Goal: Task Accomplishment & Management: Use online tool/utility

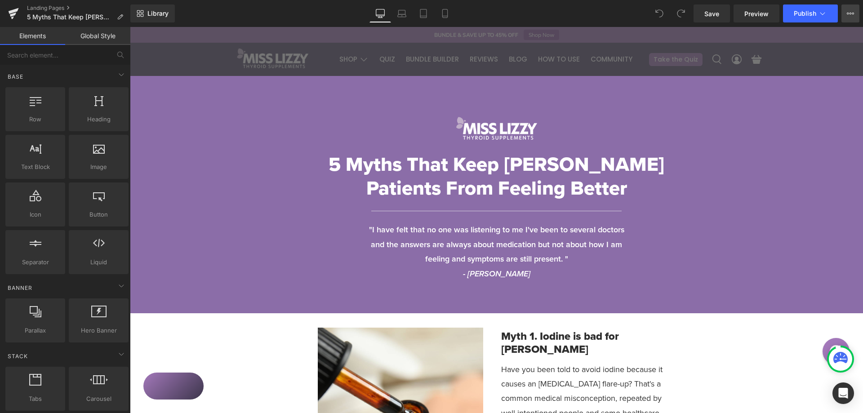
click at [859, 17] on div "Save Preview Publish Scheduled View Live Page View with current Template Save T…" at bounding box center [776, 13] width 173 height 18
click at [849, 14] on icon at bounding box center [850, 13] width 7 height 7
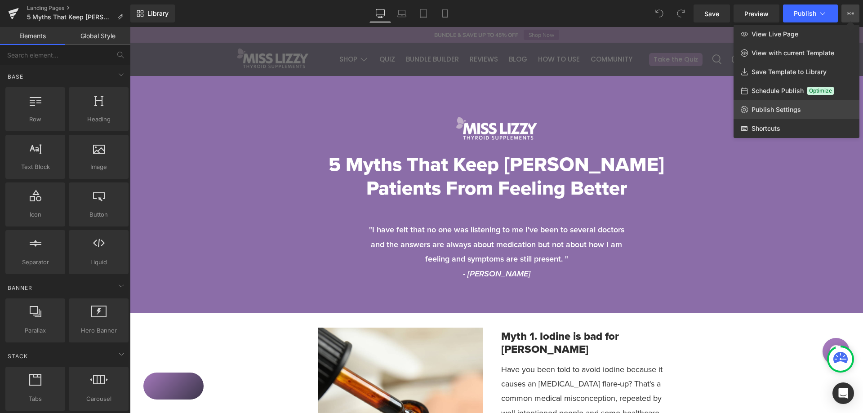
click at [767, 111] on span "Publish Settings" at bounding box center [776, 110] width 49 height 8
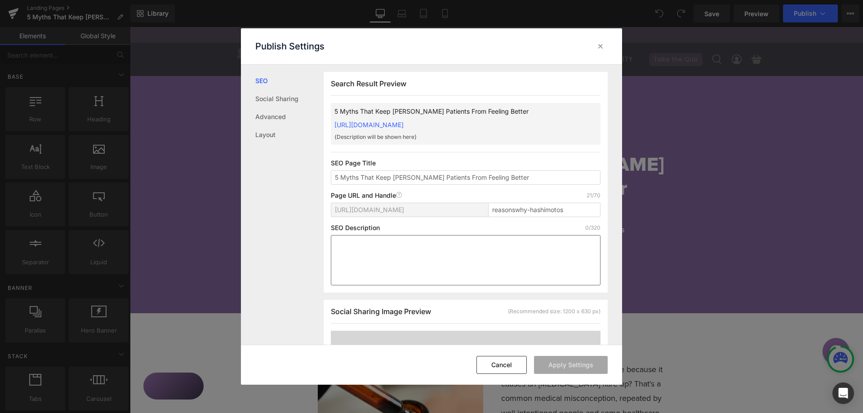
scroll to position [0, 0]
click at [605, 43] on div at bounding box center [600, 46] width 14 height 14
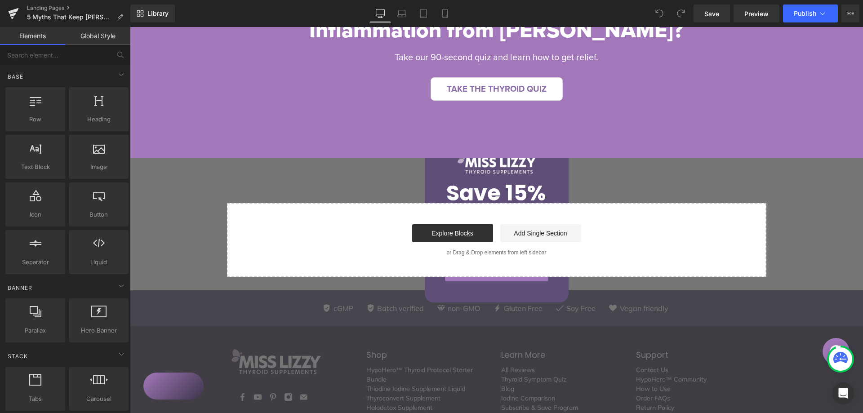
scroll to position [2607, 0]
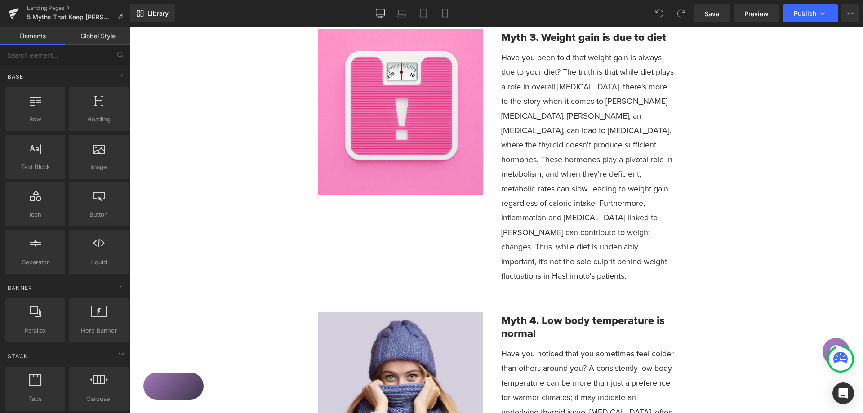
scroll to position [0, 0]
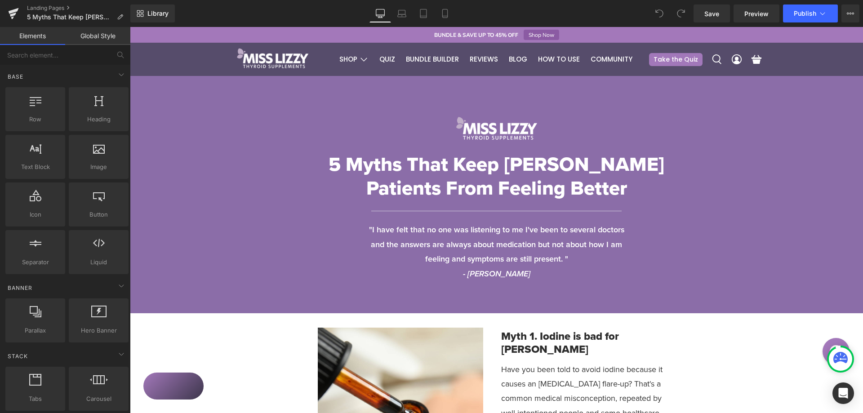
drag, startPoint x: 863, startPoint y: 359, endPoint x: 992, endPoint y: 40, distance: 344.0
click at [247, 160] on div "Image Row 5 Myths That Keep Hashimoto's Patients From Feeling Better Heading Se…" at bounding box center [496, 198] width 733 height 165
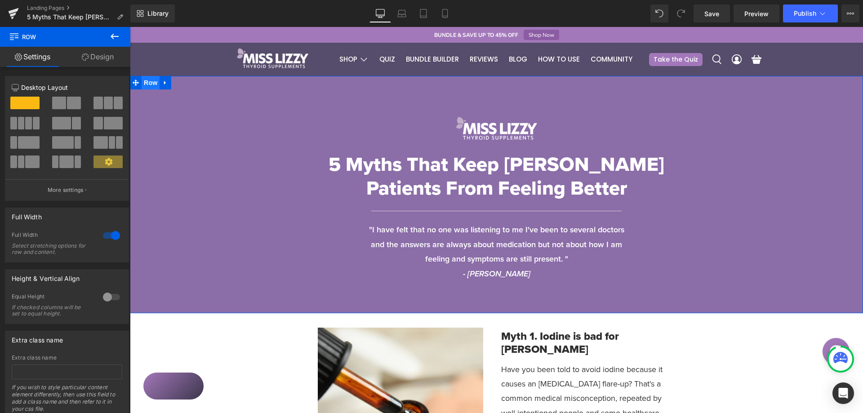
click at [147, 81] on span "Row" at bounding box center [151, 82] width 18 height 13
click at [99, 58] on link "Design" at bounding box center [97, 57] width 65 height 20
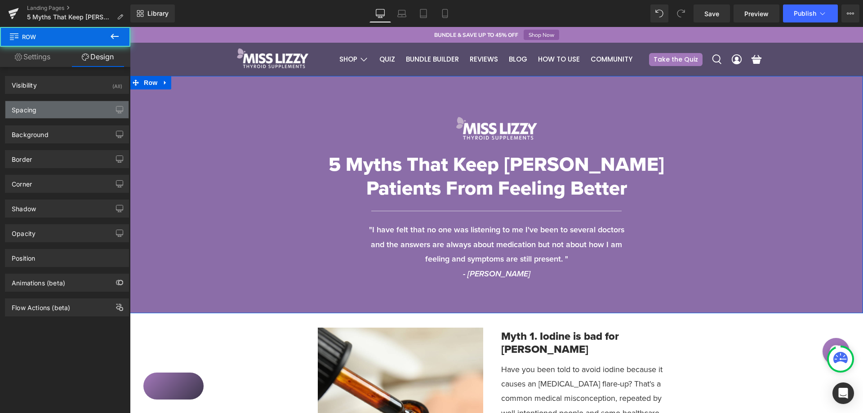
click at [32, 106] on div "Spacing" at bounding box center [24, 107] width 25 height 13
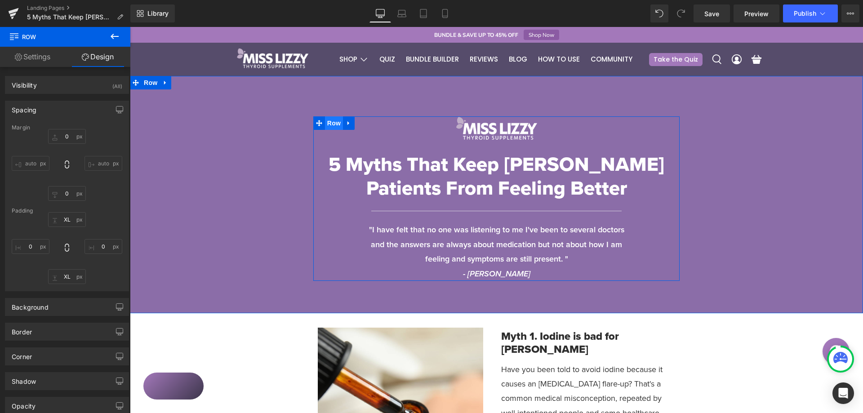
click at [333, 124] on span "Row" at bounding box center [334, 122] width 18 height 13
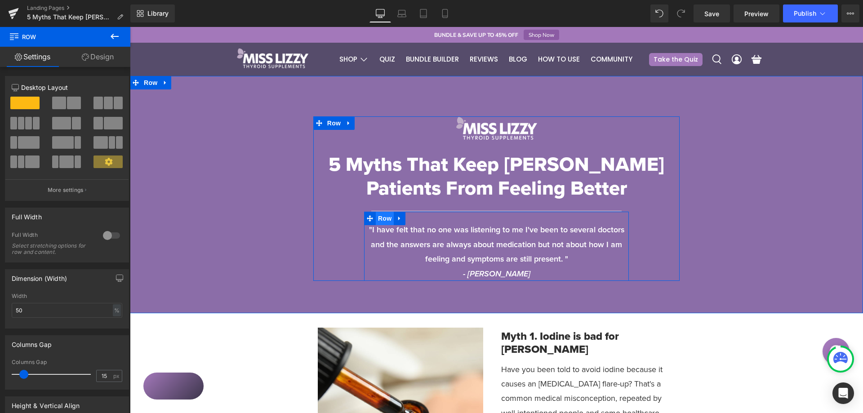
click at [377, 218] on span "Row" at bounding box center [385, 218] width 18 height 13
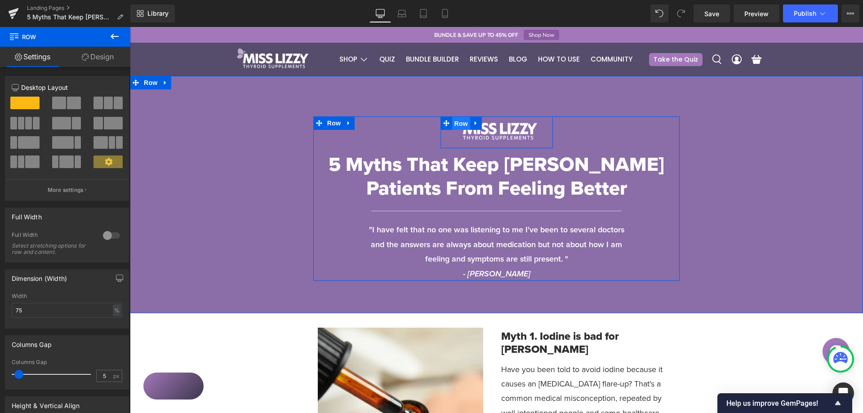
click at [454, 123] on span "Row" at bounding box center [461, 123] width 18 height 13
click at [454, 127] on span "Row" at bounding box center [461, 122] width 18 height 13
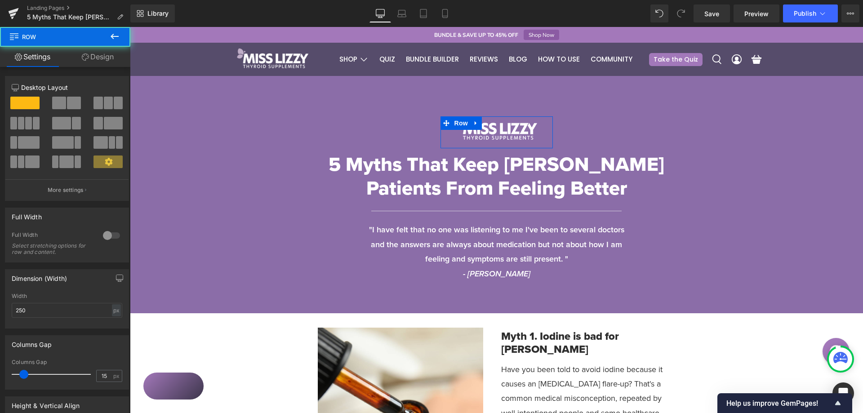
click at [115, 63] on link "Design" at bounding box center [97, 57] width 65 height 20
click at [0, 0] on div "Spacing" at bounding box center [0, 0] width 0 height 0
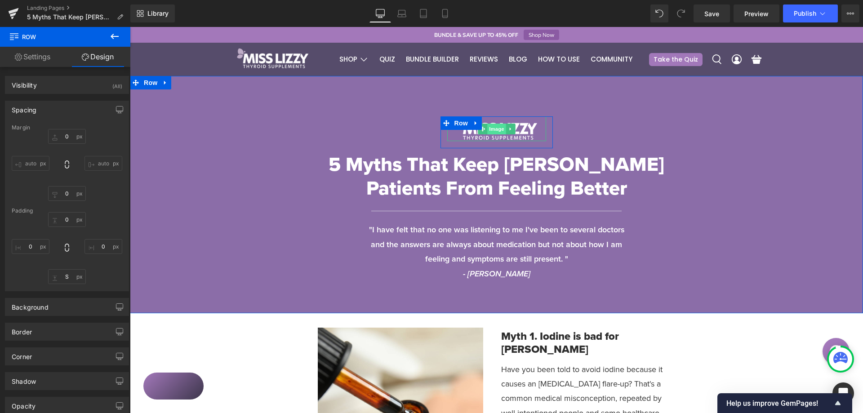
click at [487, 127] on span "Image" at bounding box center [496, 129] width 19 height 11
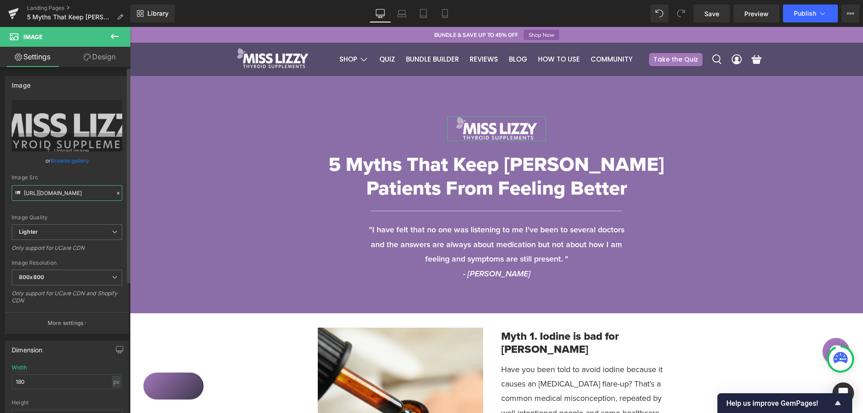
click at [66, 194] on input "https://ucarecdn.com/c3c04dcb-5031-4500-b2ae-353b958dda47/-/format/auto/-/previ…" at bounding box center [67, 193] width 111 height 16
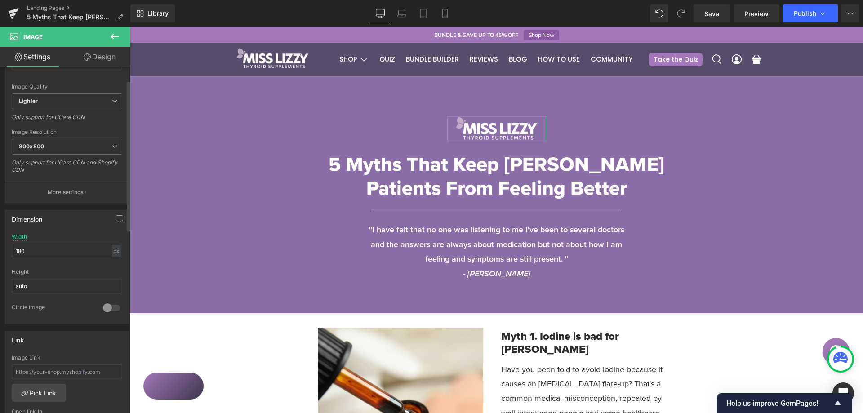
scroll to position [135, 0]
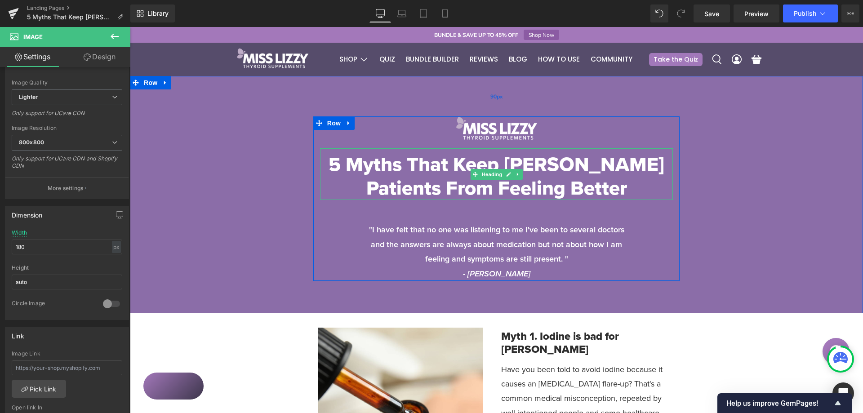
drag, startPoint x: 495, startPoint y: 171, endPoint x: 190, endPoint y: 114, distance: 310.5
click at [495, 171] on span "Heading" at bounding box center [492, 174] width 24 height 11
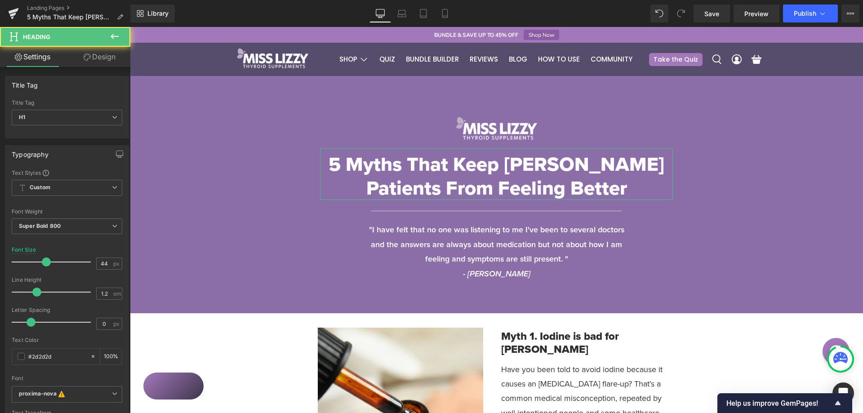
click at [98, 62] on link "Design" at bounding box center [99, 57] width 65 height 20
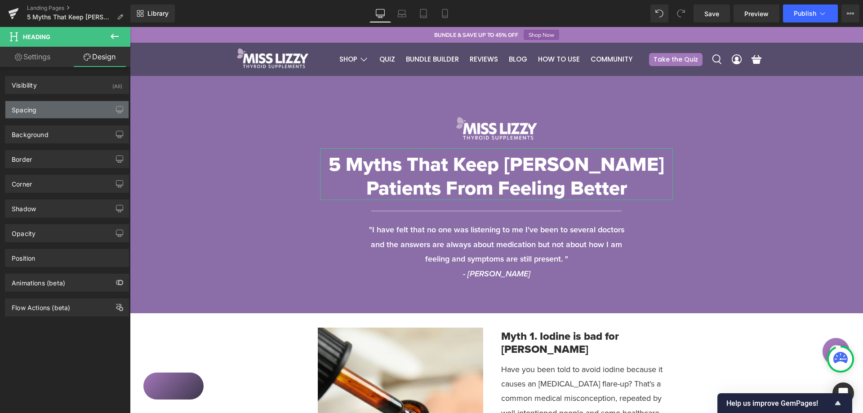
click at [45, 113] on div "Spacing" at bounding box center [66, 109] width 123 height 17
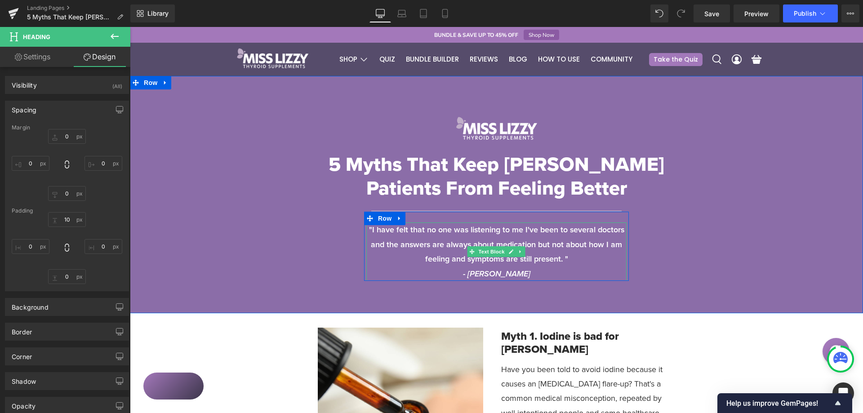
click at [436, 241] on span ""I have felt that no one was listening to me I've been to several doctors and t…" at bounding box center [496, 244] width 255 height 41
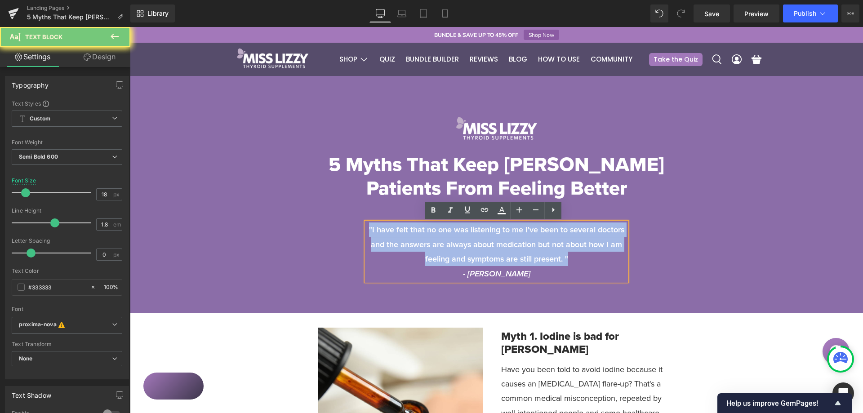
click at [436, 241] on span ""I have felt that no one was listening to me I've been to several doctors and t…" at bounding box center [496, 244] width 255 height 41
click at [476, 264] on span ""I have felt that no one was listening to me I've been to several doctors and t…" at bounding box center [496, 244] width 255 height 41
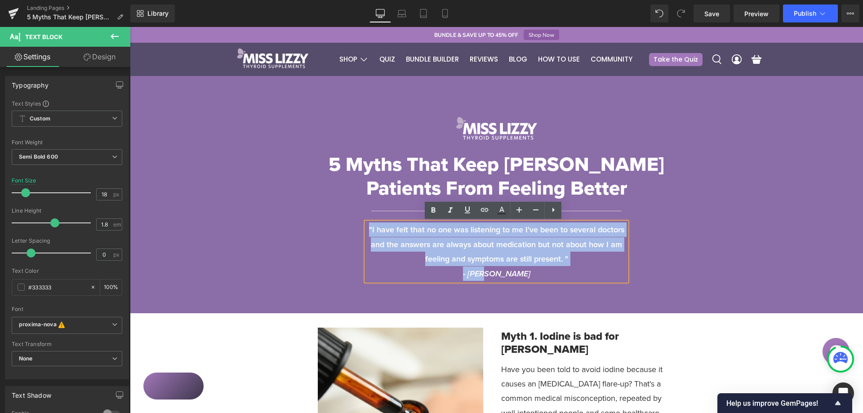
drag, startPoint x: 509, startPoint y: 276, endPoint x: 359, endPoint y: 232, distance: 155.9
click at [357, 232] on div "Image Row 5 Myths That Keep Hashimoto's Patients From Feeling Better Heading Se…" at bounding box center [496, 198] width 367 height 165
copy div ""I have felt that no one was listening to me I've been to several doctors and t…"
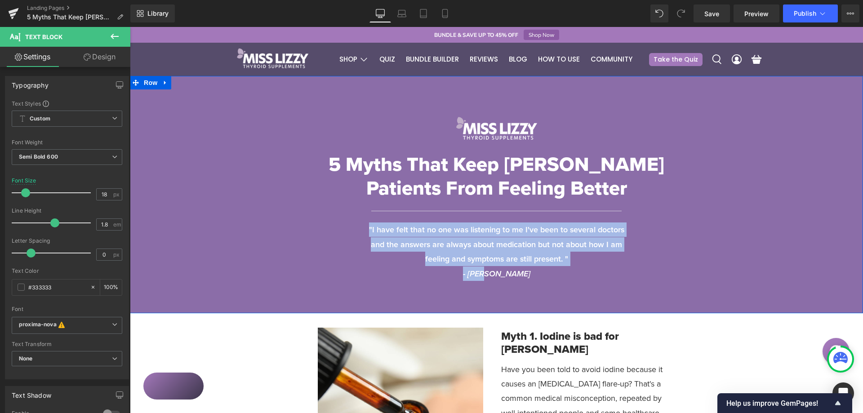
click at [203, 267] on div "Image Row 5 Myths That Keep Hashimoto's Patients From Feeling Better Heading Se…" at bounding box center [496, 198] width 733 height 165
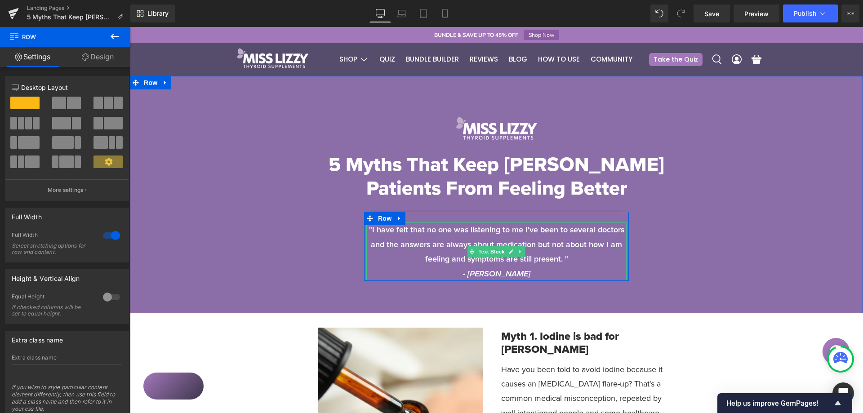
click at [525, 237] on p ""I have felt that no one was listening to me I've been to several doctors and t…" at bounding box center [496, 244] width 260 height 44
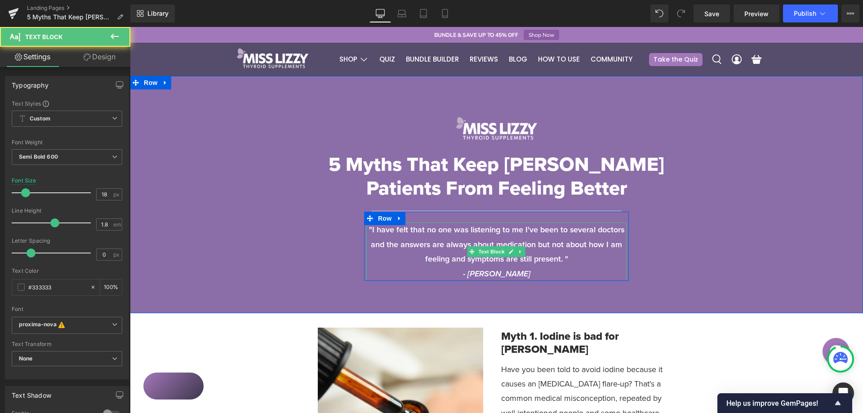
click at [435, 254] on span ""I have felt that no one was listening to me I've been to several doctors and t…" at bounding box center [496, 244] width 255 height 41
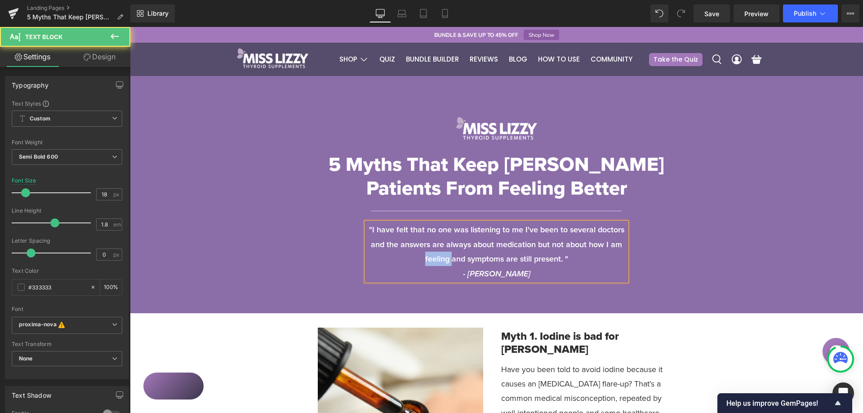
click at [435, 254] on span ""I have felt that no one was listening to me I've been to several doctors and t…" at bounding box center [496, 244] width 255 height 41
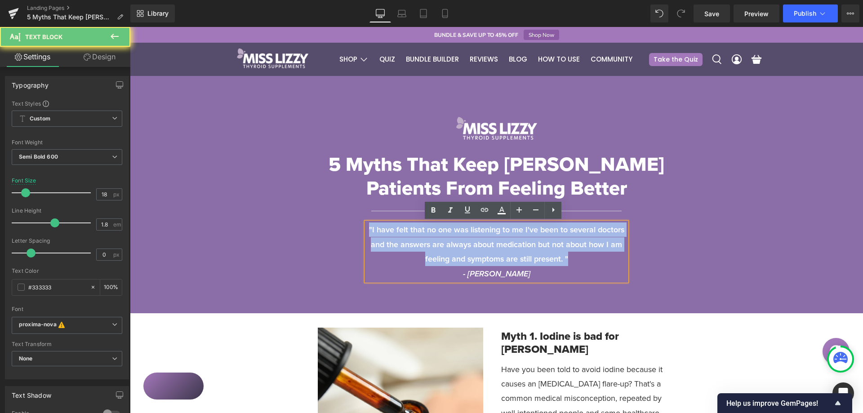
click at [435, 254] on span ""I have felt that no one was listening to me I've been to several doctors and t…" at bounding box center [496, 244] width 255 height 41
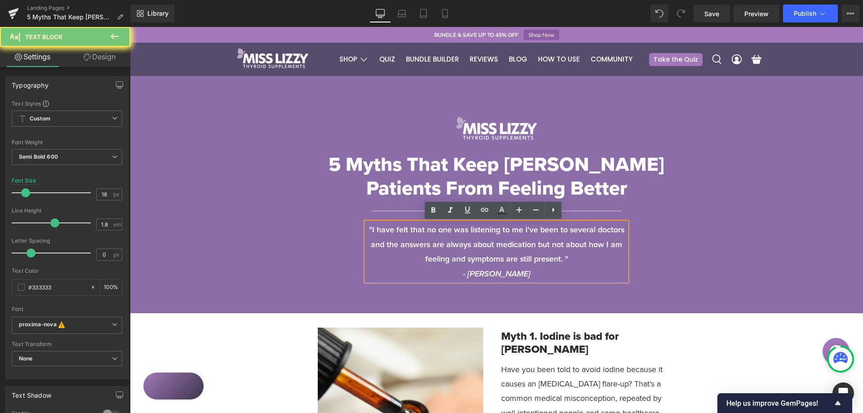
click at [525, 273] on p "- Kaye" at bounding box center [496, 274] width 260 height 14
drag, startPoint x: 514, startPoint y: 272, endPoint x: 362, endPoint y: 234, distance: 156.2
click at [366, 234] on div ""I have felt that no one was listening to me I've been to several doctors and t…" at bounding box center [496, 251] width 260 height 58
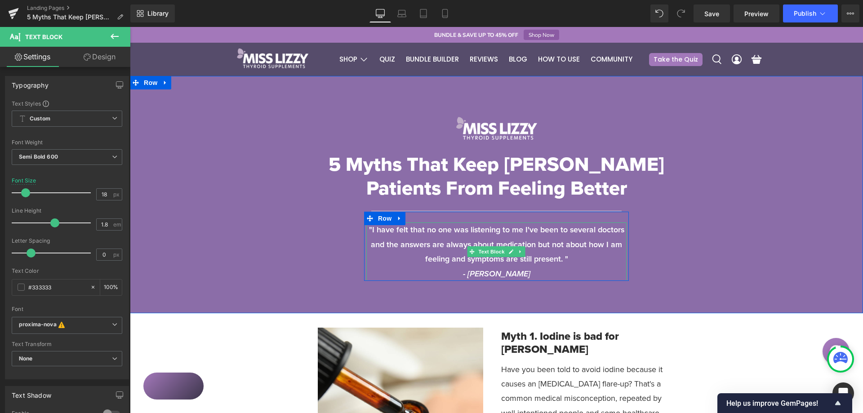
click at [501, 257] on span ""I have felt that no one was listening to me I've been to several doctors and t…" at bounding box center [496, 244] width 255 height 41
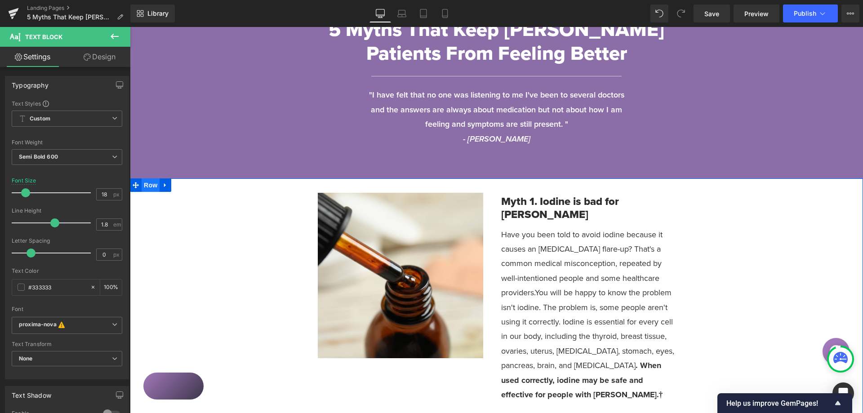
click at [147, 188] on span "Row" at bounding box center [151, 184] width 18 height 13
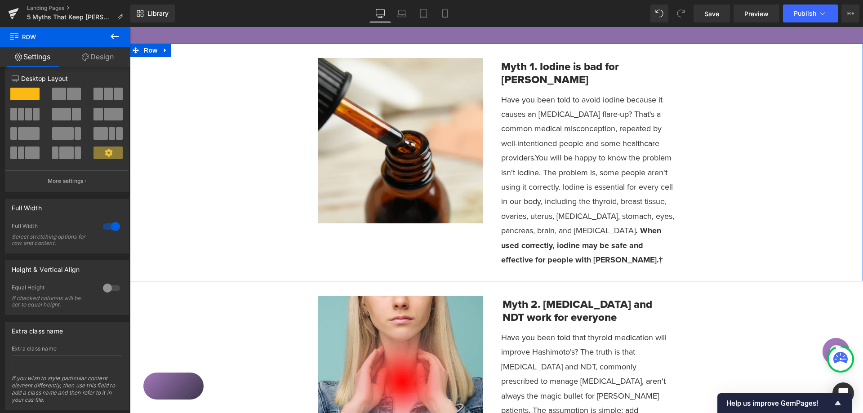
scroll to position [31, 0]
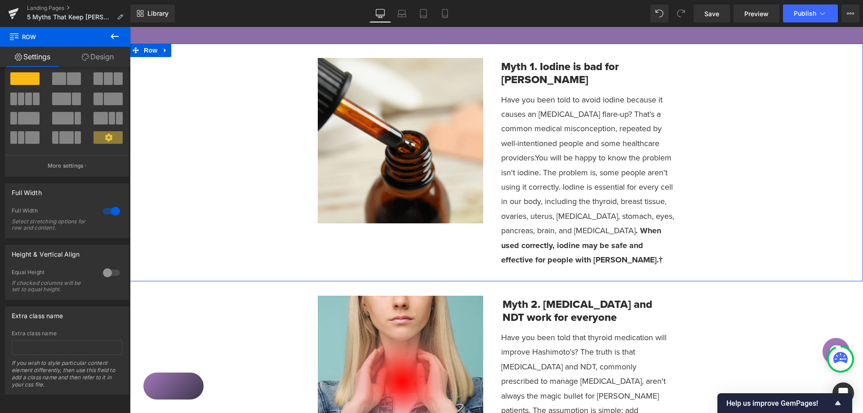
click at [95, 60] on link "Design" at bounding box center [97, 57] width 65 height 20
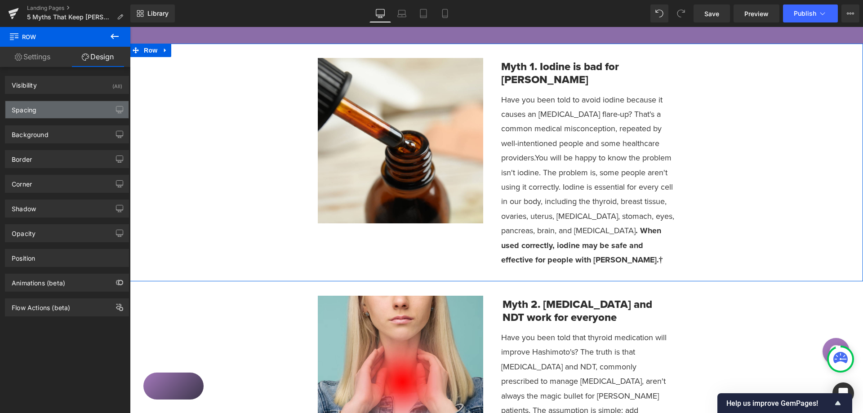
click at [72, 107] on div "Spacing" at bounding box center [66, 109] width 123 height 17
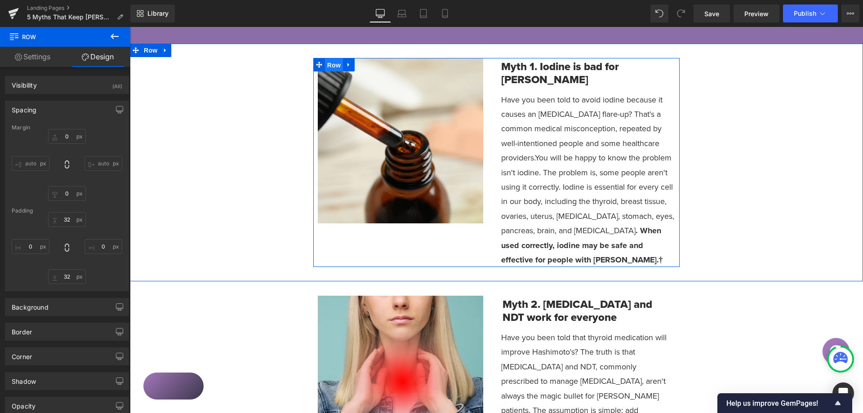
click at [329, 68] on span "Row" at bounding box center [334, 64] width 18 height 13
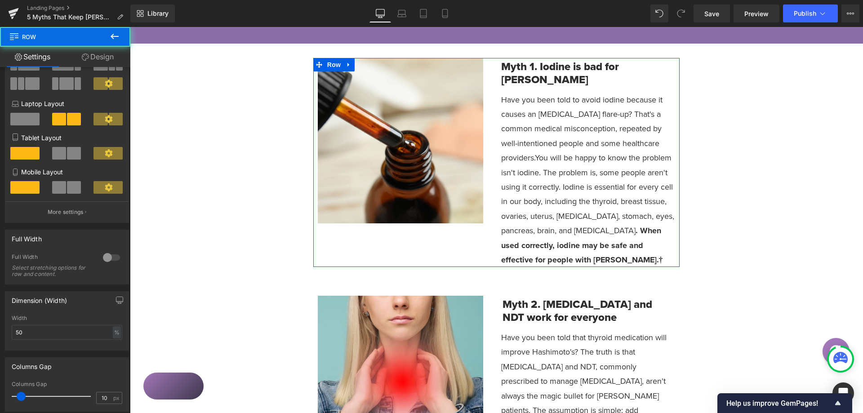
scroll to position [90, 0]
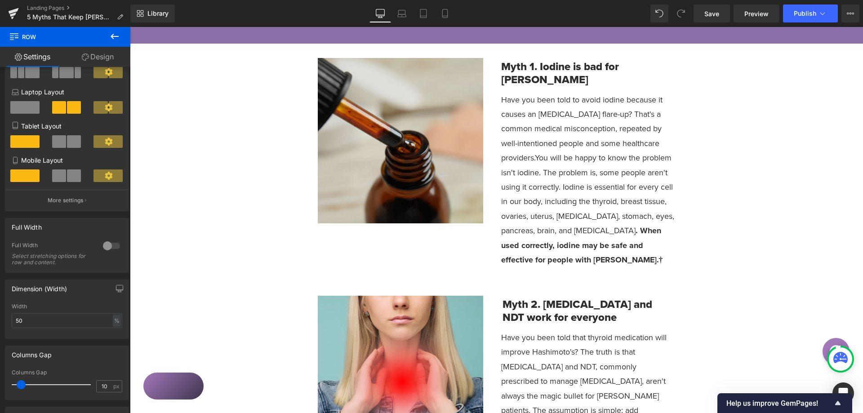
click at [407, 124] on img at bounding box center [400, 140] width 165 height 165
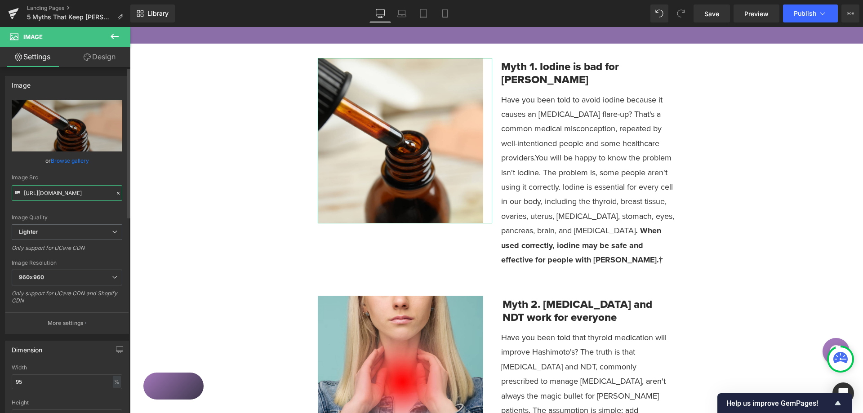
click at [74, 191] on input "https://ucarecdn.com/d3c4a3ff-08f2-4e81-bc4a-7cde50708d97/-/format/auto/-/previ…" at bounding box center [67, 193] width 111 height 16
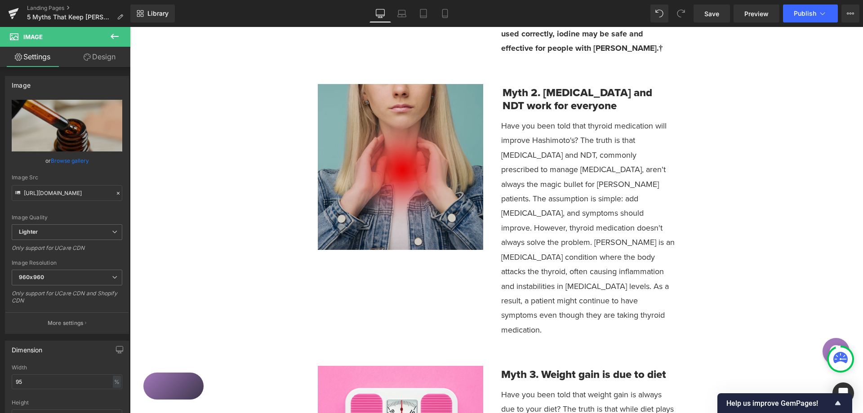
scroll to position [494, 0]
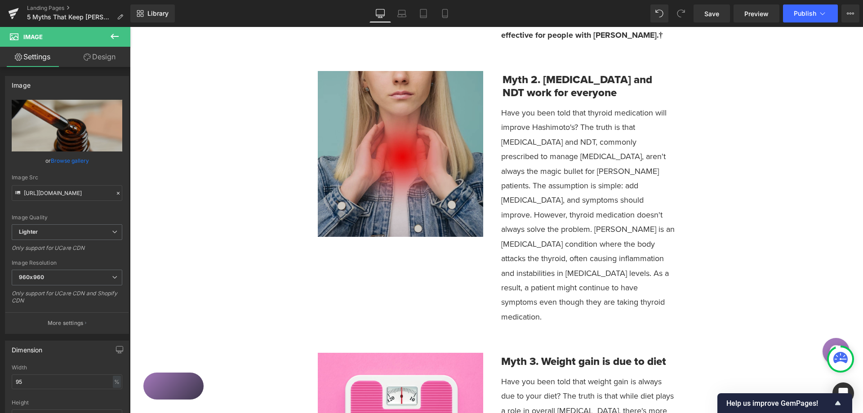
click at [400, 164] on img at bounding box center [400, 153] width 165 height 165
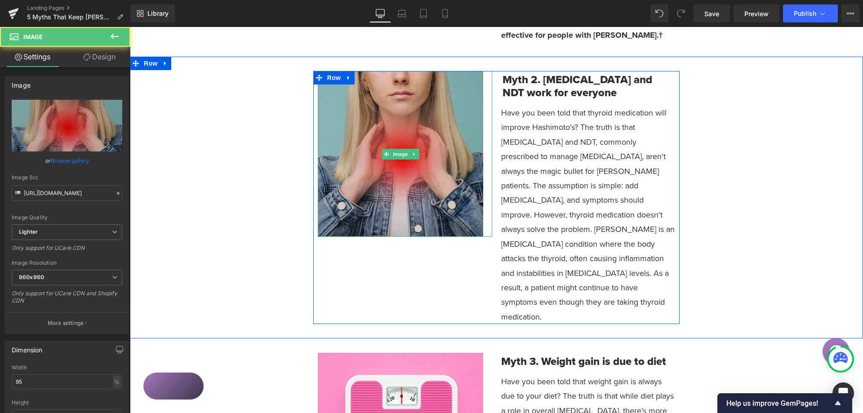
click at [402, 160] on img at bounding box center [400, 153] width 165 height 165
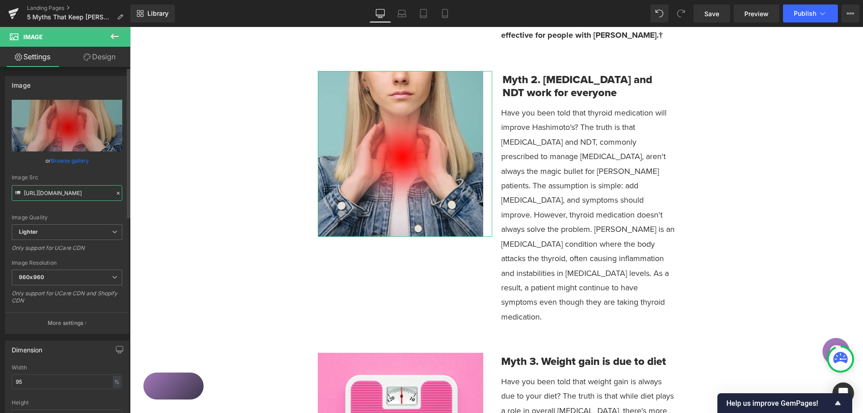
click at [56, 200] on input "https://ucarecdn.com/14665ead-6fe6-4f2d-8392-c65e92960ffd/-/format/auto/-/previ…" at bounding box center [67, 193] width 111 height 16
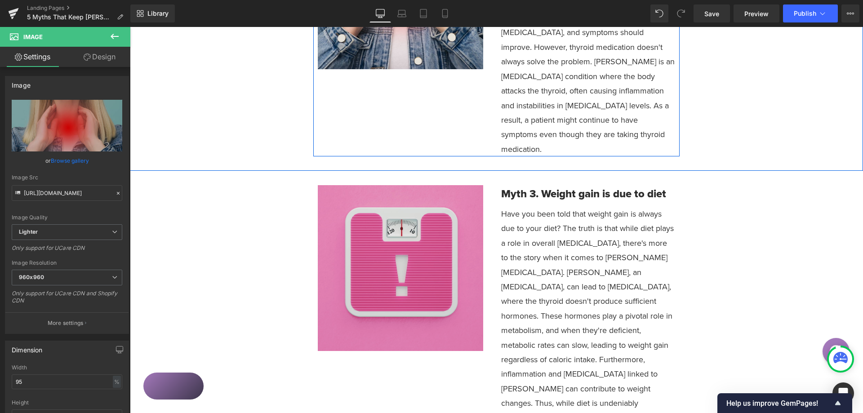
scroll to position [674, 0]
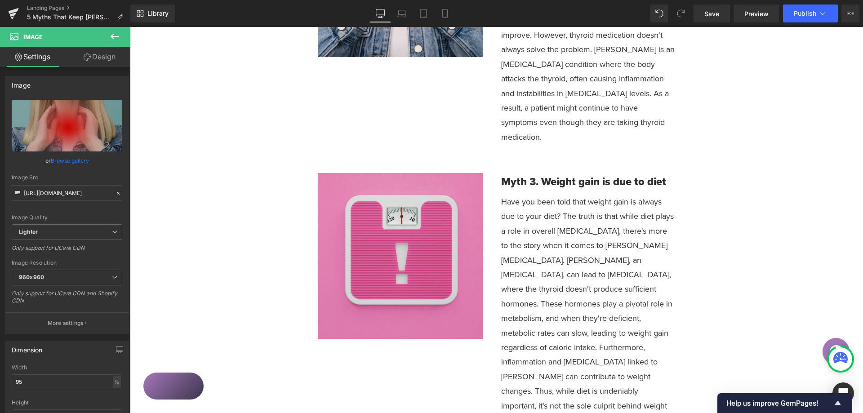
click at [394, 219] on img at bounding box center [400, 255] width 165 height 165
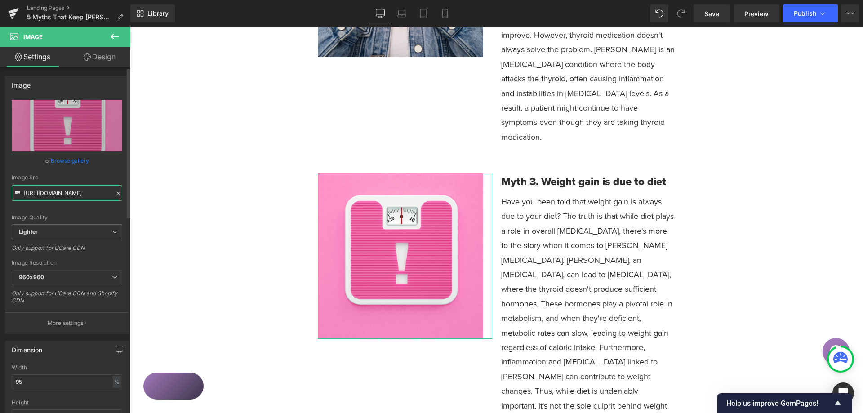
click at [64, 190] on input "https://ucarecdn.com/1b183716-6e61-4984-a8a1-dd22545fc440/-/format/auto/-/previ…" at bounding box center [67, 193] width 111 height 16
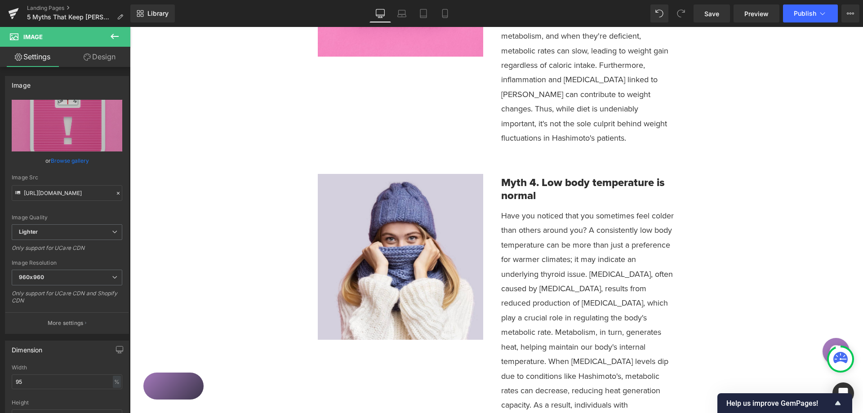
scroll to position [1079, 0]
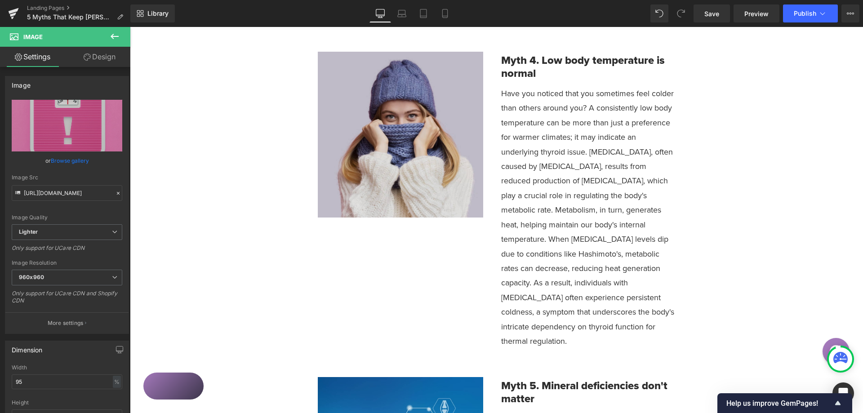
click at [386, 93] on img at bounding box center [400, 134] width 165 height 165
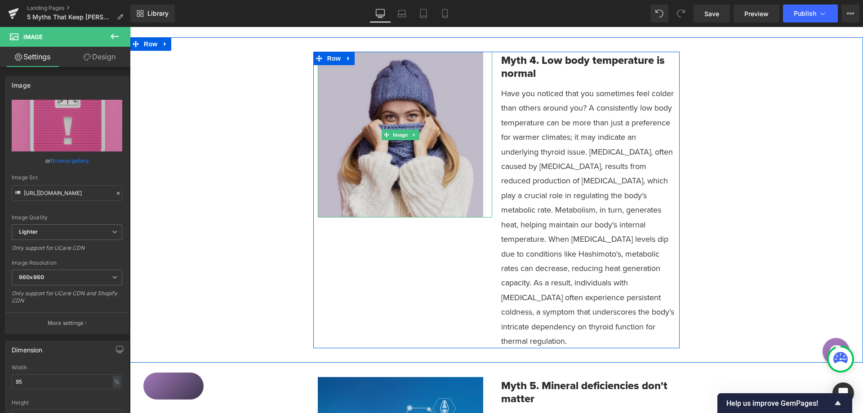
click at [386, 93] on img at bounding box center [400, 134] width 165 height 165
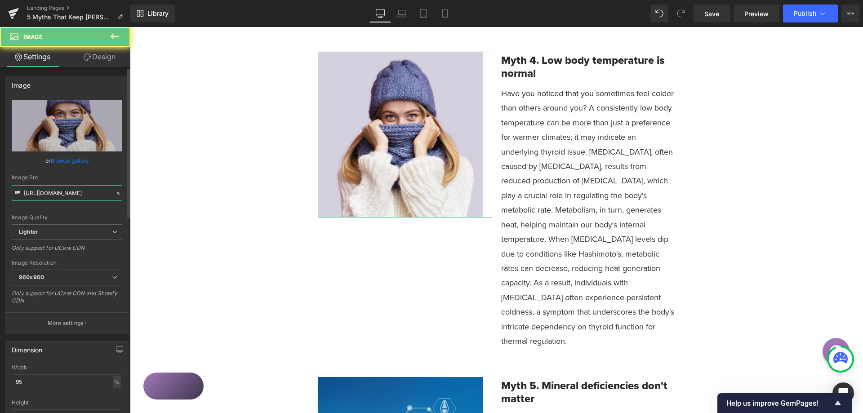
click at [74, 190] on input "https://ucarecdn.com/b8f626ff-94be-4ce8-b862-aeb88224d808/-/format/auto/-/previ…" at bounding box center [67, 193] width 111 height 16
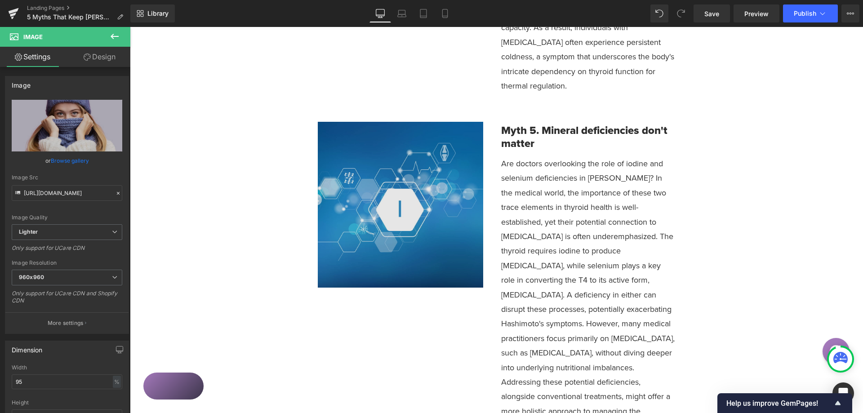
scroll to position [1348, 0]
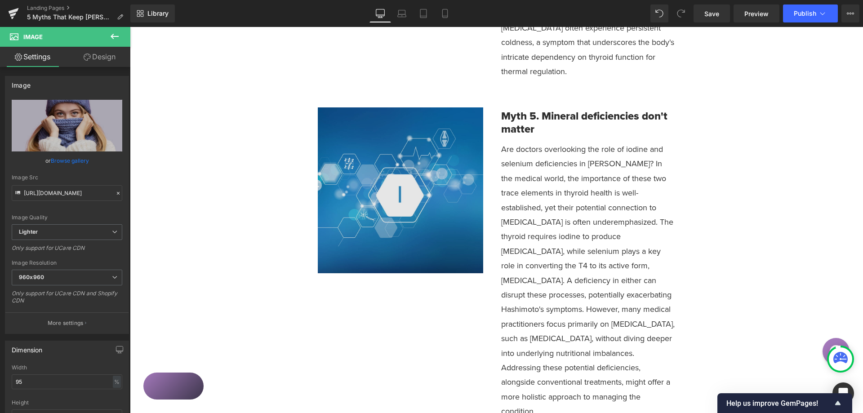
click at [428, 191] on img at bounding box center [400, 189] width 165 height 165
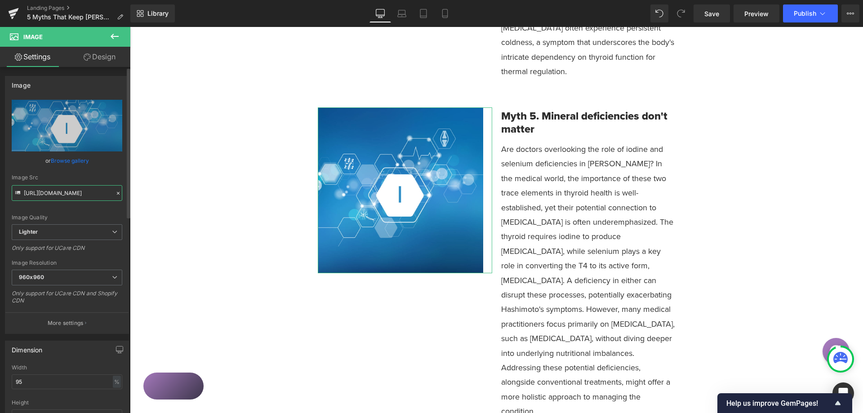
click at [69, 188] on input "https://ucarecdn.com/fdcb18da-e109-436a-891a-d57aff176a45/-/format/auto/-/previ…" at bounding box center [67, 193] width 111 height 16
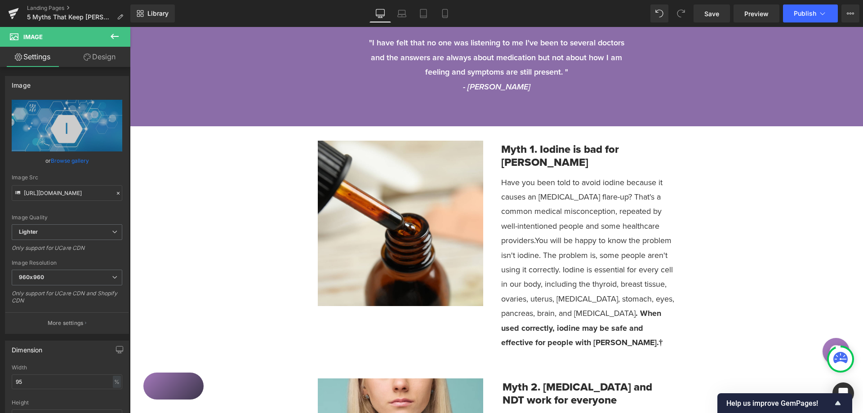
scroll to position [180, 0]
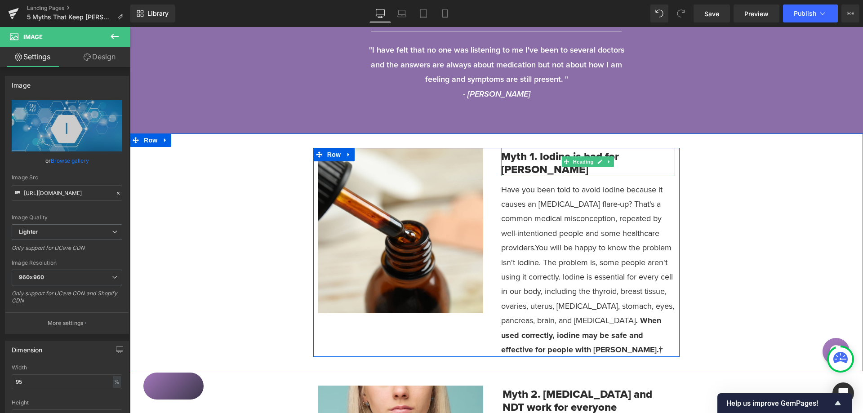
drag, startPoint x: 557, startPoint y: 169, endPoint x: 562, endPoint y: 171, distance: 4.8
click at [557, 169] on h1 "Myth 1. Iodine is bad for Hashimoto's" at bounding box center [588, 163] width 174 height 26
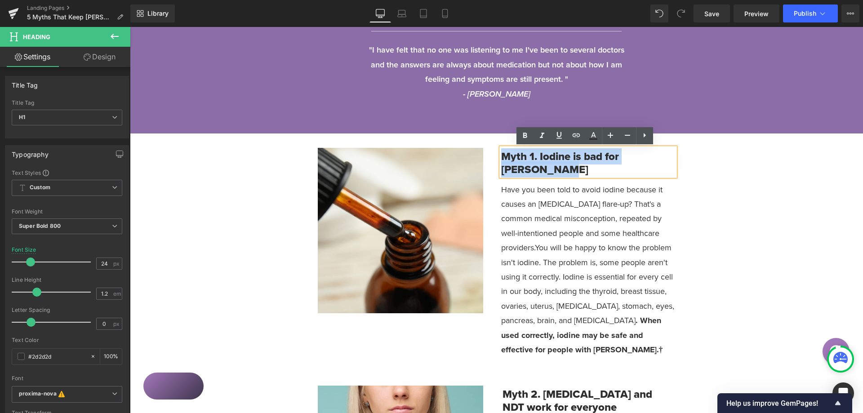
drag, startPoint x: 562, startPoint y: 171, endPoint x: 501, endPoint y: 156, distance: 63.0
click at [501, 156] on h1 "Myth 1. Iodine is bad for Hashimoto's" at bounding box center [588, 163] width 174 height 26
copy h1 "Myth 1. Iodine is bad for Hashimoto's"
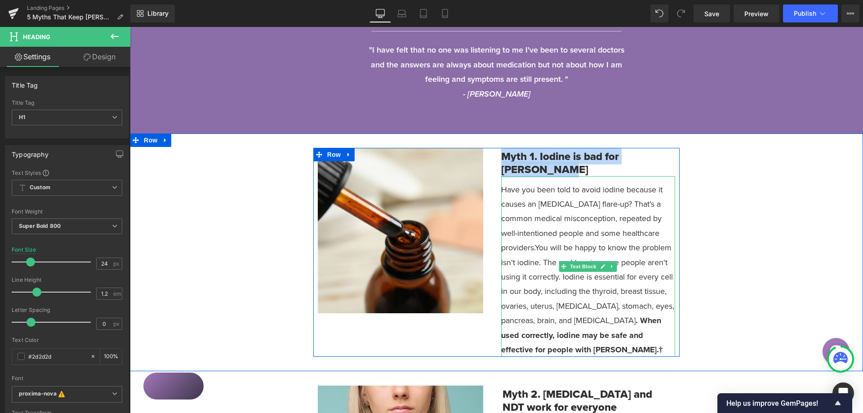
click at [544, 275] on span "You will be happy to know the problem isn't iodine. The problem is, some people…" at bounding box center [587, 284] width 173 height 84
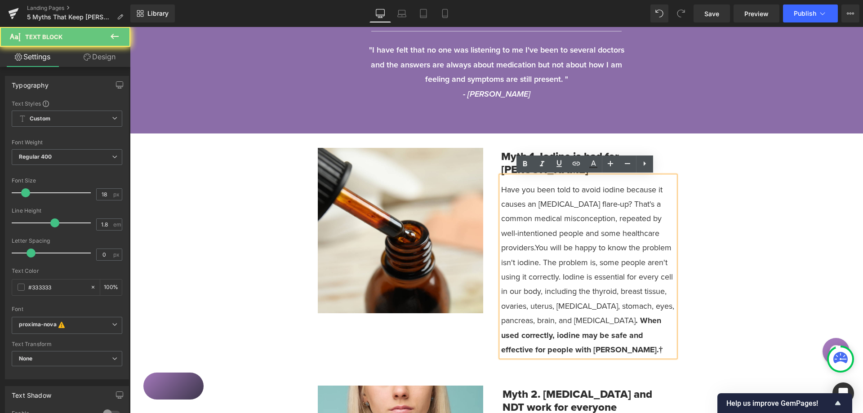
click at [540, 277] on span "You will be happy to know the problem isn't iodine. The problem is, some people…" at bounding box center [587, 284] width 173 height 84
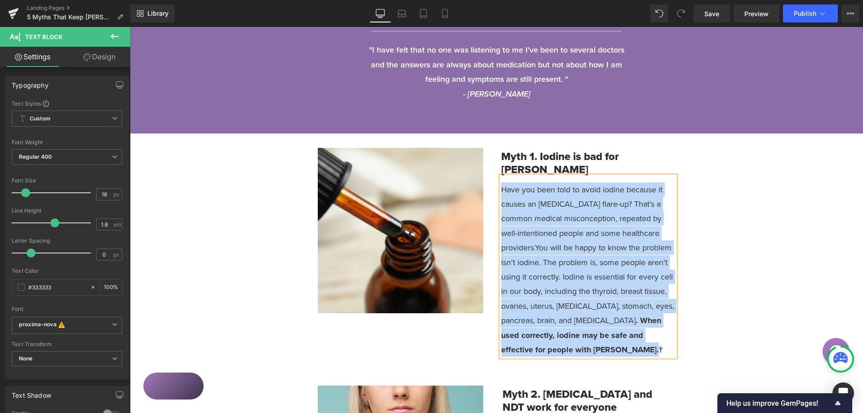
copy p "Have you been told to avoid iodine because it causes an autoimmune flare-up? Th…"
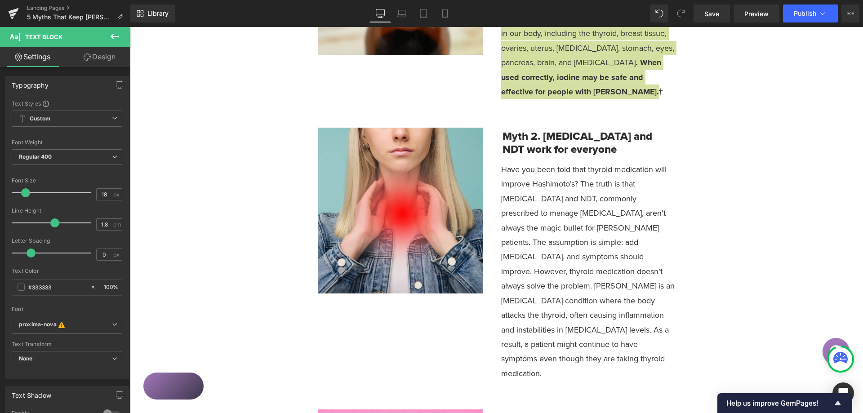
scroll to position [449, 0]
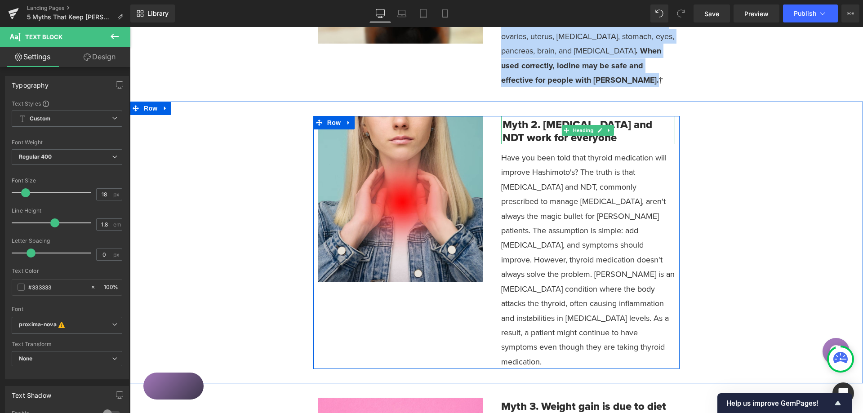
click at [533, 134] on h1 "Myth 2. Levothyroxine and NDT work for everyone" at bounding box center [589, 131] width 173 height 26
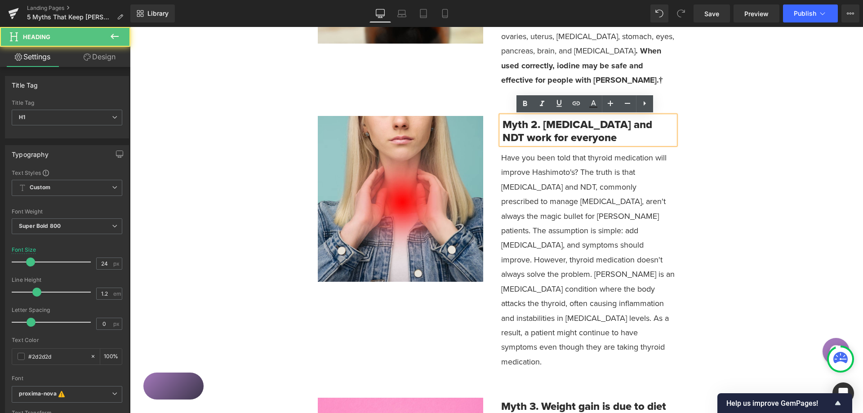
click at [533, 134] on h1 "Myth 2. Levothyroxine and NDT work for everyone" at bounding box center [589, 131] width 173 height 26
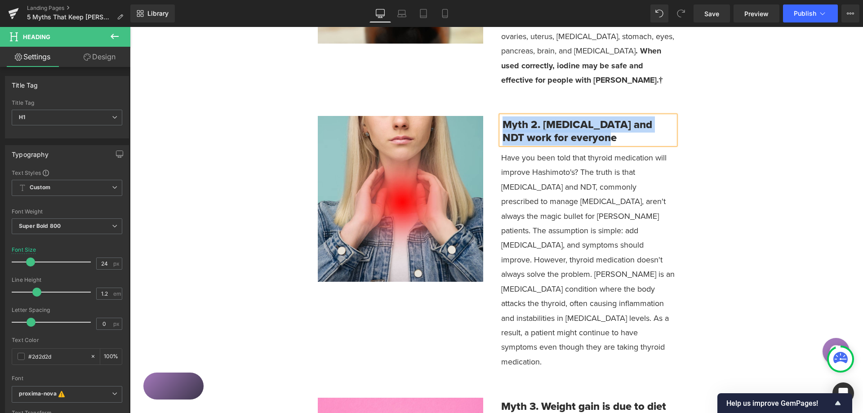
copy h1 "Myth 2. Levothyroxine and NDT work for everyone"
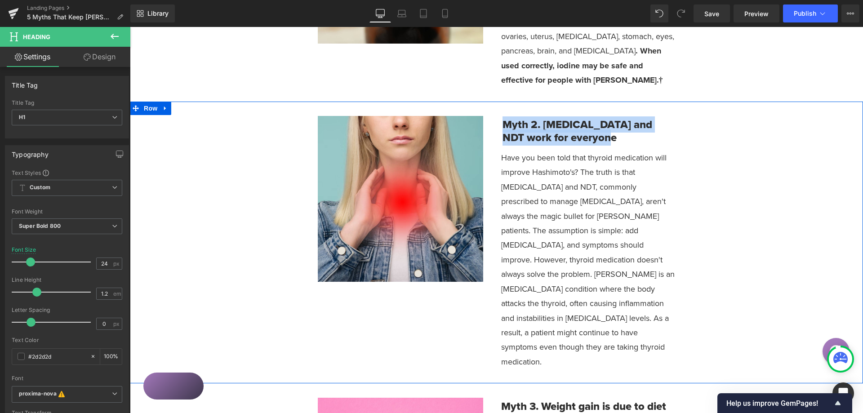
click at [624, 222] on p "Have you been told that thyroid medication will improve Hashimoto's? The truth …" at bounding box center [588, 260] width 174 height 218
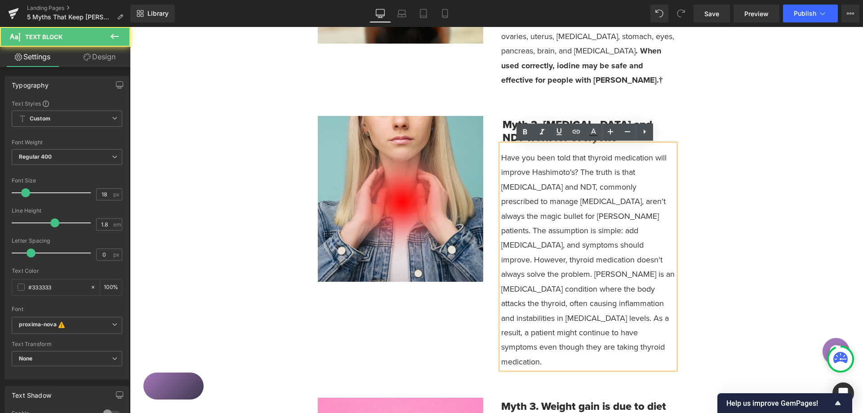
click at [624, 222] on p "Have you been told that thyroid medication will improve Hashimoto's? The truth …" at bounding box center [588, 260] width 174 height 218
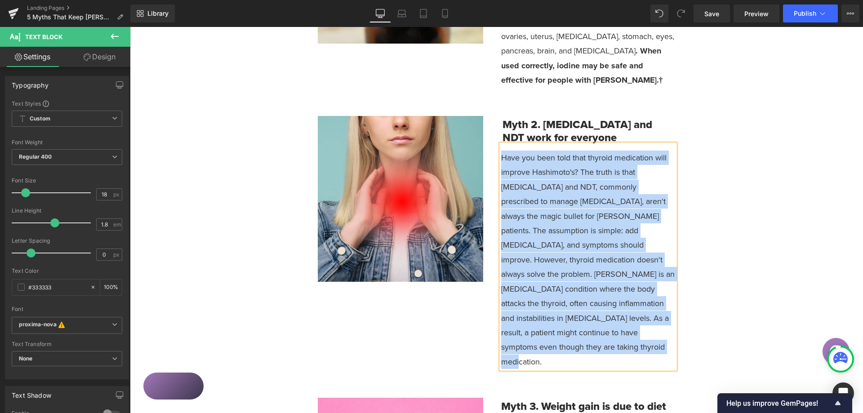
copy p "Have you been told that thyroid medication will improve Hashimoto's? The truth …"
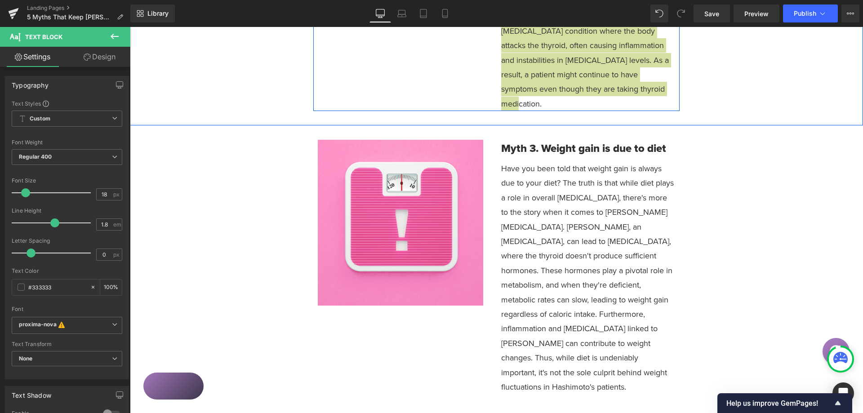
scroll to position [719, 0]
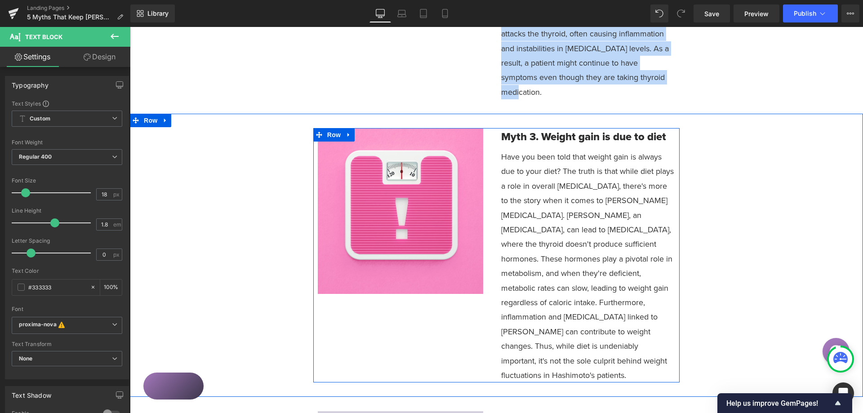
click at [527, 130] on h1 "Myth 3. Weight gain is due to diet" at bounding box center [588, 136] width 174 height 13
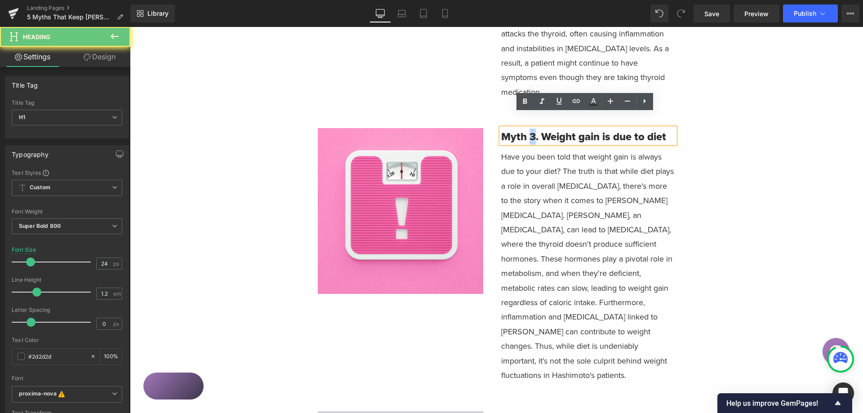
click at [527, 130] on h1 "Myth 3. Weight gain is due to diet" at bounding box center [588, 136] width 174 height 13
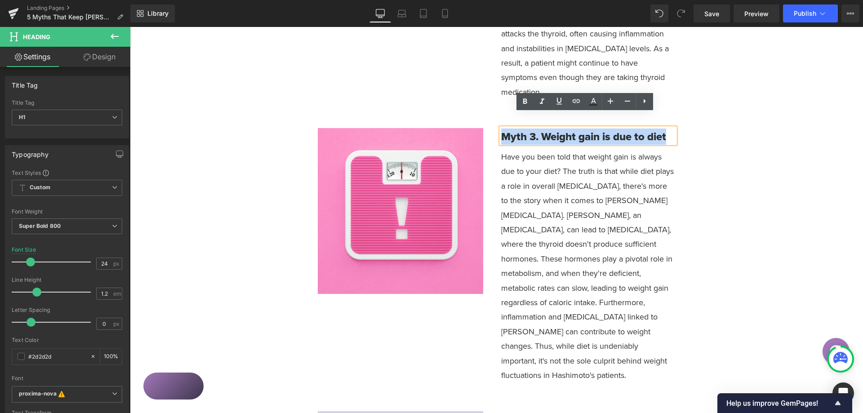
copy h1 "Myth 3. Weight gain is due to diet"
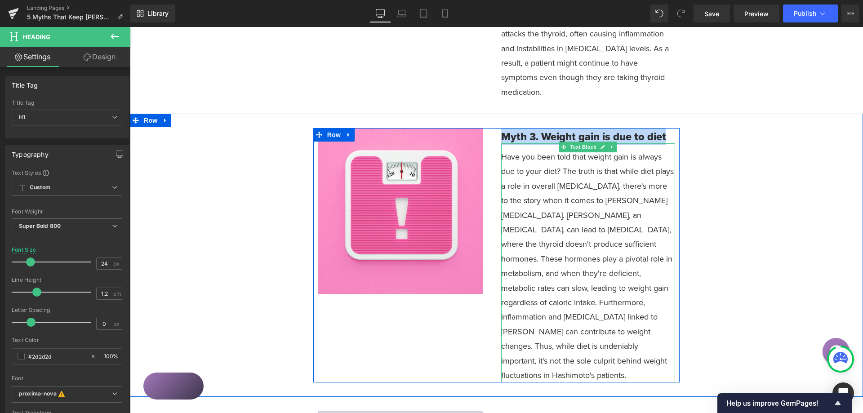
click at [526, 274] on p "Have you been told that weight gain is always due to your diet? The truth is th…" at bounding box center [588, 266] width 174 height 233
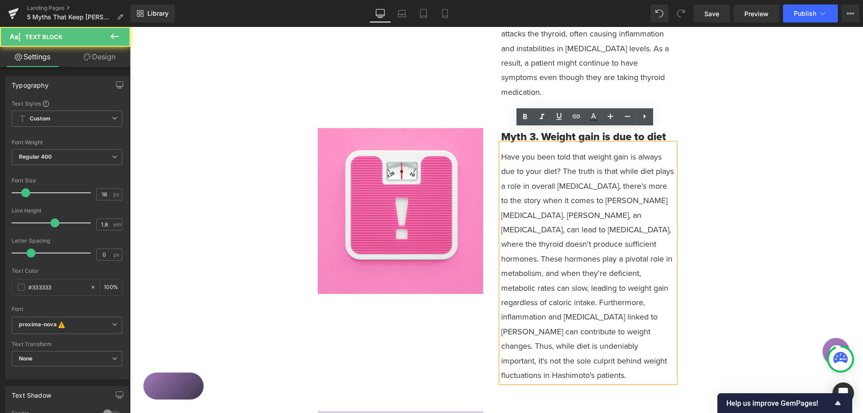
click at [526, 274] on p "Have you been told that weight gain is always due to your diet? The truth is th…" at bounding box center [588, 266] width 174 height 233
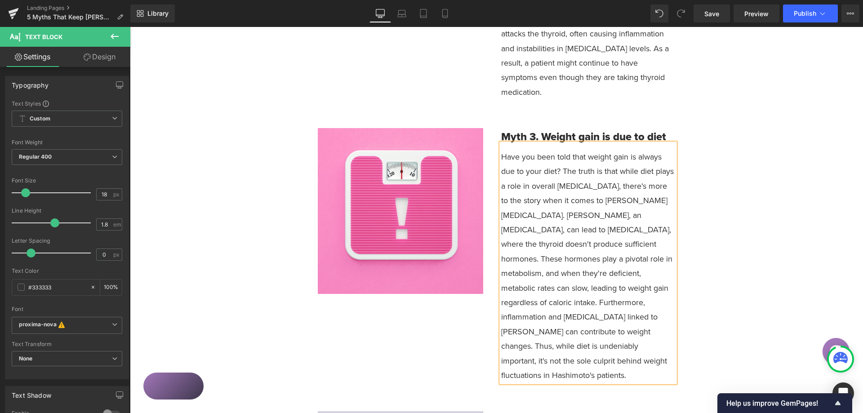
copy p "Have you been told that weight gain is always due to your diet? The truth is th…"
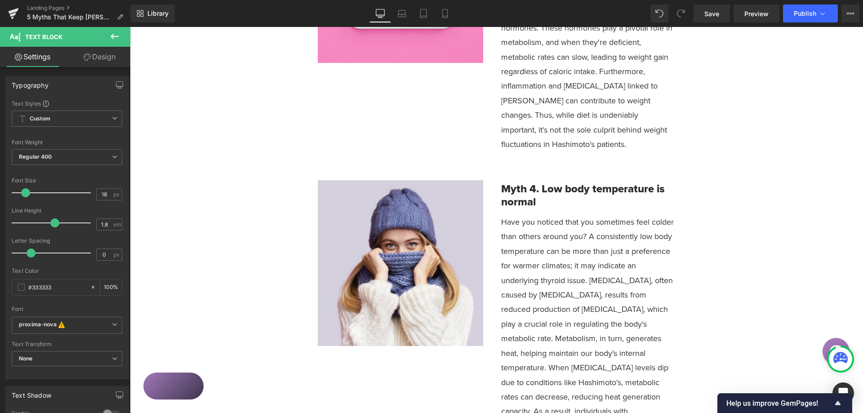
scroll to position [989, 0]
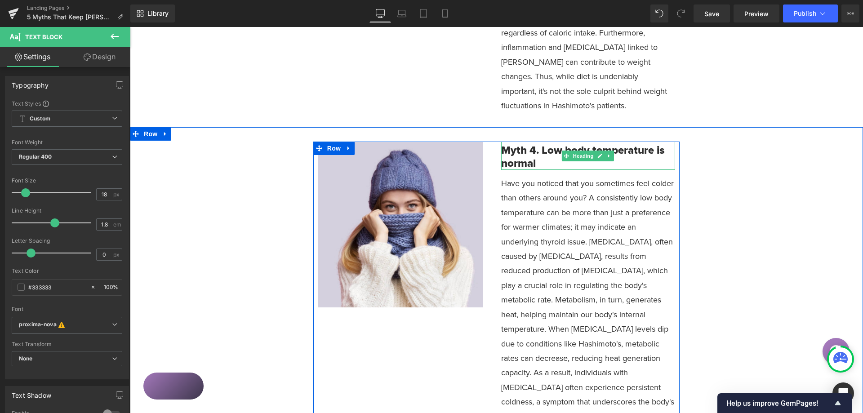
drag, startPoint x: 520, startPoint y: 133, endPoint x: 545, endPoint y: 137, distance: 24.5
click at [520, 144] on h1 "Myth 4. Low body temperature is normal" at bounding box center [588, 157] width 174 height 26
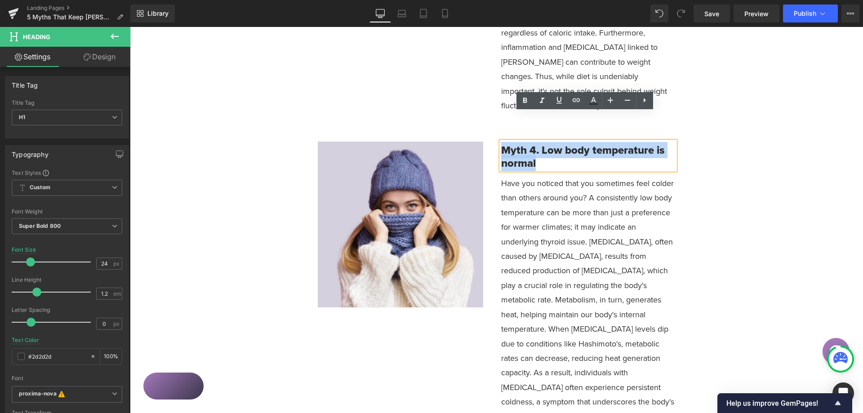
drag, startPoint x: 543, startPoint y: 135, endPoint x: 501, endPoint y: 123, distance: 43.7
click at [501, 144] on h1 "Myth 4. Low body temperature is normal" at bounding box center [588, 157] width 174 height 26
copy h1 "Myth 4. Low body temperature is normal"
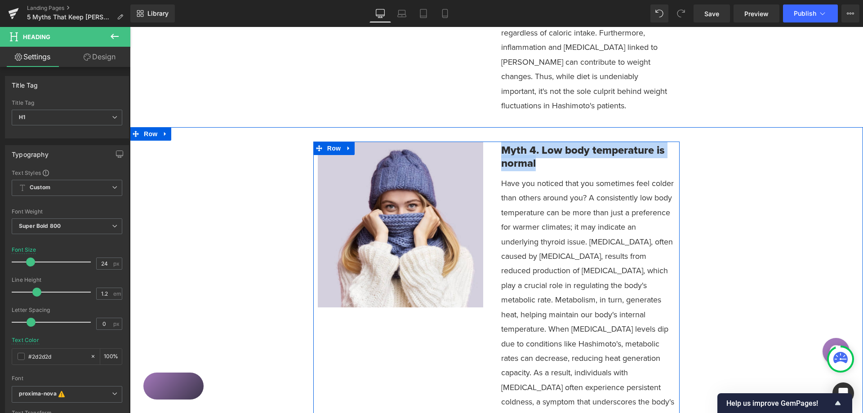
click at [130, 27] on div at bounding box center [130, 27] width 0 height 0
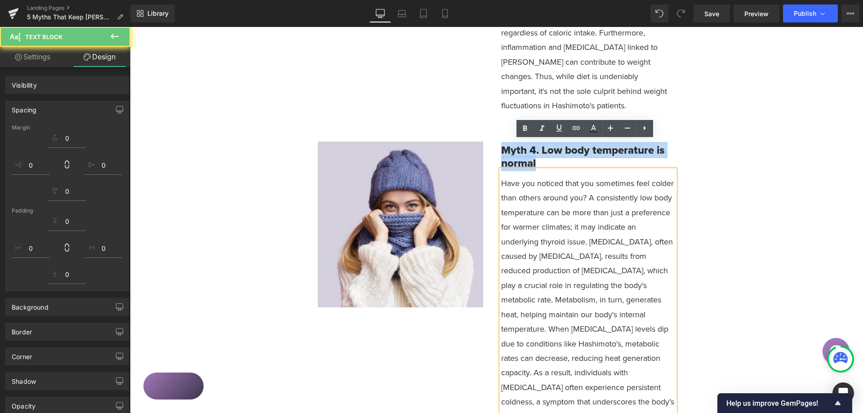
click at [541, 220] on p "Have you noticed that you sometimes feel colder than others around you? A consi…" at bounding box center [588, 307] width 174 height 262
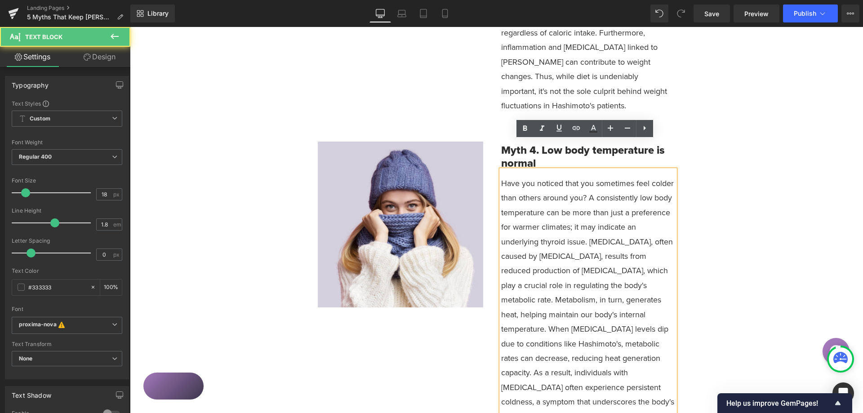
click at [556, 212] on p "Have you noticed that you sometimes feel colder than others around you? A consi…" at bounding box center [588, 307] width 174 height 262
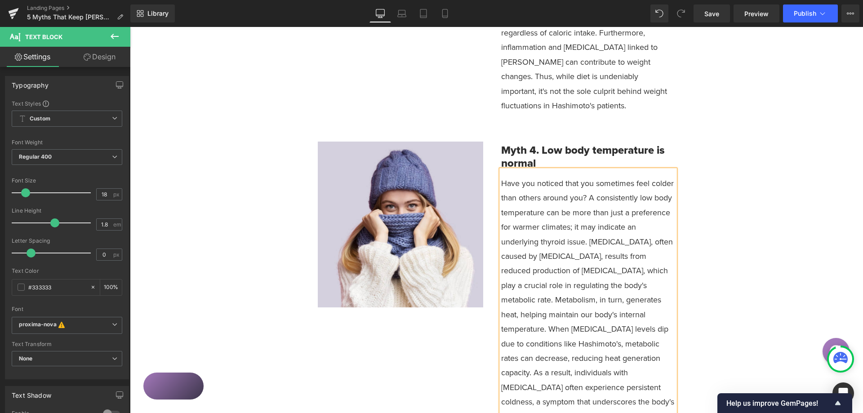
copy p "Have you noticed that you sometimes feel colder than others around you? A consi…"
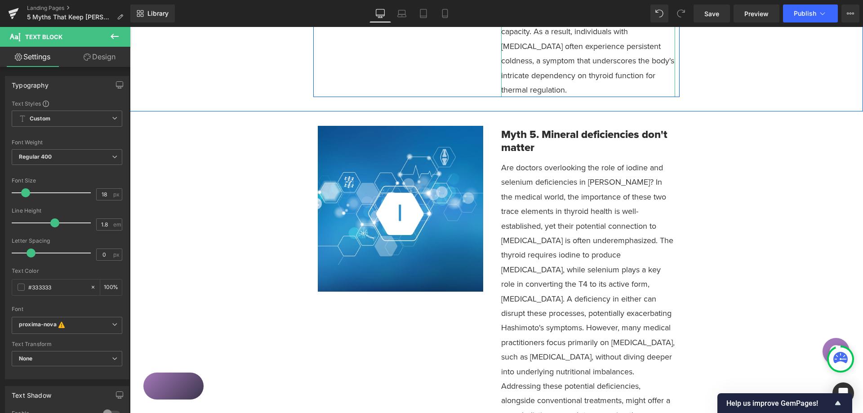
scroll to position [1348, 0]
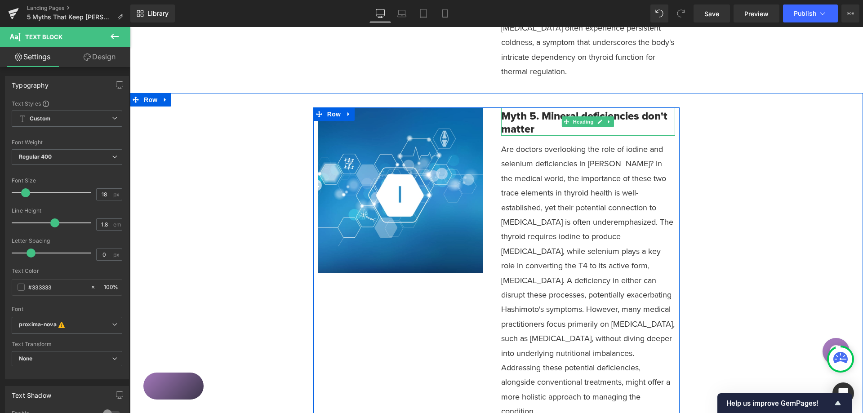
click at [512, 110] on h1 "Myth 5. Mineral deficiencies don't matter" at bounding box center [588, 123] width 174 height 26
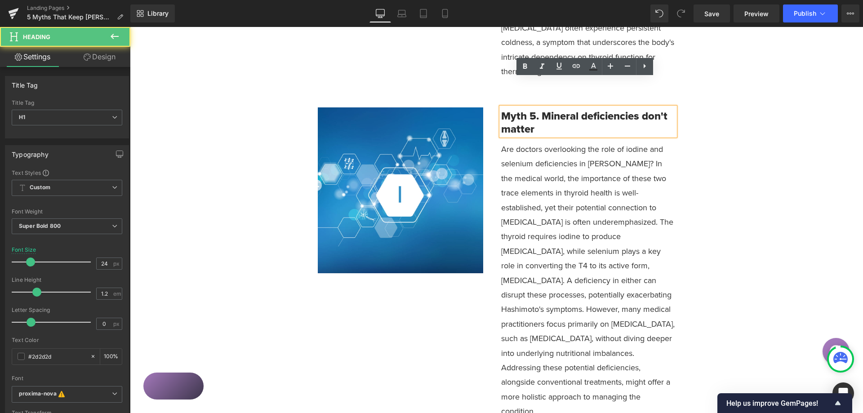
click at [524, 110] on h1 "Myth 5. Mineral deficiencies don't matter" at bounding box center [588, 123] width 174 height 26
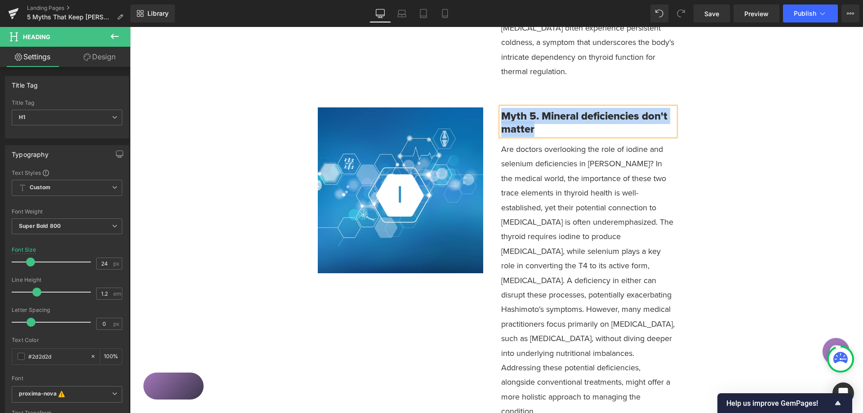
copy h1 "Myth 5. Mineral deficiencies don't matter"
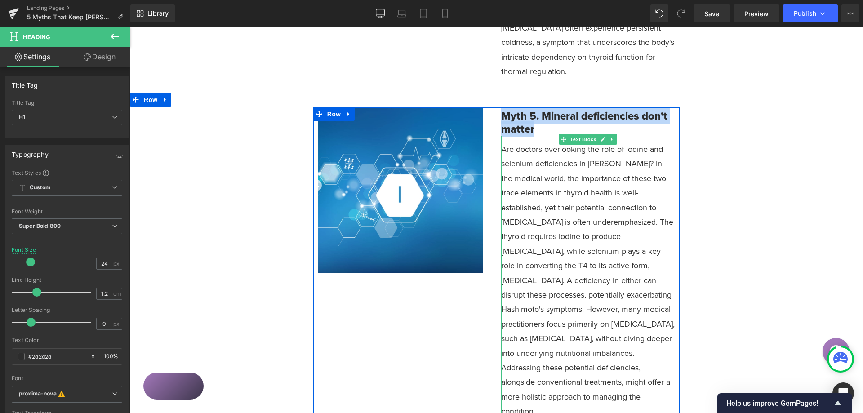
click at [579, 210] on p "Are doctors overlooking the role of iodine and selenium deficiencies in Hashimo…" at bounding box center [588, 280] width 174 height 277
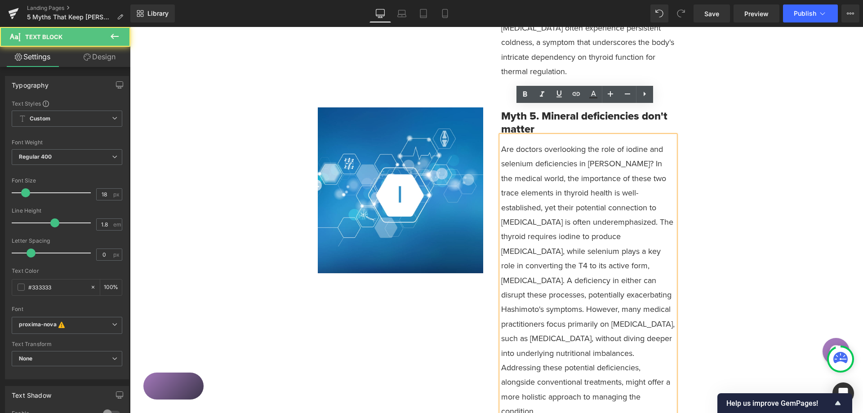
click at [578, 212] on p "Are doctors overlooking the role of iodine and selenium deficiencies in Hashimo…" at bounding box center [588, 280] width 174 height 277
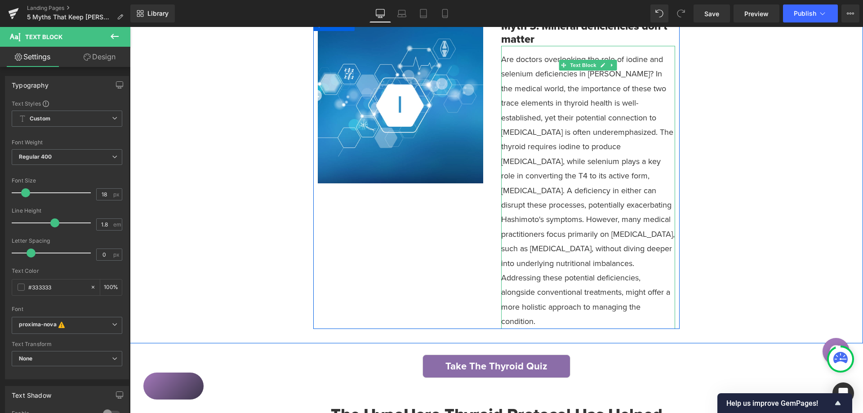
scroll to position [1483, 0]
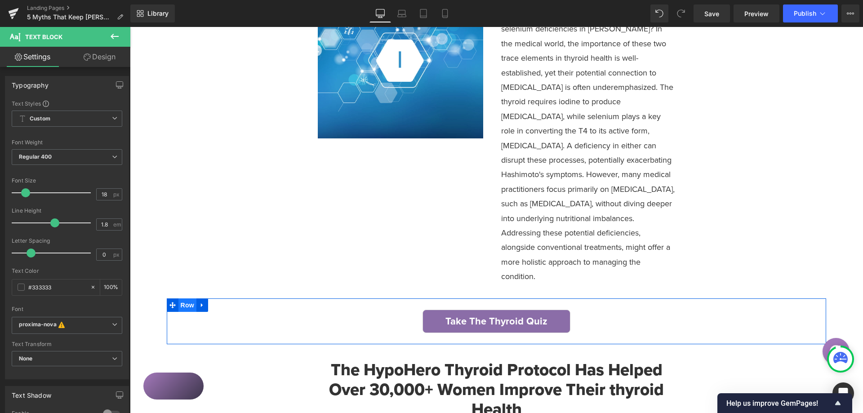
click at [182, 298] on span "Row" at bounding box center [187, 304] width 18 height 13
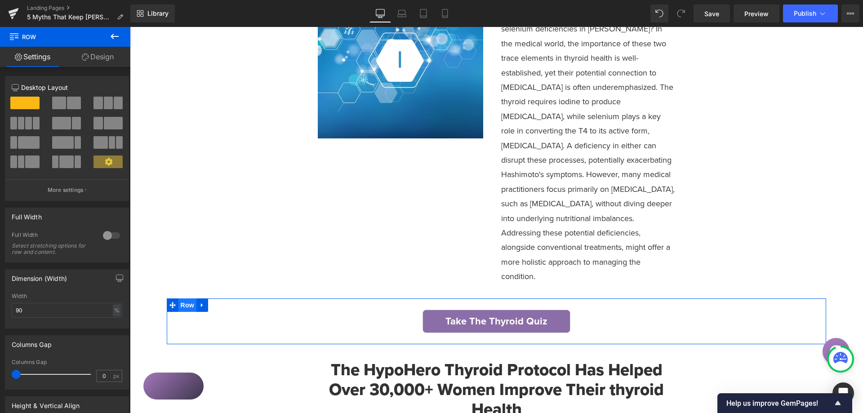
click at [184, 298] on span "Row" at bounding box center [187, 304] width 18 height 13
click at [101, 61] on link "Design" at bounding box center [97, 57] width 65 height 20
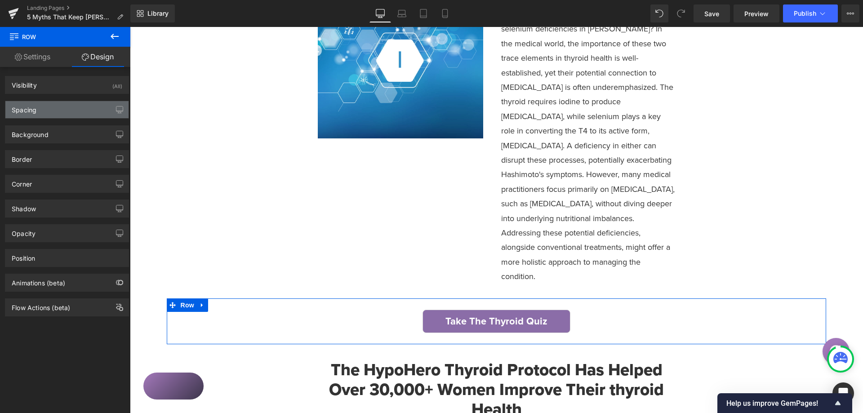
type input "0"
type input "10"
type input "0"
type input "10"
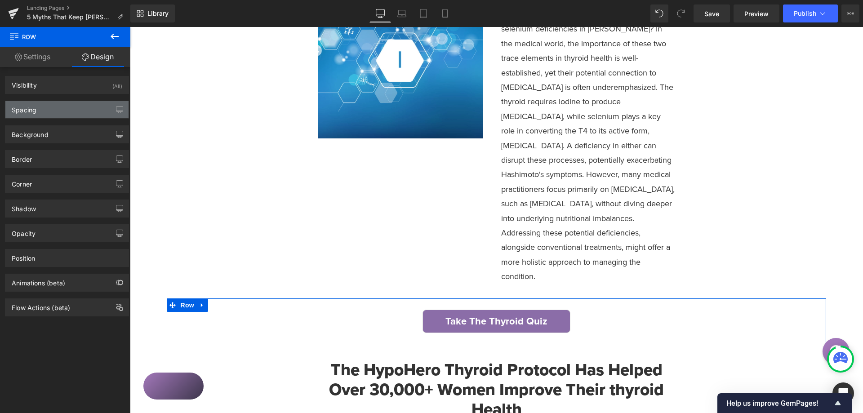
type input "0"
click at [53, 109] on div "Spacing" at bounding box center [66, 109] width 123 height 17
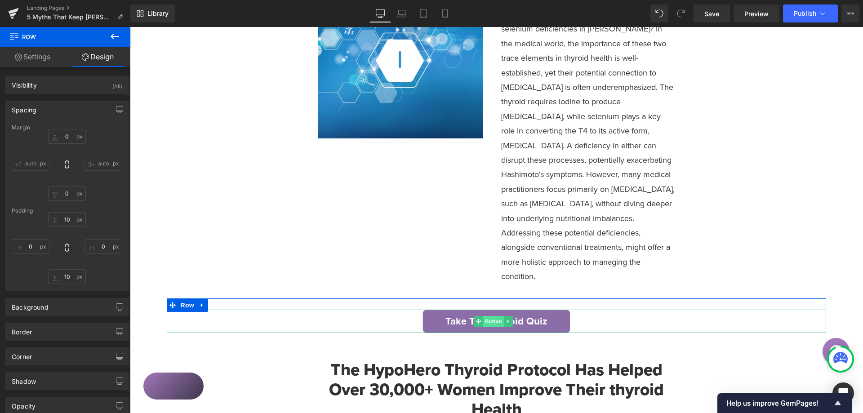
click at [493, 316] on span "Button" at bounding box center [493, 321] width 21 height 11
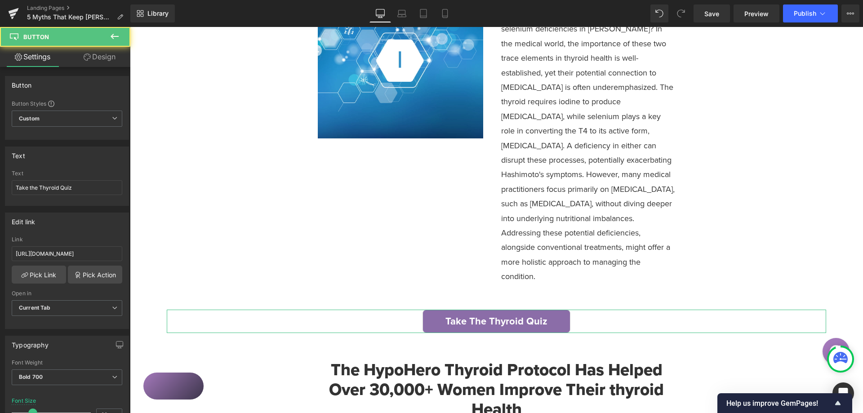
click at [103, 62] on link "Design" at bounding box center [99, 57] width 65 height 20
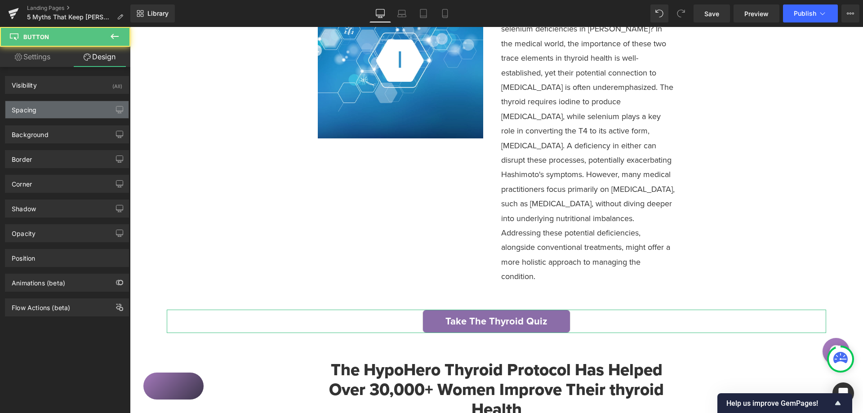
click at [53, 112] on div "Spacing" at bounding box center [66, 109] width 123 height 17
type input "15"
type input "0"
type input "15"
type input "0"
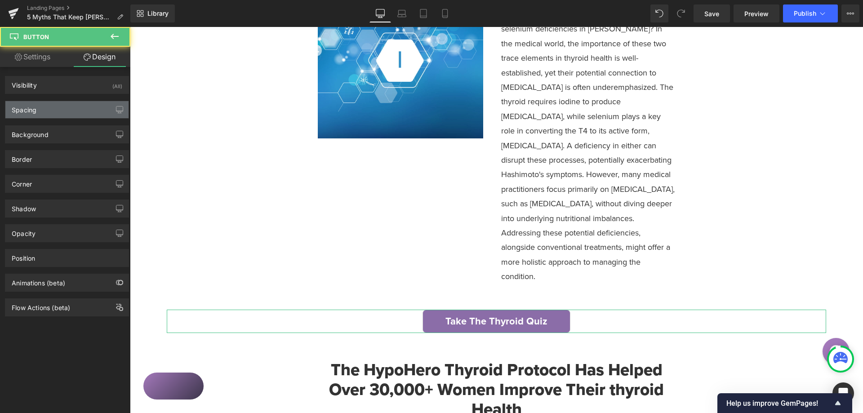
type input "25"
type input "50"
type input "25"
type input "50"
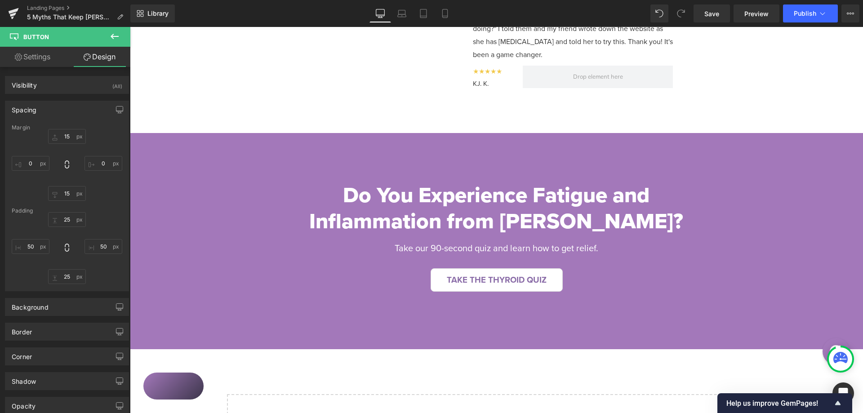
scroll to position [2427, 0]
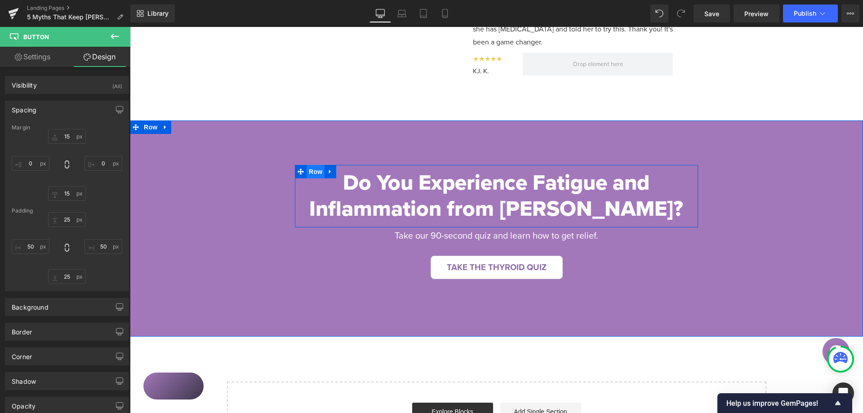
click at [311, 165] on span "Row" at bounding box center [316, 171] width 18 height 13
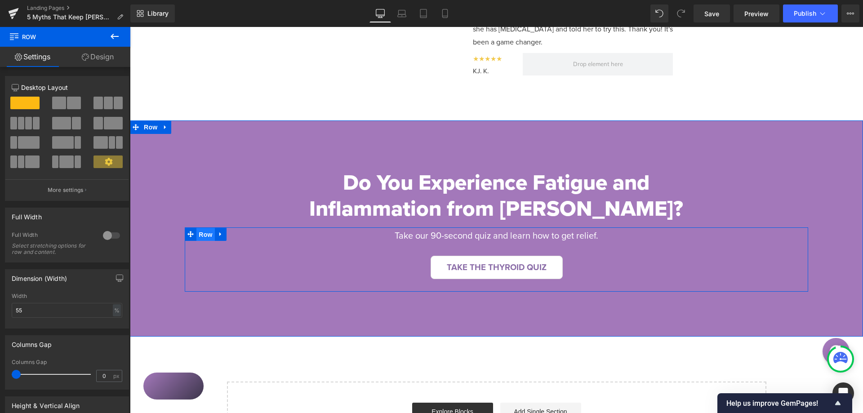
click at [197, 228] on span "Row" at bounding box center [205, 234] width 18 height 13
drag, startPoint x: 308, startPoint y: 129, endPoint x: 264, endPoint y: 120, distance: 44.4
click at [308, 165] on span "Row" at bounding box center [316, 171] width 18 height 13
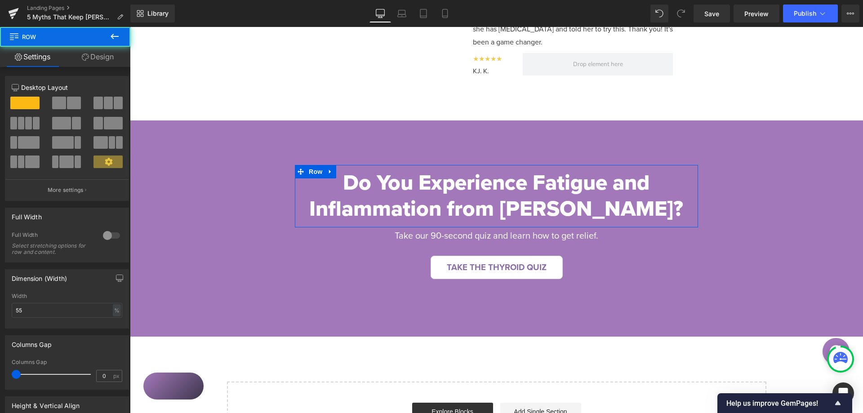
click at [97, 60] on link "Design" at bounding box center [97, 57] width 65 height 20
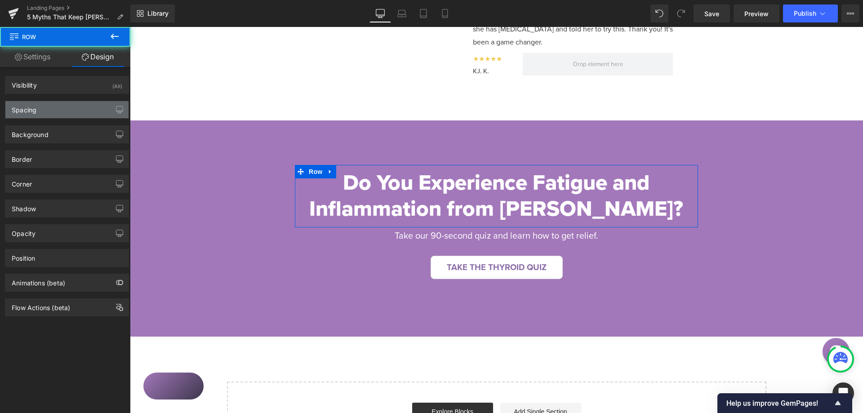
type input "0"
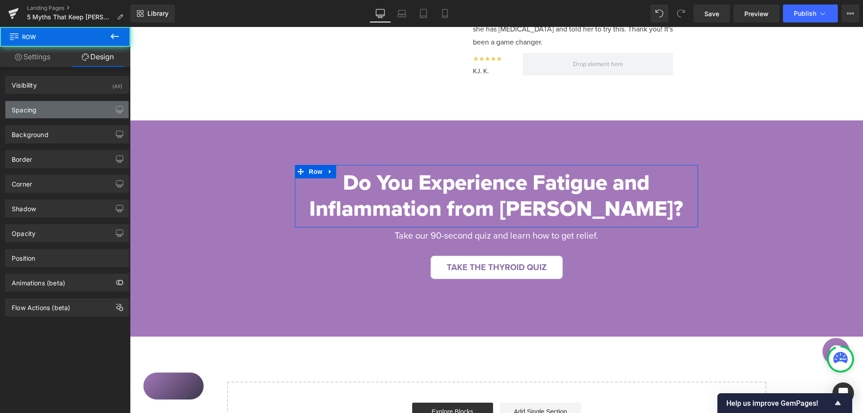
type input "0"
click at [46, 105] on div "Spacing" at bounding box center [66, 109] width 123 height 17
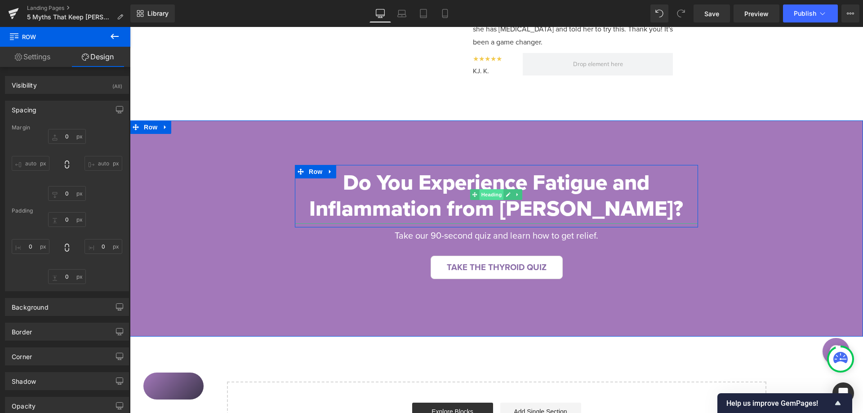
click at [485, 189] on span "Heading" at bounding box center [492, 194] width 24 height 11
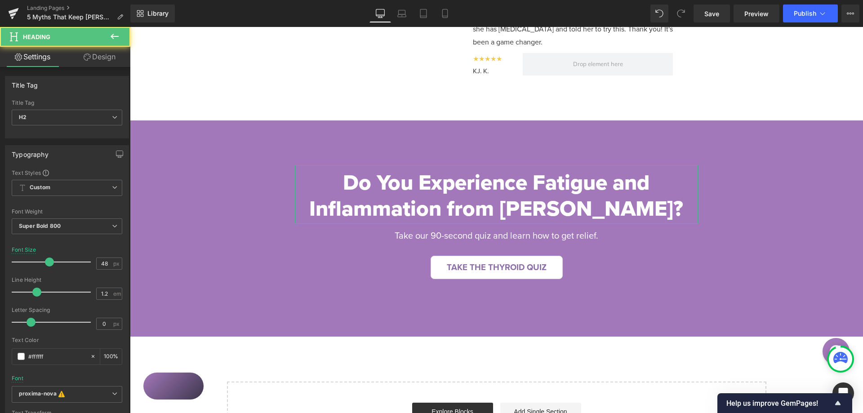
click at [101, 62] on link "Design" at bounding box center [99, 57] width 65 height 20
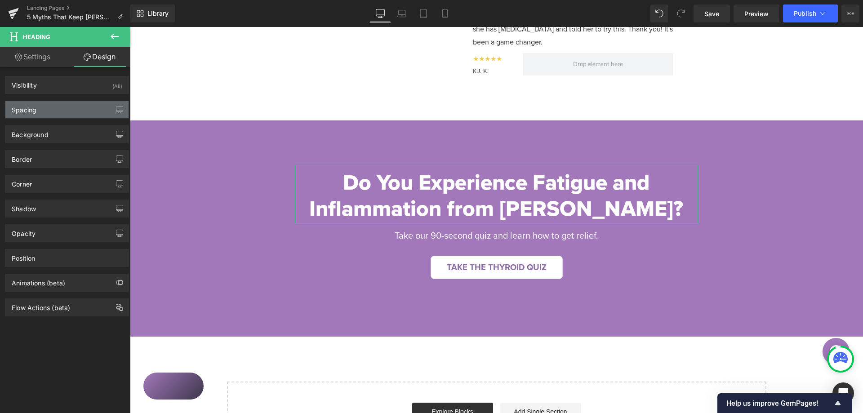
click at [44, 105] on div "Spacing" at bounding box center [66, 109] width 123 height 17
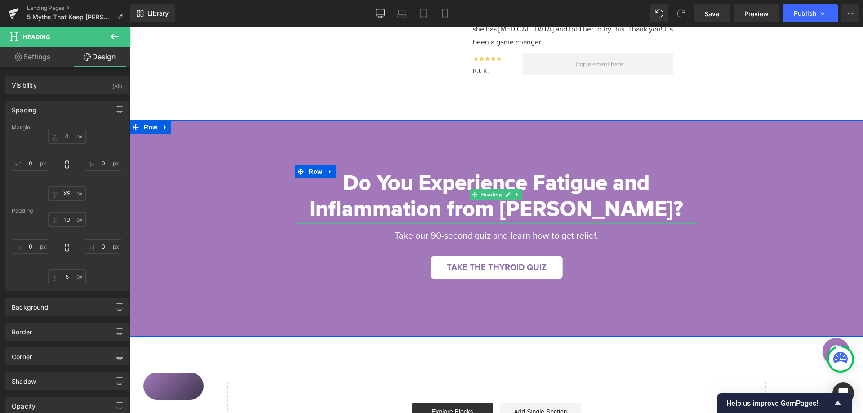
click at [464, 169] on h2 "Do You Experience Fatigue and Inflammation from Hashimoto's?" at bounding box center [496, 195] width 403 height 52
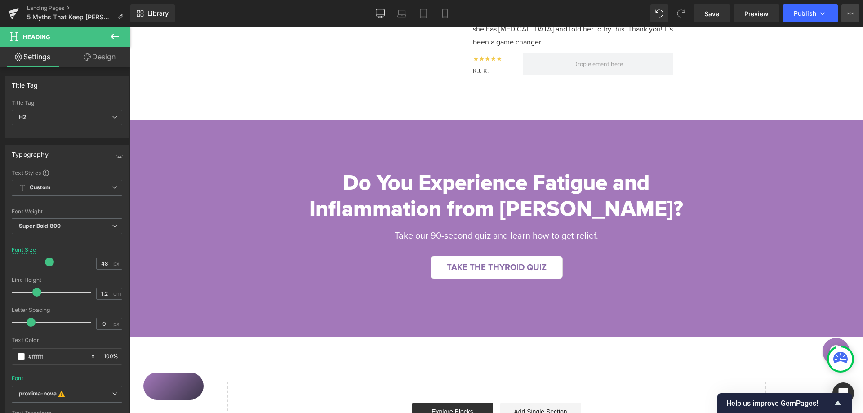
click at [851, 10] on icon at bounding box center [850, 13] width 7 height 7
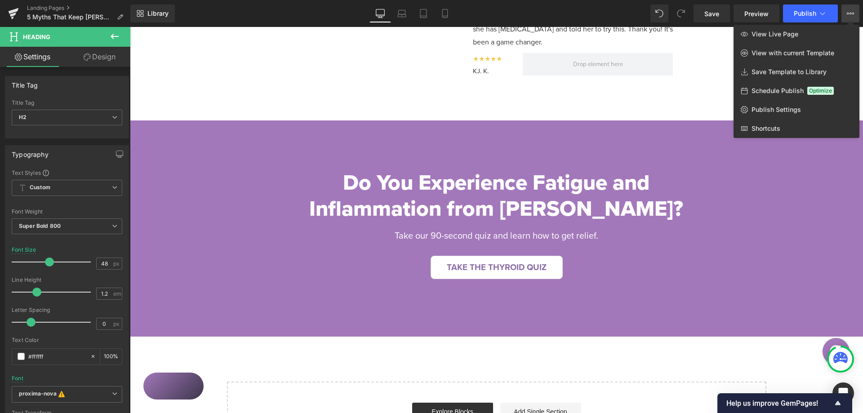
click at [851, 10] on icon at bounding box center [850, 13] width 7 height 7
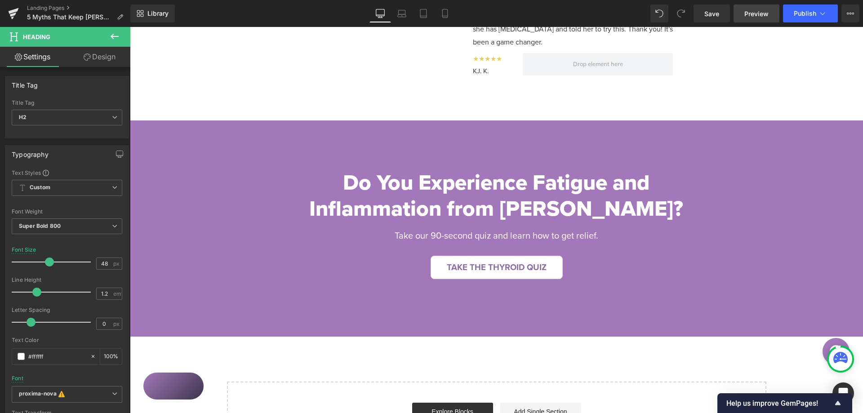
click at [765, 19] on link "Preview" at bounding box center [757, 13] width 46 height 18
click at [204, 227] on span "Row" at bounding box center [205, 233] width 18 height 13
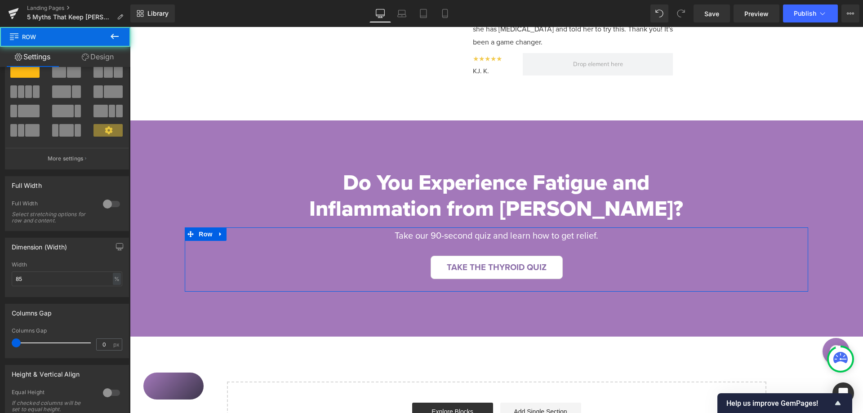
scroll to position [90, 0]
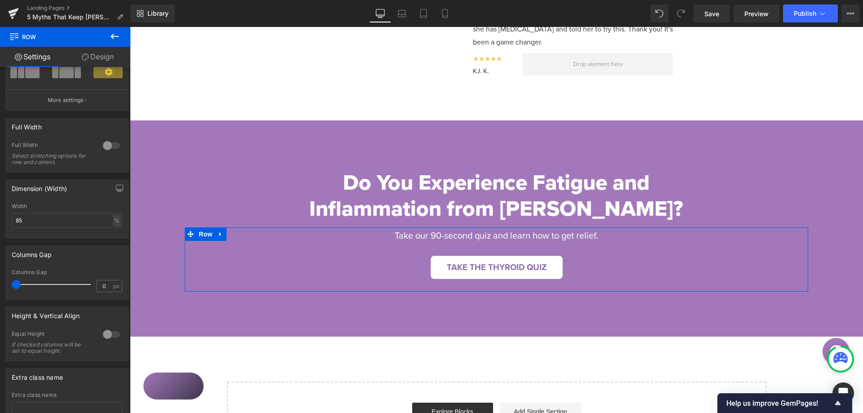
click at [107, 53] on link "Design" at bounding box center [97, 57] width 65 height 20
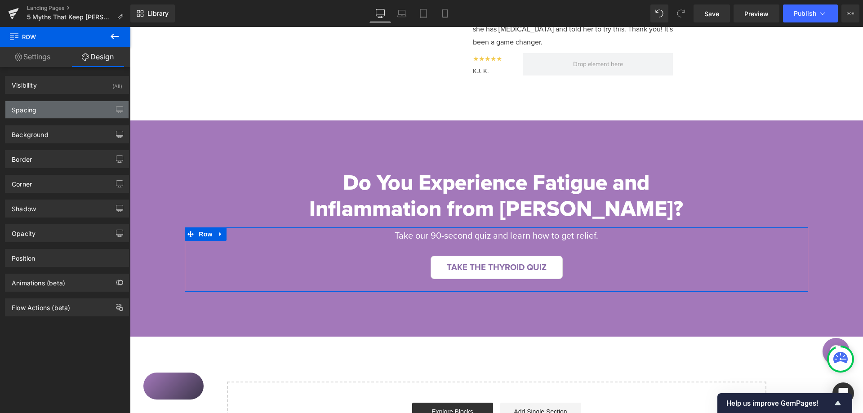
click at [50, 113] on div "Spacing" at bounding box center [66, 109] width 123 height 17
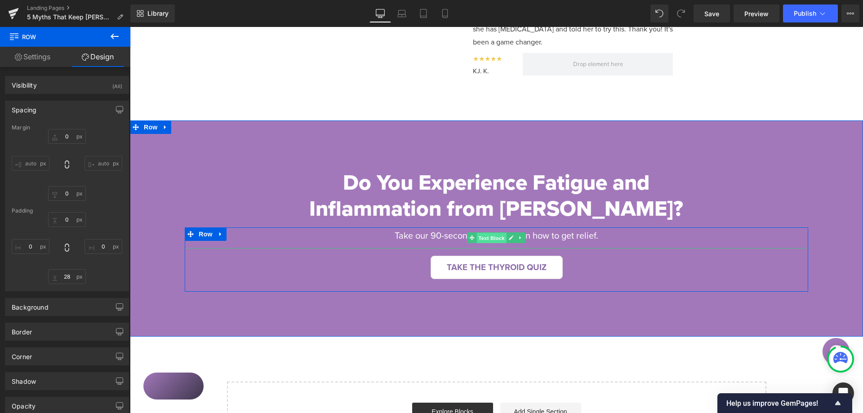
click at [493, 233] on span "Text Block" at bounding box center [492, 238] width 30 height 11
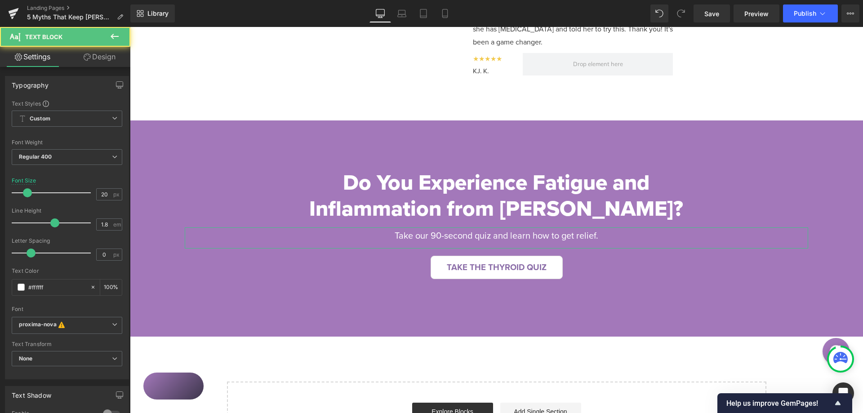
click at [107, 53] on link "Design" at bounding box center [99, 57] width 65 height 20
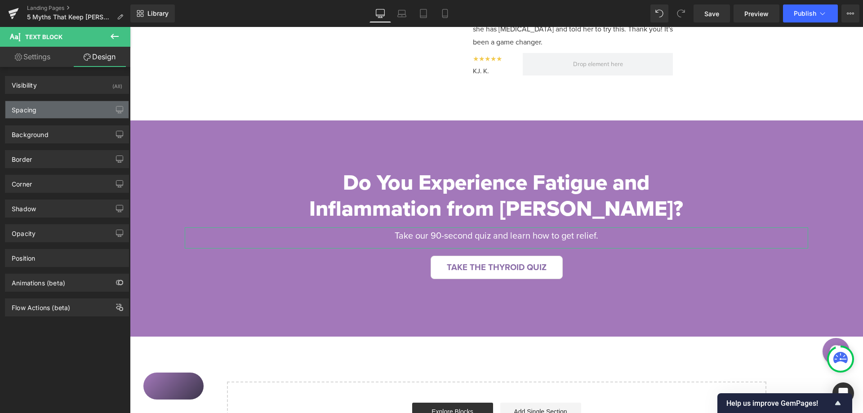
type input "0"
type input "S"
type input "0"
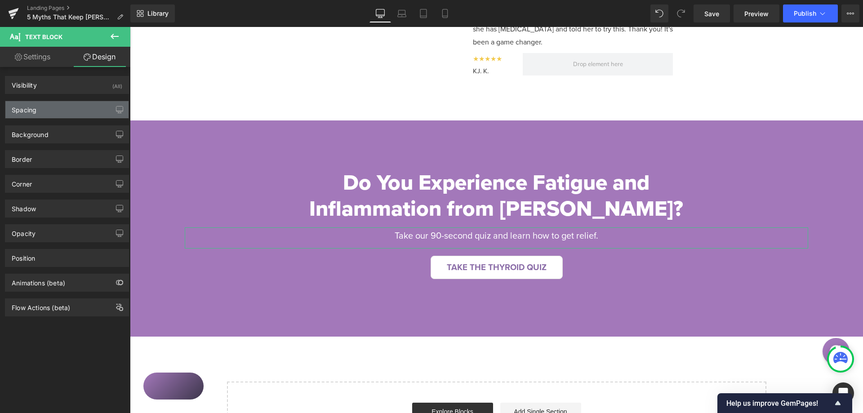
type input "0"
type input "11"
type input "0"
click at [51, 111] on div "Spacing" at bounding box center [66, 109] width 123 height 17
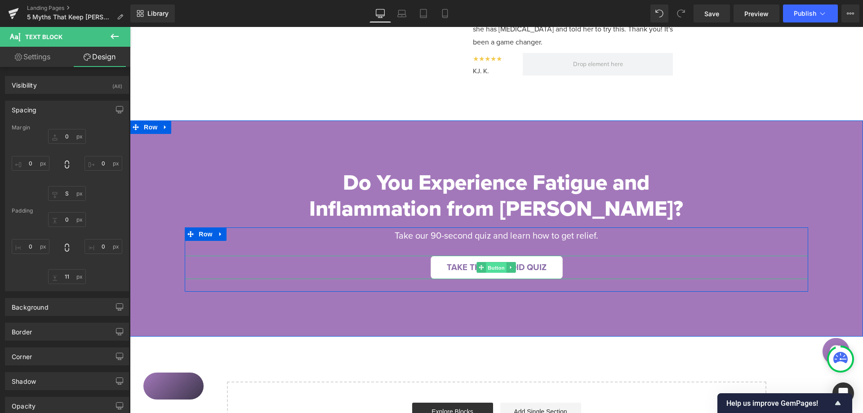
click at [497, 262] on span "Button" at bounding box center [496, 267] width 21 height 11
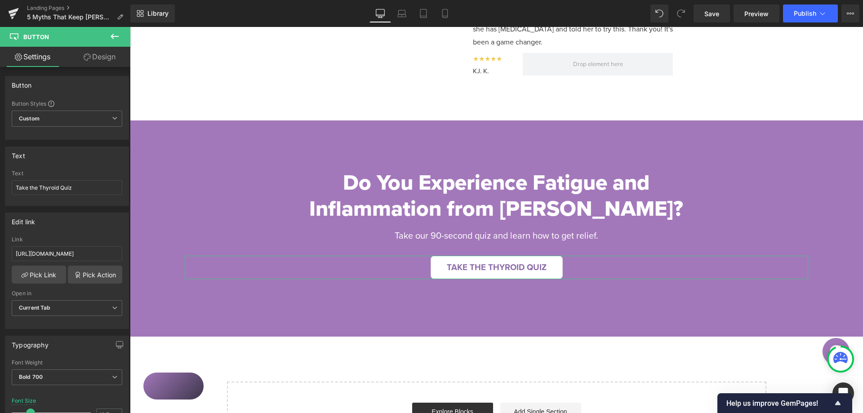
click at [97, 63] on link "Design" at bounding box center [99, 57] width 65 height 20
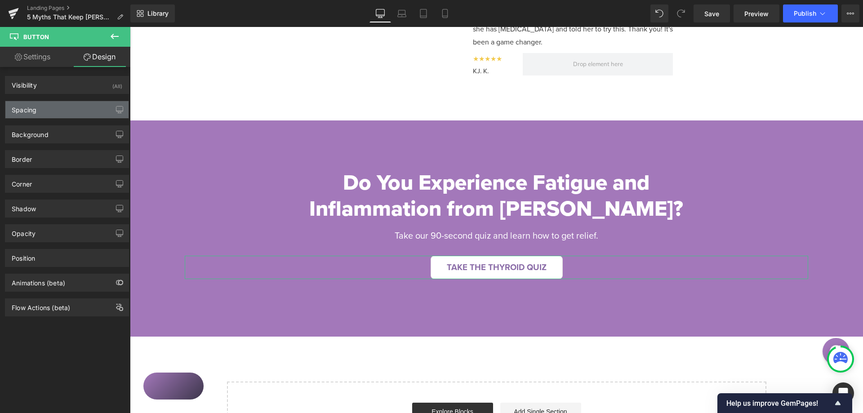
click at [62, 113] on div "Spacing" at bounding box center [66, 109] width 123 height 17
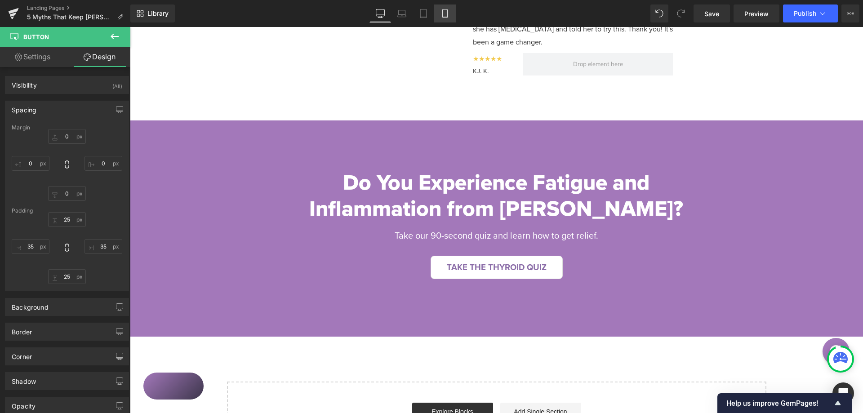
click at [447, 16] on icon at bounding box center [444, 16] width 5 height 0
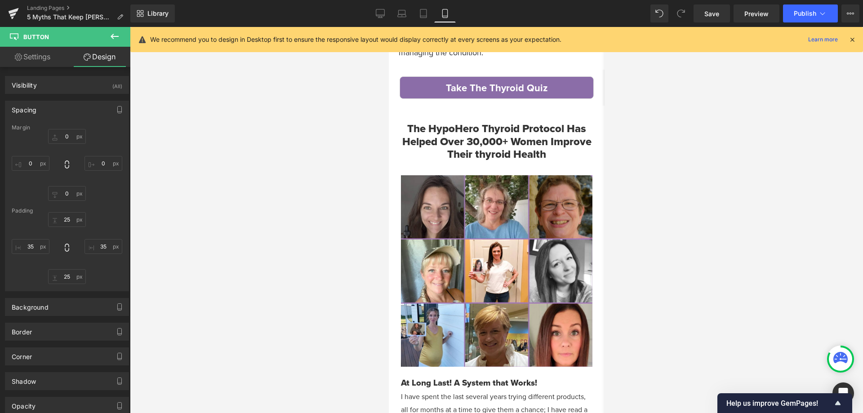
type input "0"
type input "20"
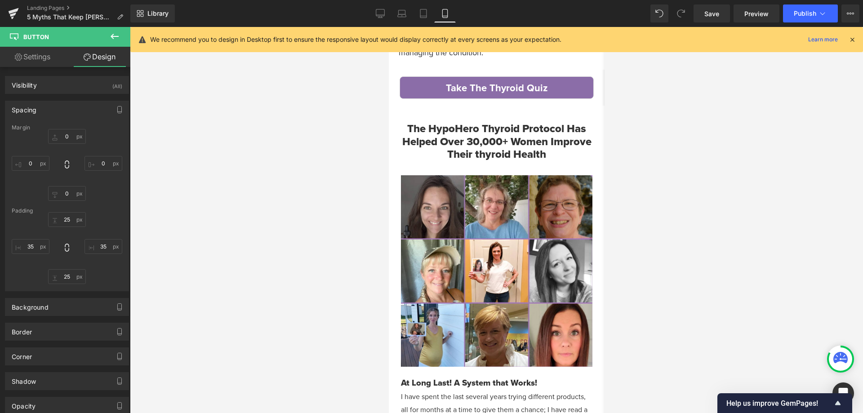
type input "30"
type input "20"
type input "30"
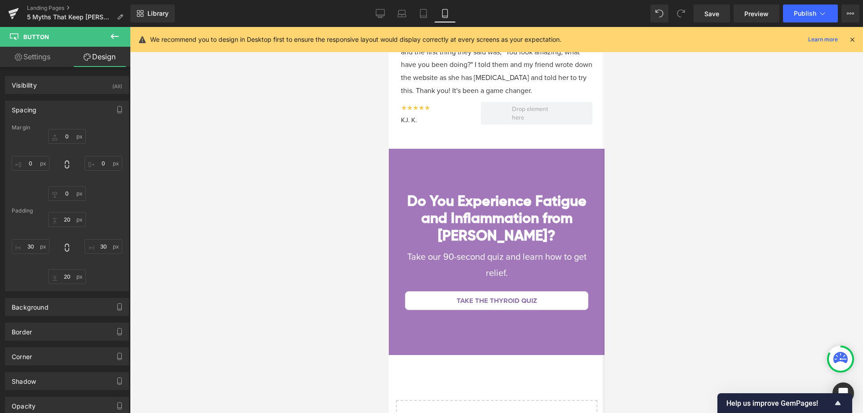
scroll to position [3267, 0]
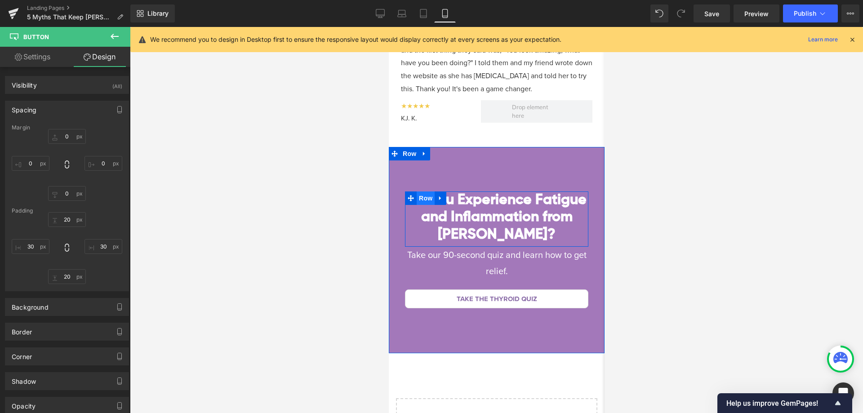
click at [426, 191] on span "Row" at bounding box center [425, 197] width 18 height 13
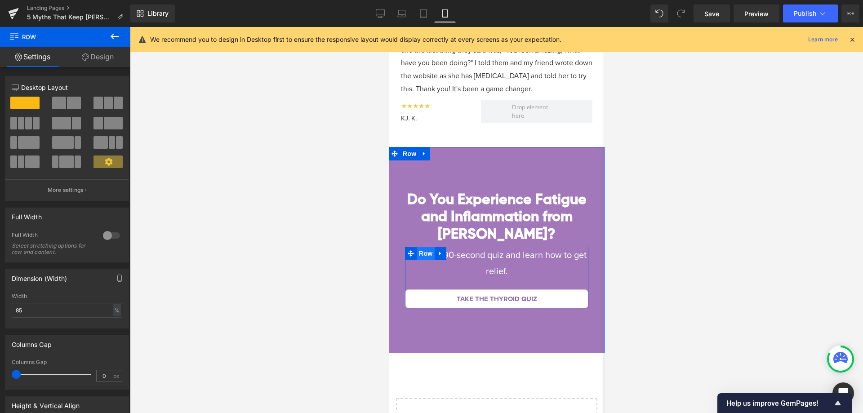
click at [424, 247] on span "Row" at bounding box center [425, 253] width 18 height 13
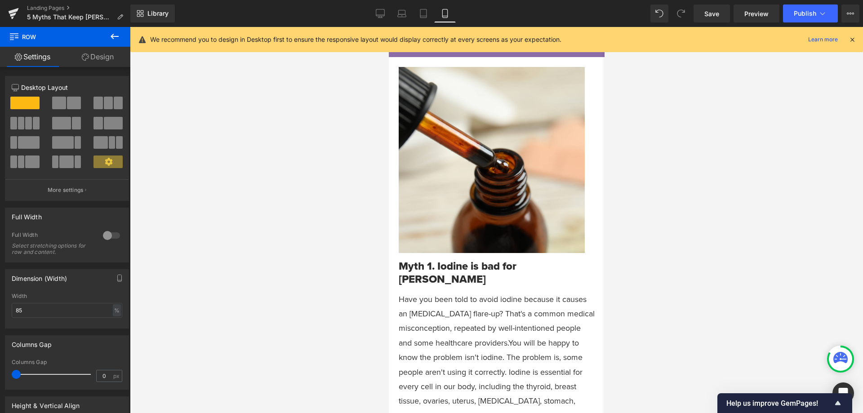
scroll to position [0, 0]
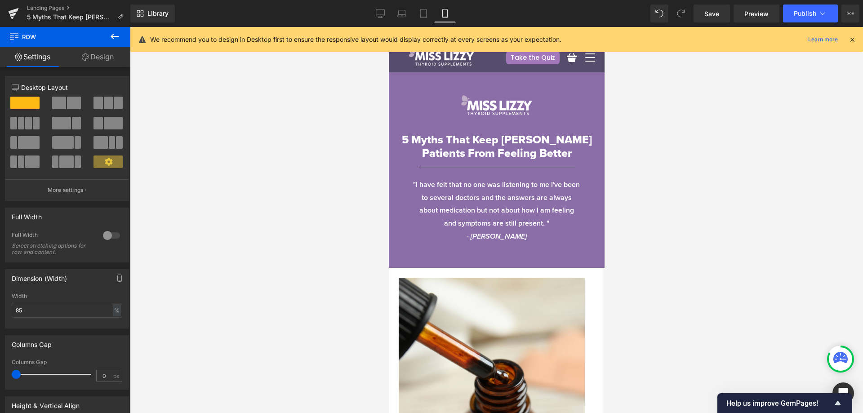
drag, startPoint x: 603, startPoint y: 194, endPoint x: 977, endPoint y: 76, distance: 392.5
click at [488, 142] on span "Heading" at bounding box center [492, 141] width 24 height 11
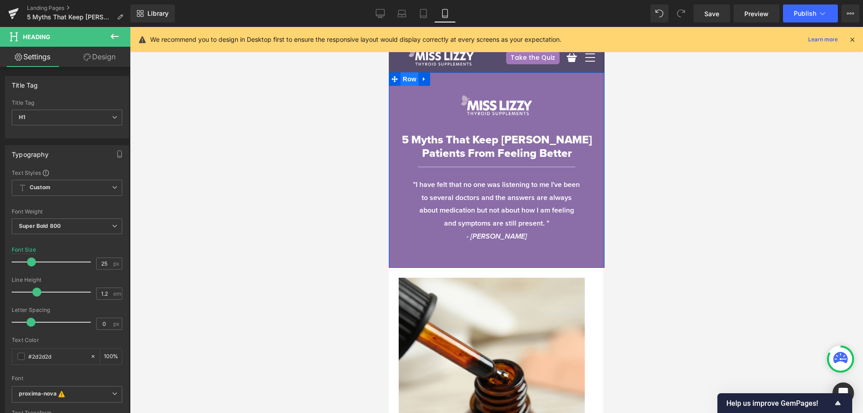
click at [406, 80] on span "Row" at bounding box center [409, 78] width 18 height 13
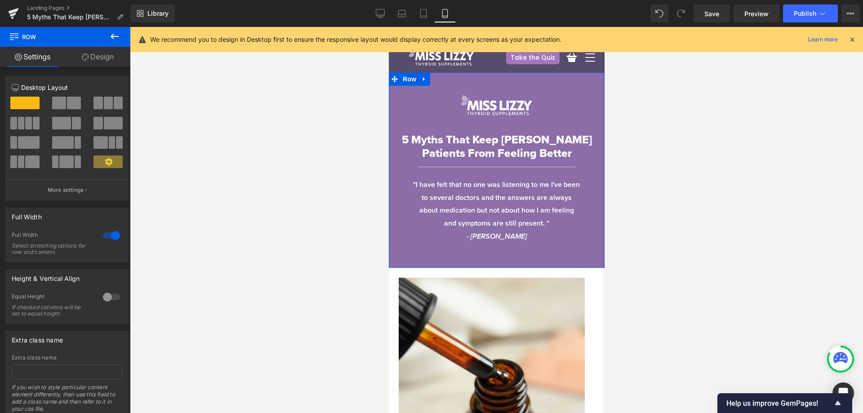
click at [93, 62] on link "Design" at bounding box center [97, 57] width 65 height 20
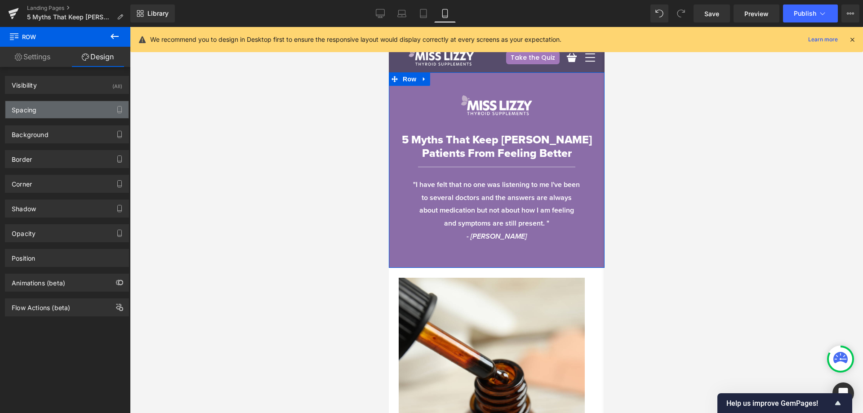
click at [50, 108] on div "Spacing" at bounding box center [66, 109] width 123 height 17
type input "0"
type input "XL"
type input "0"
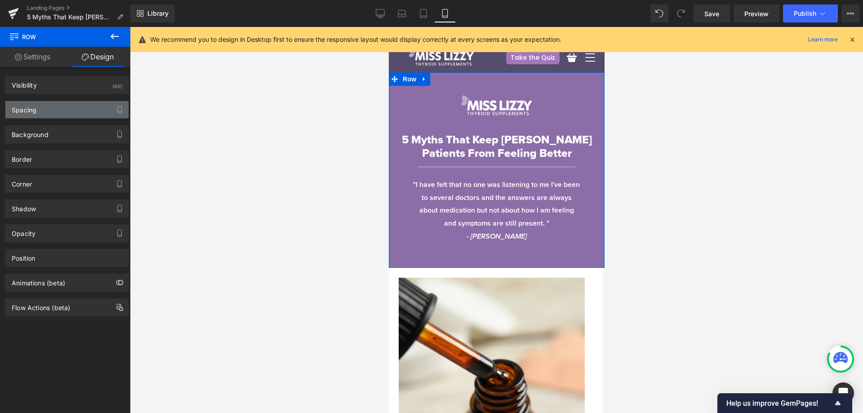
type input "XL"
type input "0"
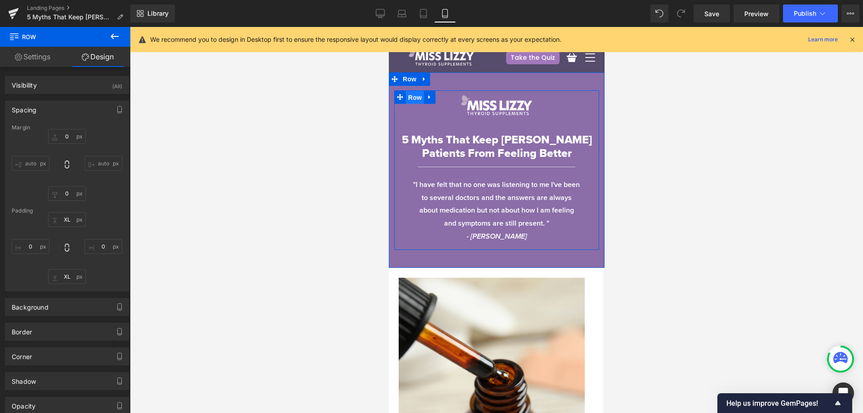
click at [413, 97] on span "Row" at bounding box center [414, 97] width 18 height 13
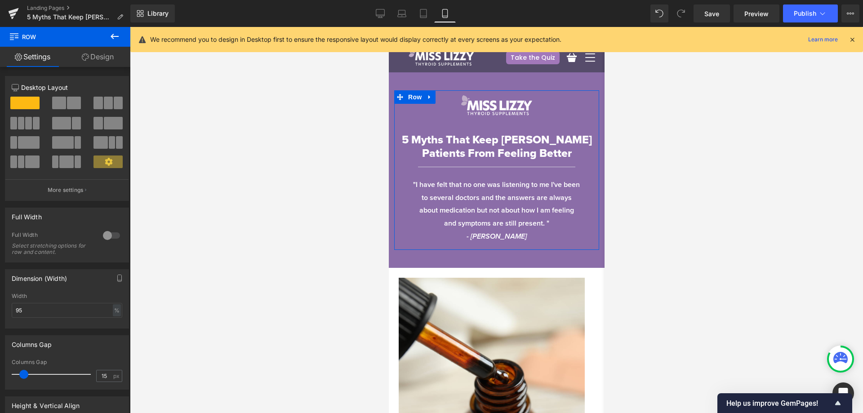
click at [107, 61] on link "Design" at bounding box center [97, 57] width 65 height 20
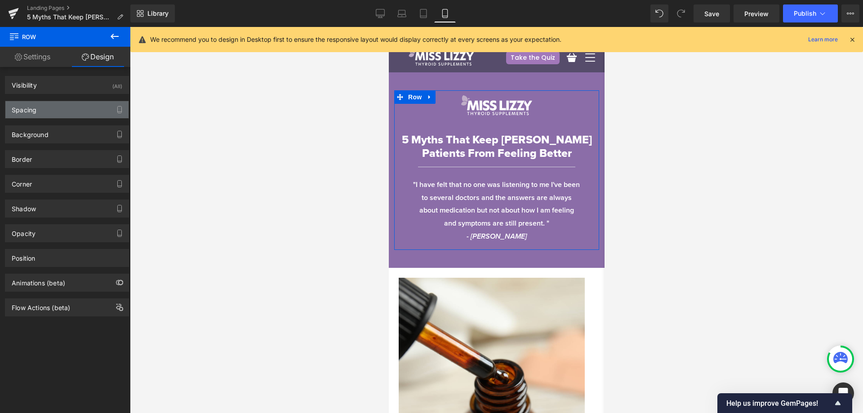
type input "0"
type input "10"
type input "0"
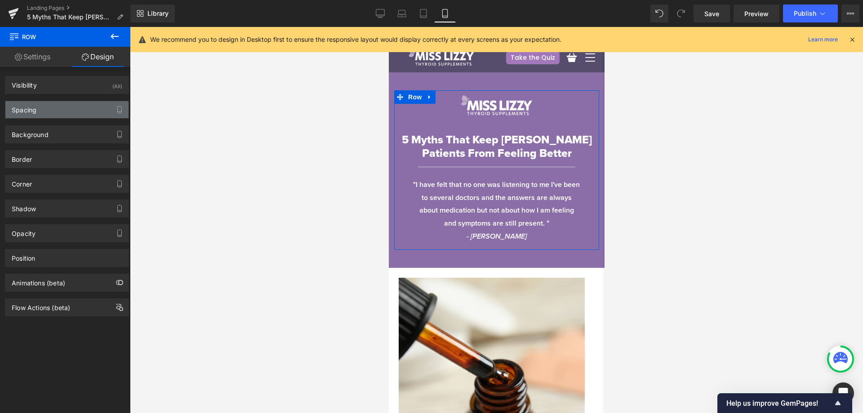
type input "0"
click at [71, 109] on div "Spacing" at bounding box center [66, 109] width 123 height 17
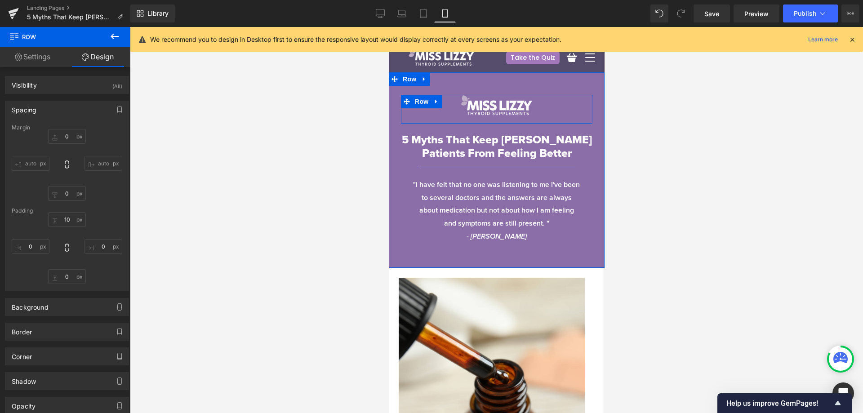
click at [419, 102] on span "Row" at bounding box center [414, 97] width 14 height 11
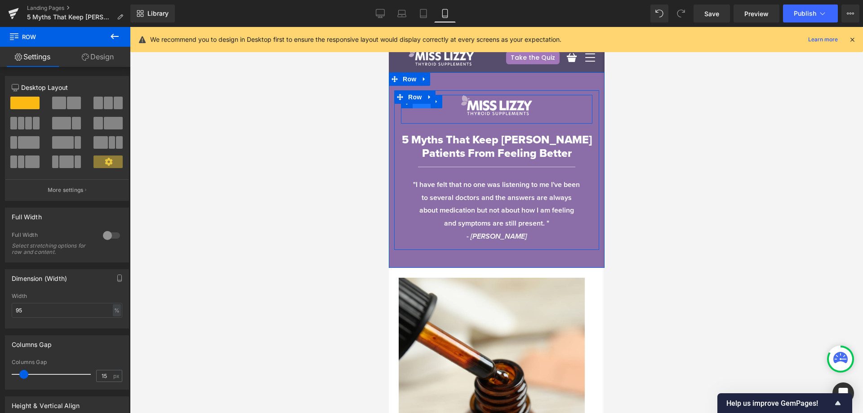
click at [419, 108] on span "Row" at bounding box center [421, 101] width 18 height 13
drag, startPoint x: 85, startPoint y: 53, endPoint x: 57, endPoint y: 101, distance: 56.4
click at [85, 53] on link "Design" at bounding box center [97, 57] width 65 height 20
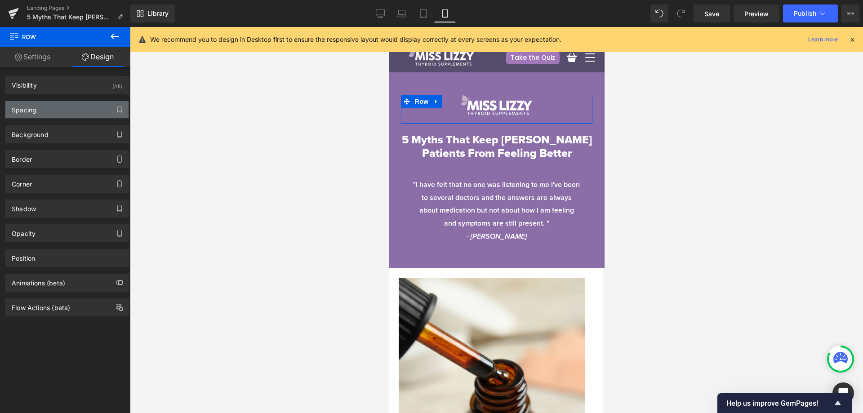
type input "0"
type input "S"
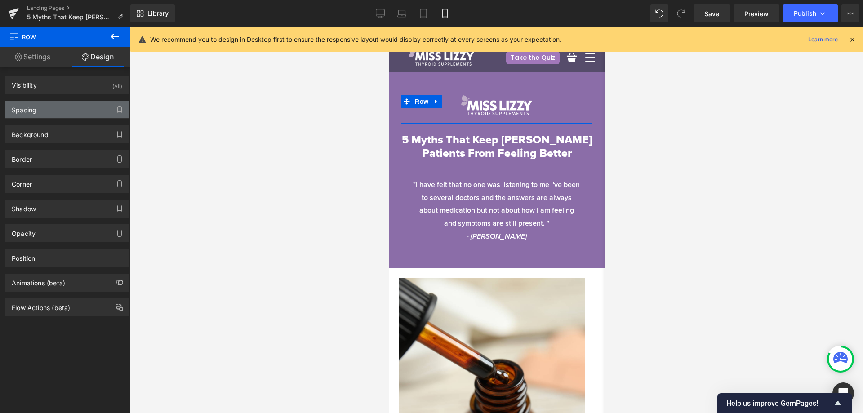
type input "0"
click at [55, 111] on div "Spacing" at bounding box center [66, 109] width 123 height 17
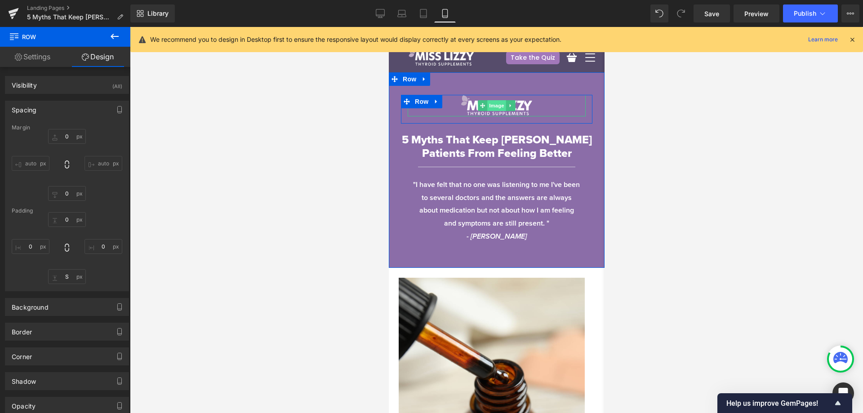
click at [489, 103] on span "Image" at bounding box center [496, 105] width 19 height 11
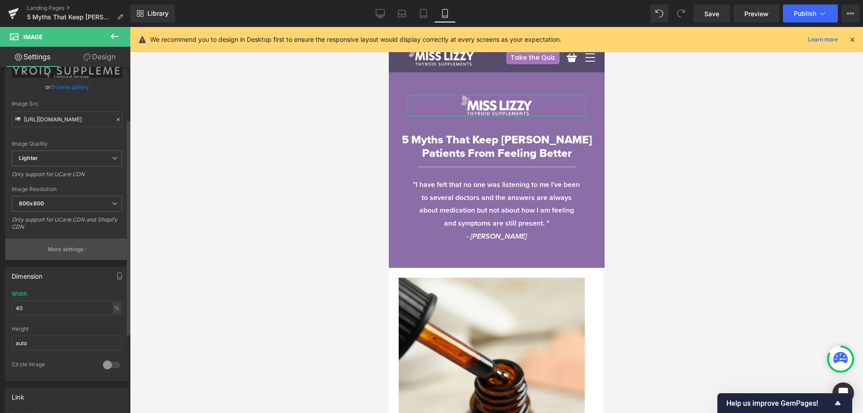
scroll to position [90, 0]
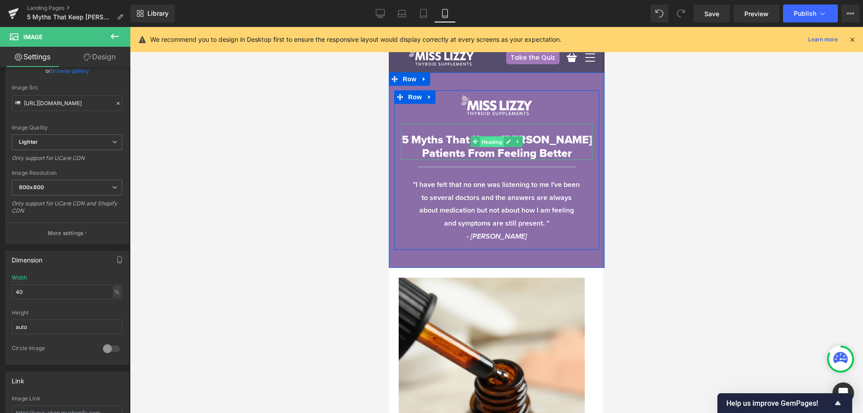
drag, startPoint x: 483, startPoint y: 144, endPoint x: 605, endPoint y: 105, distance: 128.6
click at [483, 144] on span "Heading" at bounding box center [492, 142] width 24 height 11
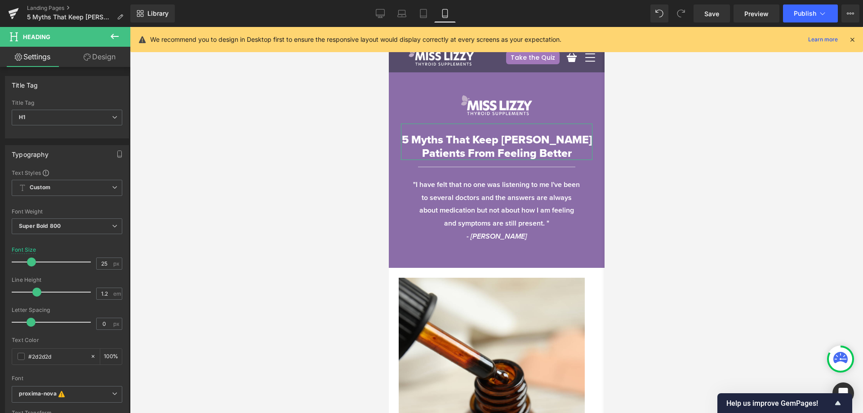
click at [99, 62] on link "Design" at bounding box center [99, 57] width 65 height 20
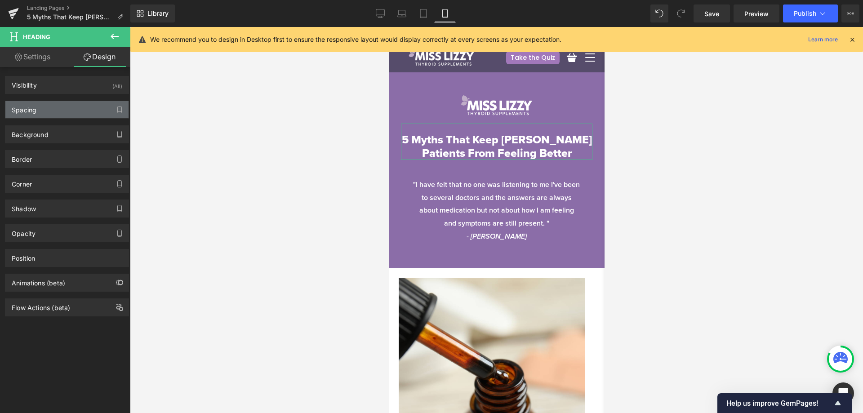
click at [46, 104] on div "Spacing" at bounding box center [66, 109] width 123 height 17
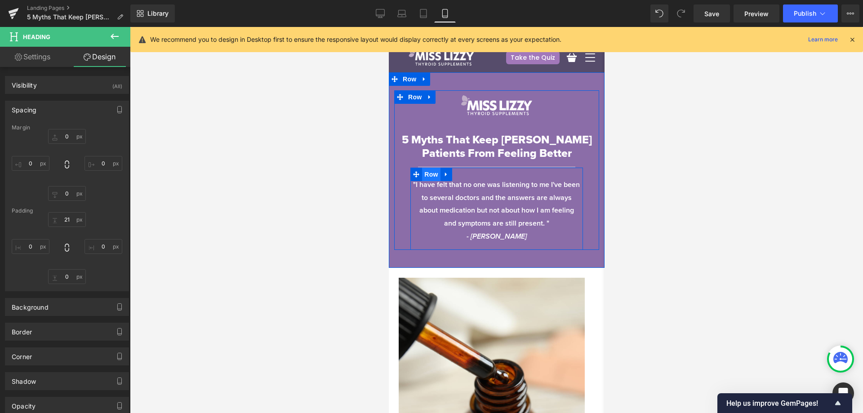
click at [422, 171] on span "Row" at bounding box center [431, 174] width 18 height 13
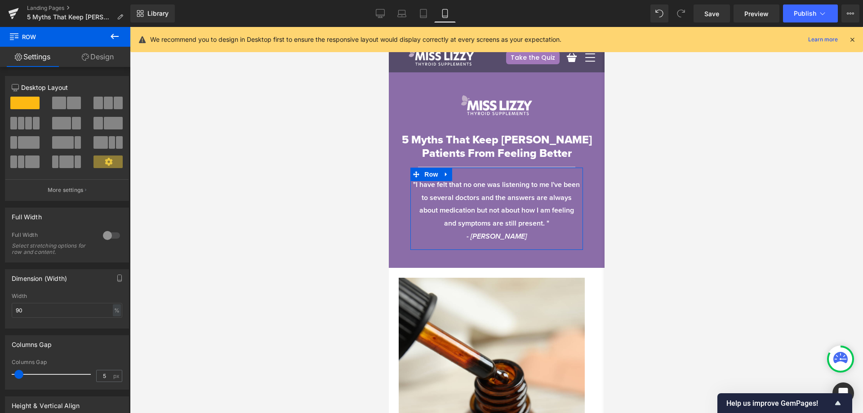
drag, startPoint x: 98, startPoint y: 66, endPoint x: 66, endPoint y: 111, distance: 55.6
click at [98, 66] on link "Design" at bounding box center [97, 57] width 65 height 20
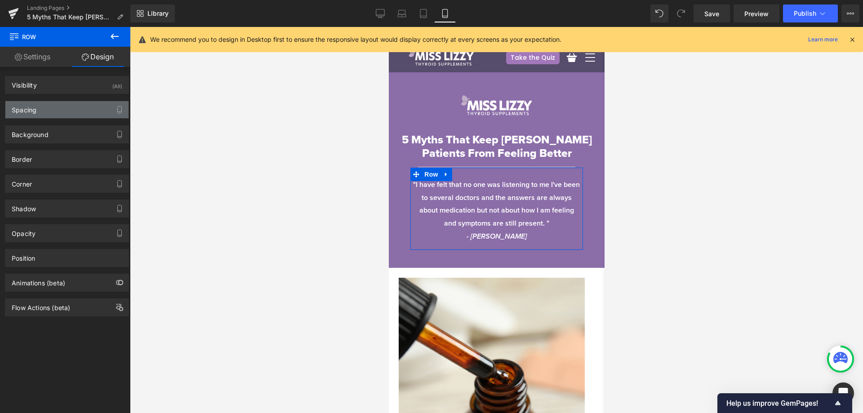
click at [66, 111] on div "Spacing" at bounding box center [66, 109] width 123 height 17
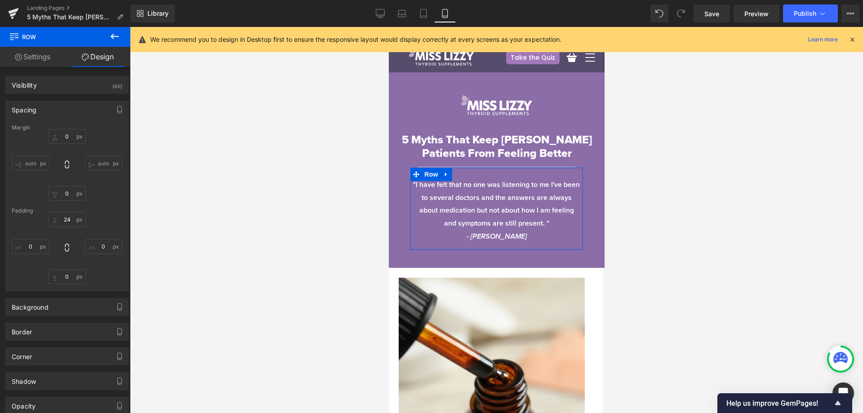
type input "0"
type input "24"
type input "0"
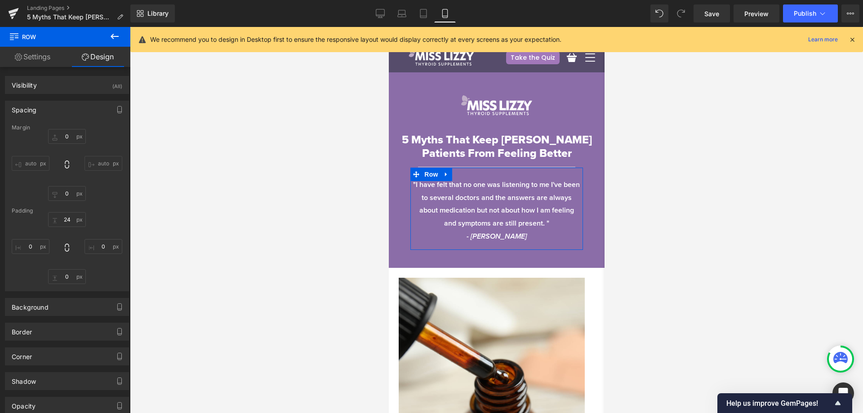
type input "0"
click at [424, 18] on icon at bounding box center [423, 13] width 6 height 9
type input "0"
type input "24"
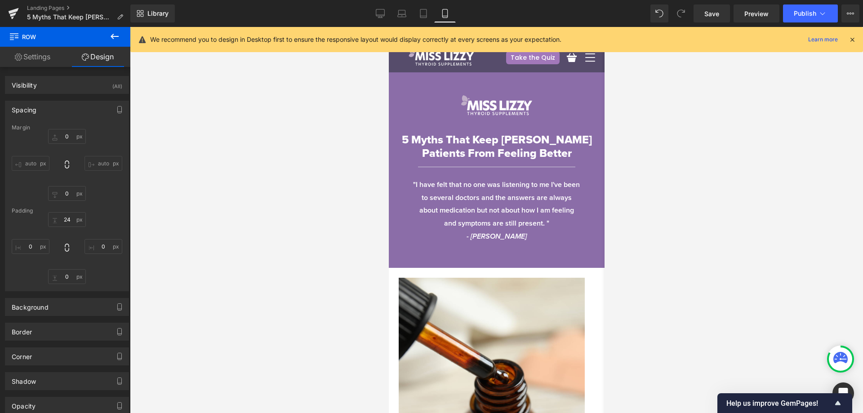
type input "0"
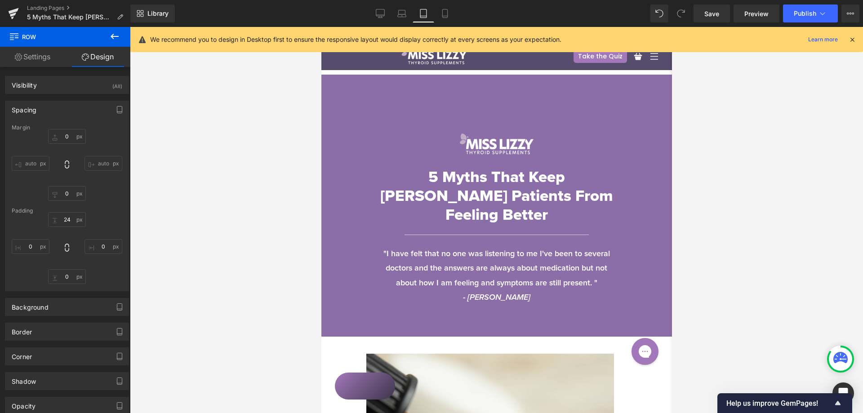
scroll to position [57, 0]
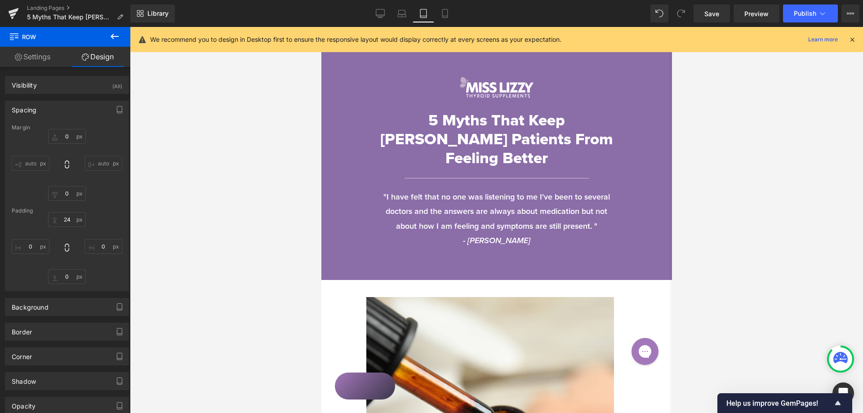
click at [851, 44] on div at bounding box center [852, 40] width 7 height 10
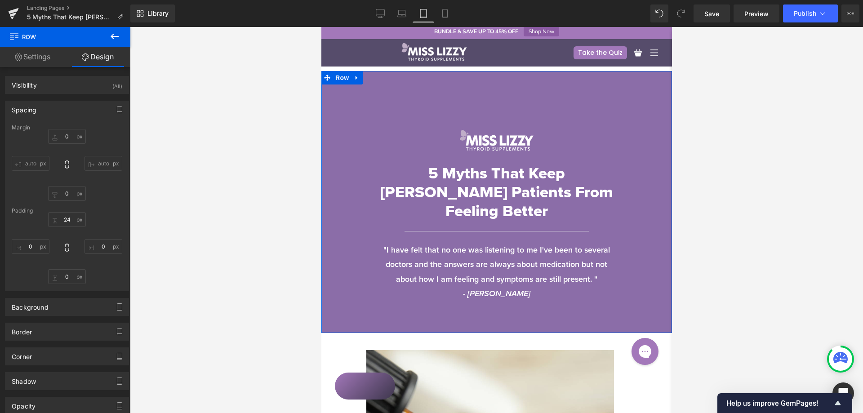
scroll to position [0, 0]
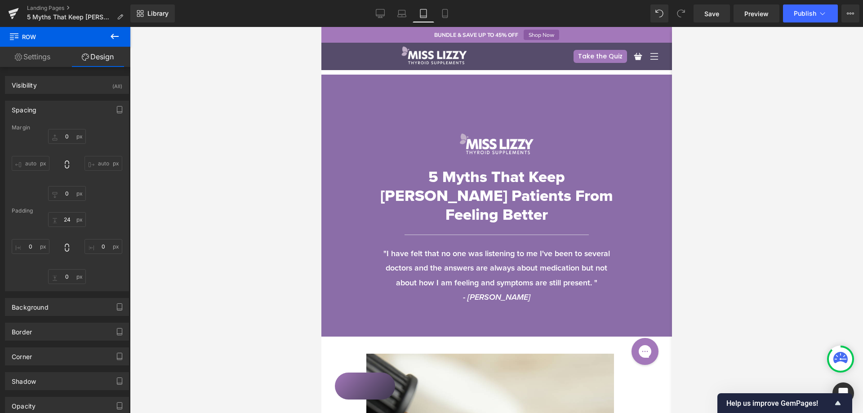
click at [321, 27] on div "115px" at bounding box center [321, 27] width 0 height 0
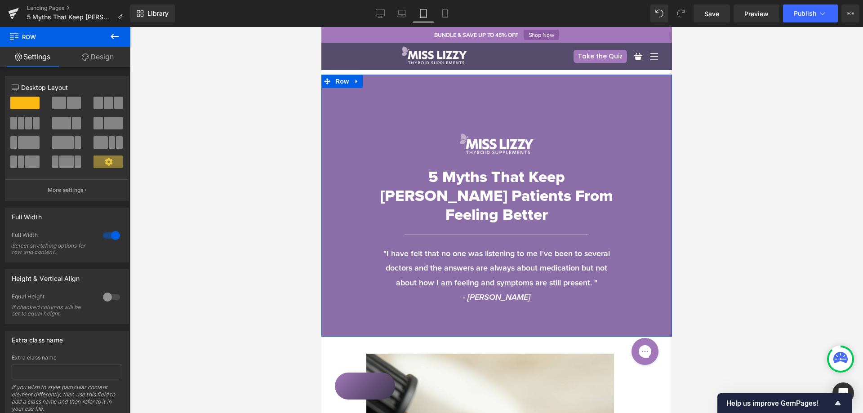
click at [113, 60] on link "Design" at bounding box center [97, 57] width 65 height 20
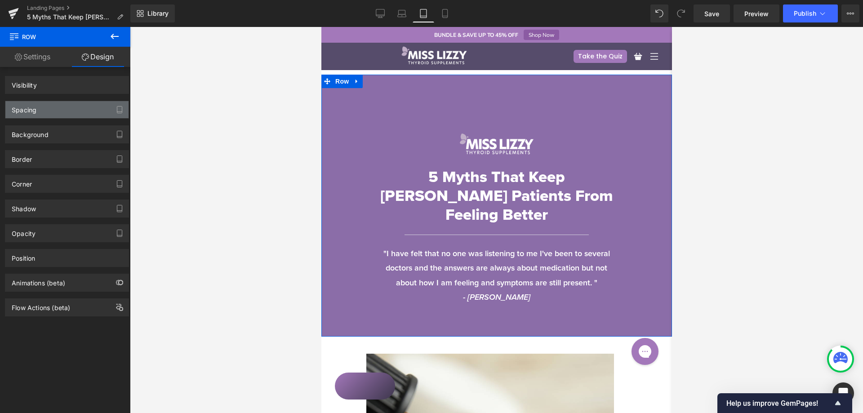
click at [48, 114] on div "Spacing" at bounding box center [66, 109] width 123 height 17
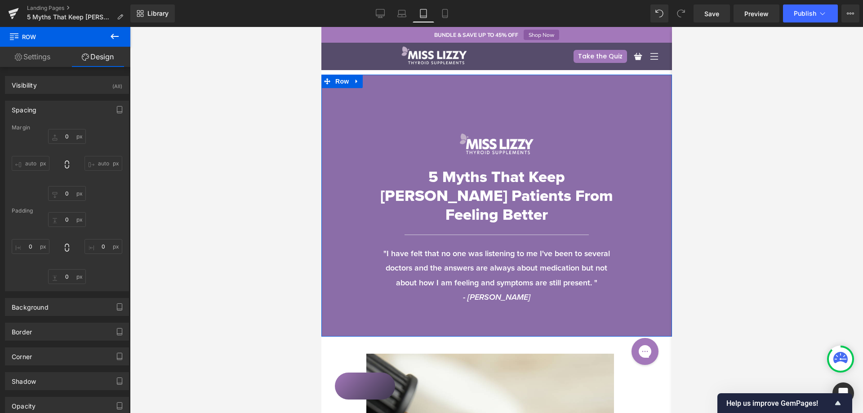
type input "0"
type input "XL"
type input "0"
type input "XL"
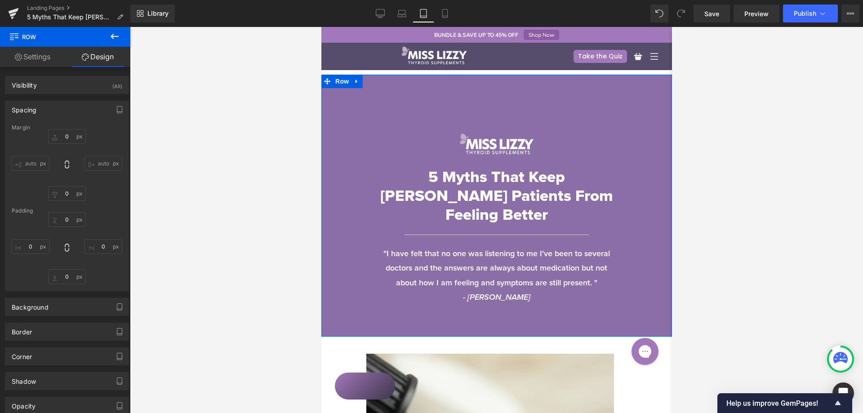
type input "0"
drag, startPoint x: 463, startPoint y: 242, endPoint x: 473, endPoint y: 247, distance: 11.7
click at [463, 246] on p ""I have felt that no one was listening to me I've been to several doctors and t…" at bounding box center [496, 268] width 242 height 44
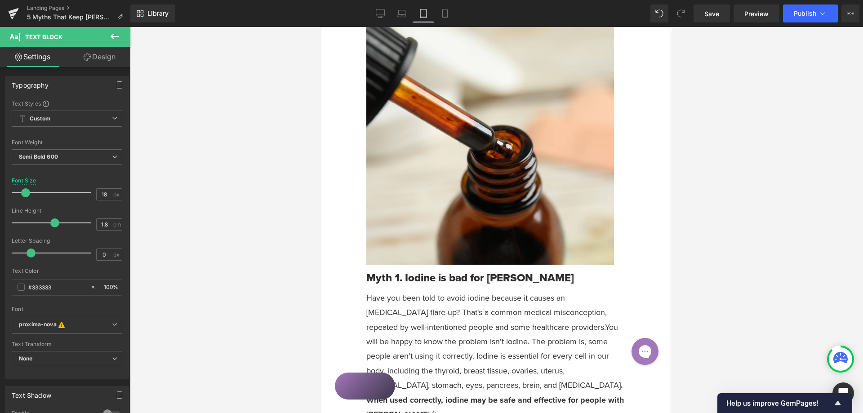
scroll to position [360, 0]
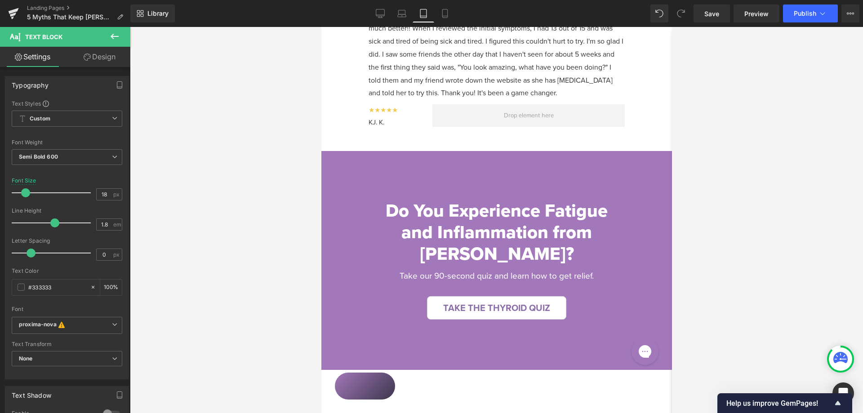
drag, startPoint x: 669, startPoint y: 87, endPoint x: 1005, endPoint y: 376, distance: 443.1
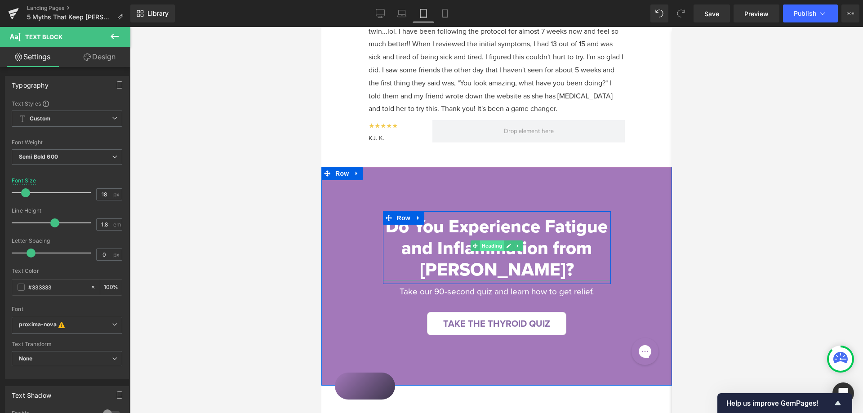
click at [489, 240] on span "Heading" at bounding box center [492, 245] width 24 height 11
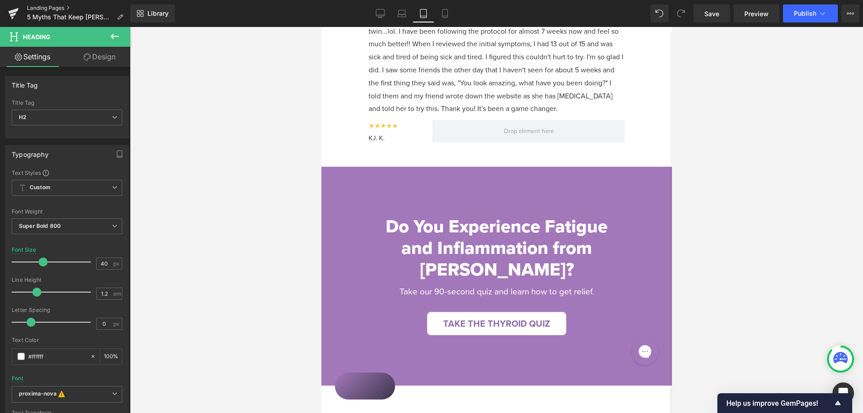
click at [48, 8] on link "Landing Pages" at bounding box center [78, 7] width 103 height 7
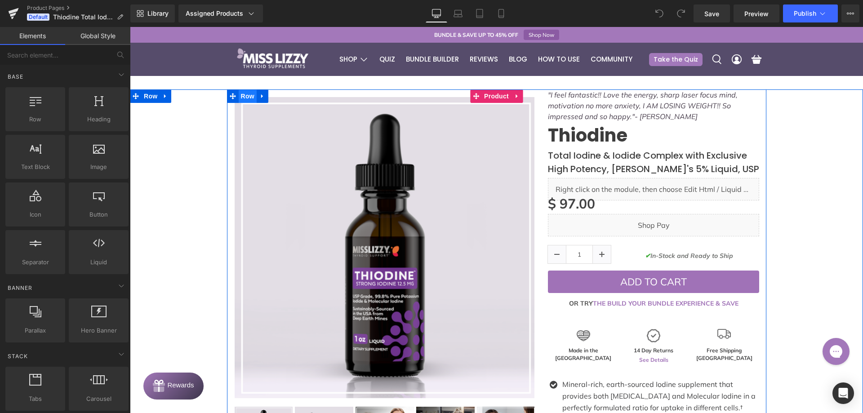
click at [250, 97] on span "Row" at bounding box center [248, 95] width 18 height 13
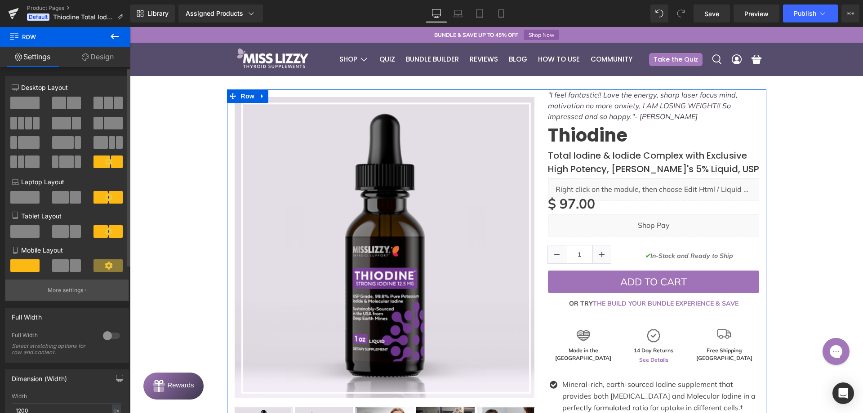
click at [66, 298] on button "More settings" at bounding box center [66, 290] width 123 height 21
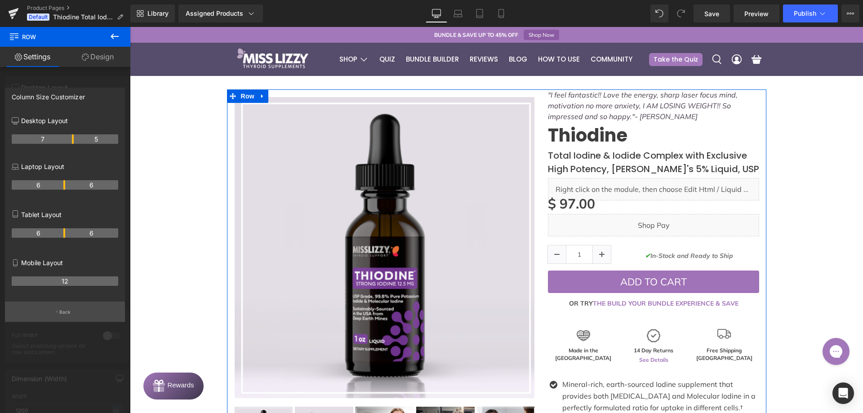
click at [65, 309] on p "Back" at bounding box center [65, 312] width 12 height 7
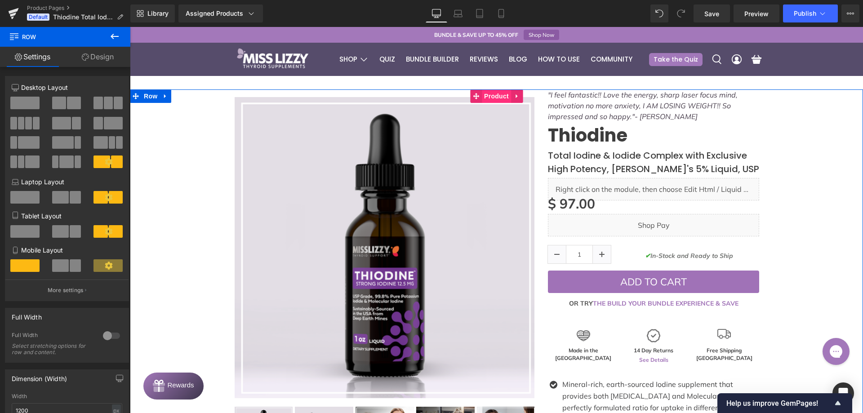
click at [485, 97] on span "Product" at bounding box center [496, 95] width 29 height 13
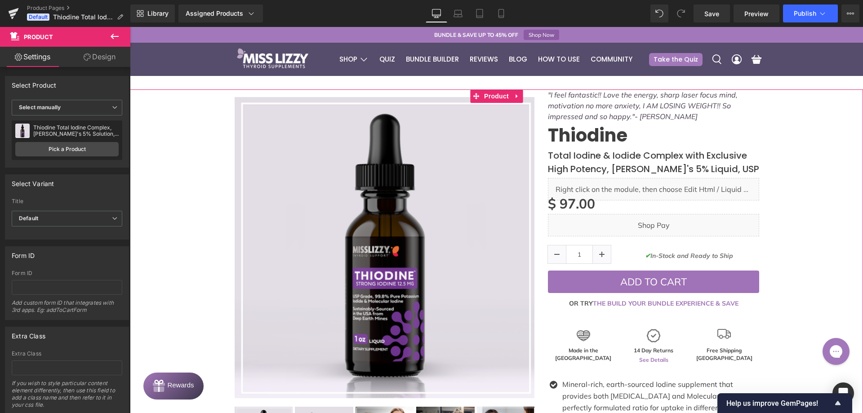
click at [98, 57] on link "Design" at bounding box center [99, 57] width 65 height 20
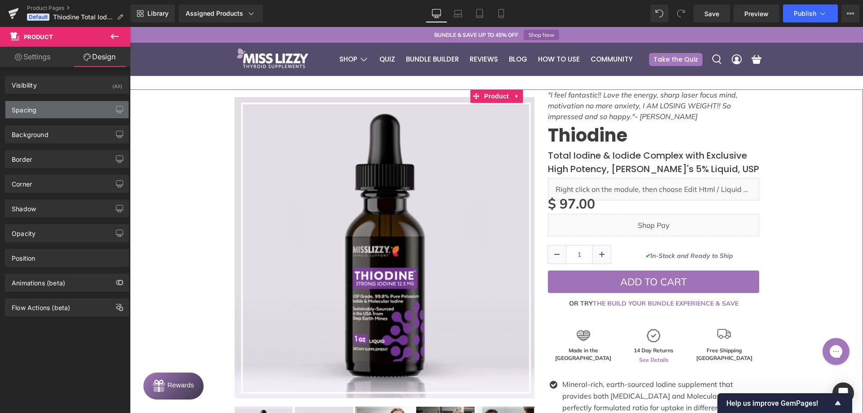
click at [58, 110] on div "Spacing" at bounding box center [66, 109] width 123 height 17
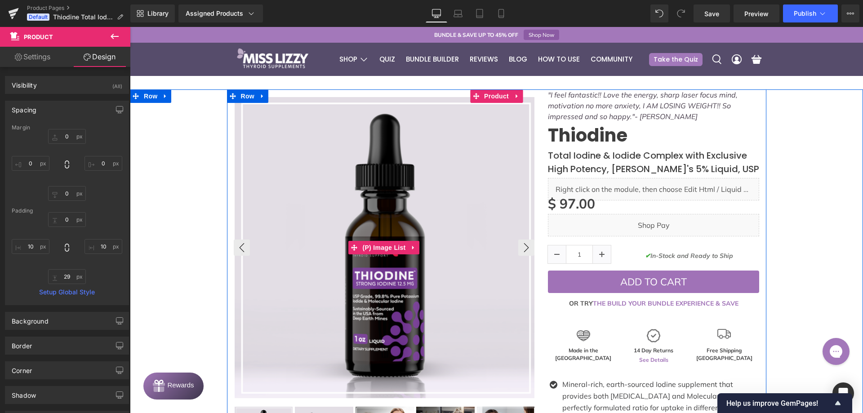
click at [325, 148] on img at bounding box center [385, 247] width 301 height 301
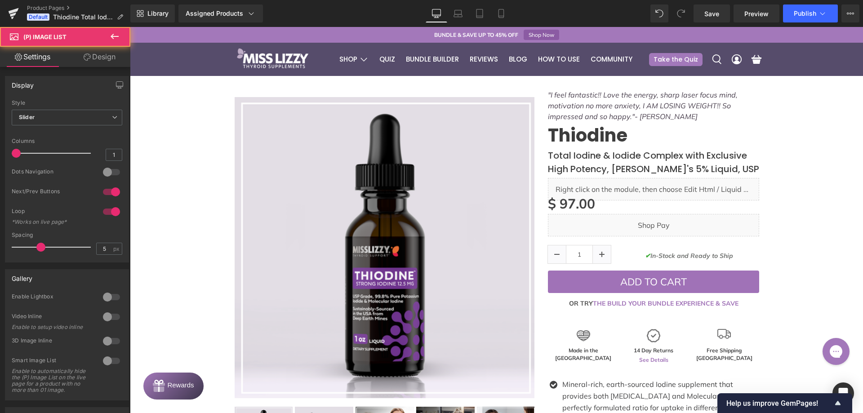
click at [84, 59] on icon at bounding box center [87, 56] width 7 height 7
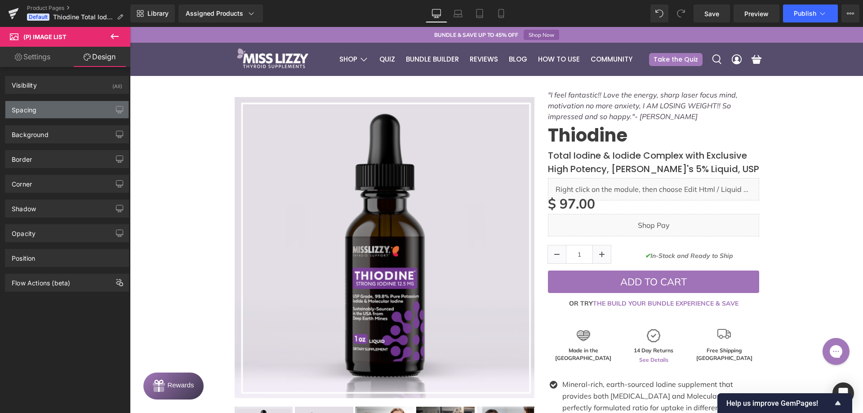
click at [73, 107] on div "Spacing" at bounding box center [66, 109] width 123 height 17
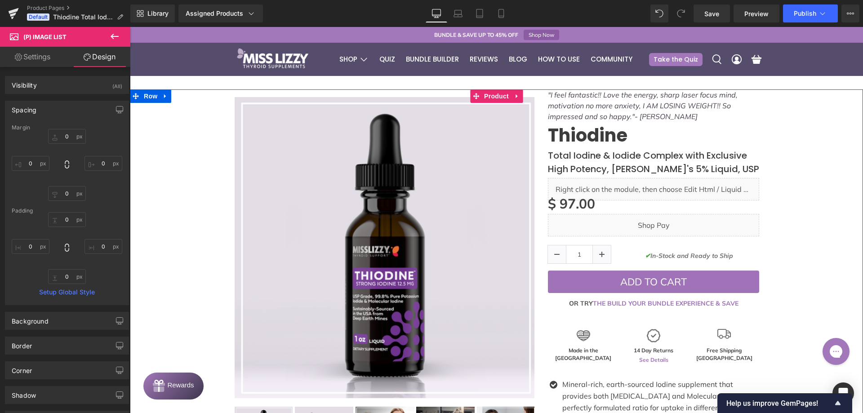
click at [501, 93] on span "Product" at bounding box center [496, 95] width 29 height 13
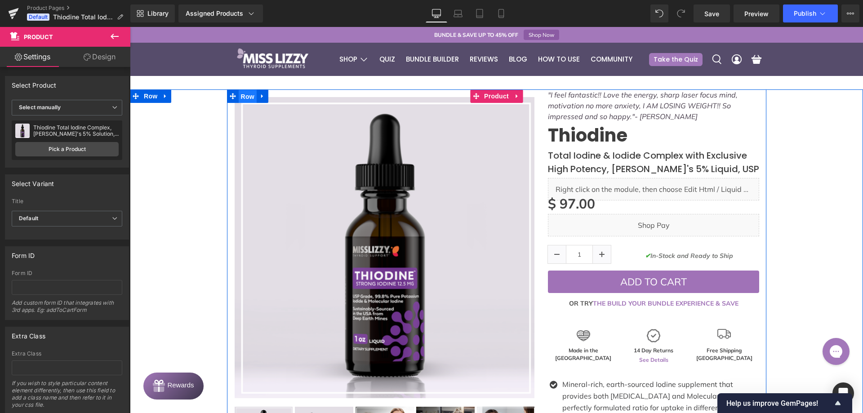
click at [245, 96] on span "Row" at bounding box center [248, 96] width 18 height 13
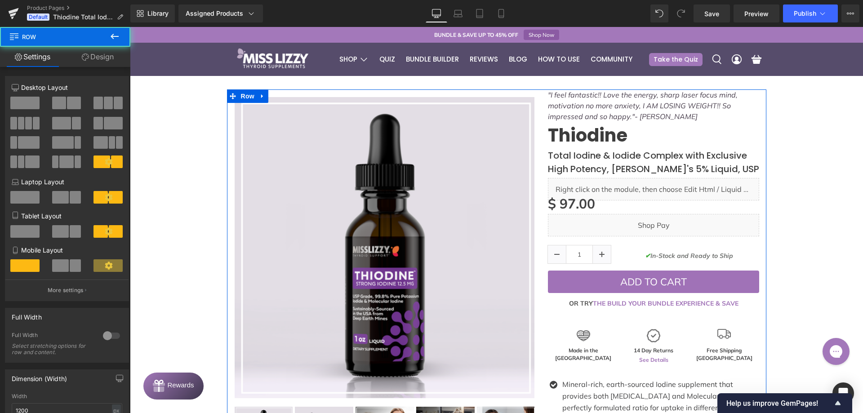
click at [113, 65] on link "Design" at bounding box center [97, 57] width 65 height 20
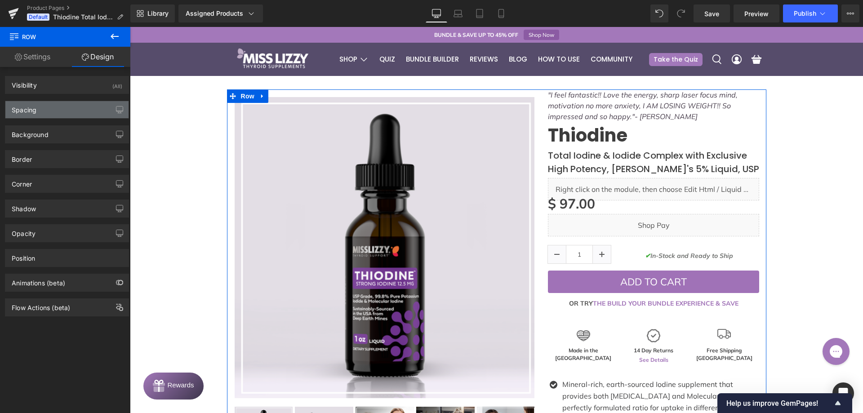
click at [87, 105] on div "Spacing" at bounding box center [66, 109] width 123 height 17
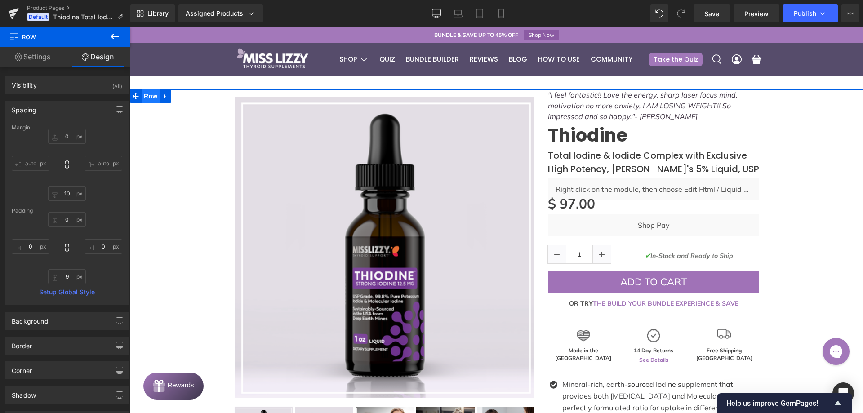
click at [153, 98] on span "Row" at bounding box center [151, 95] width 18 height 13
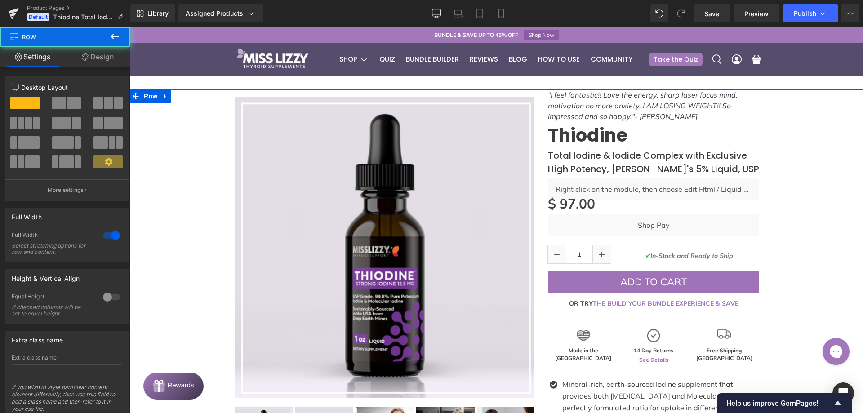
click at [107, 62] on link "Design" at bounding box center [97, 57] width 65 height 20
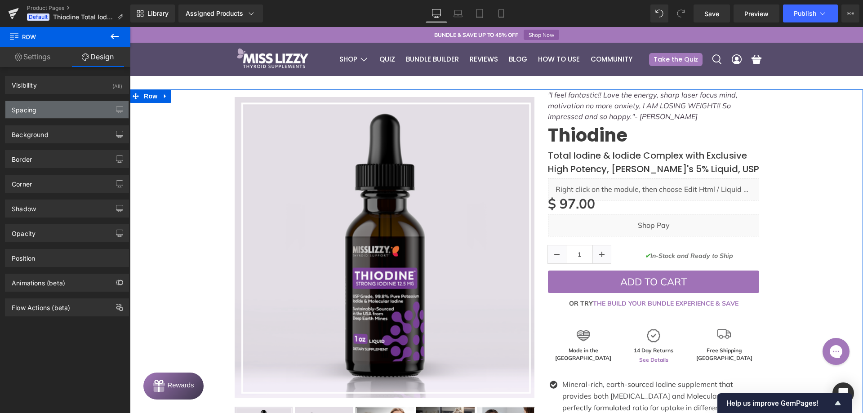
click at [71, 107] on div "Spacing" at bounding box center [66, 109] width 123 height 17
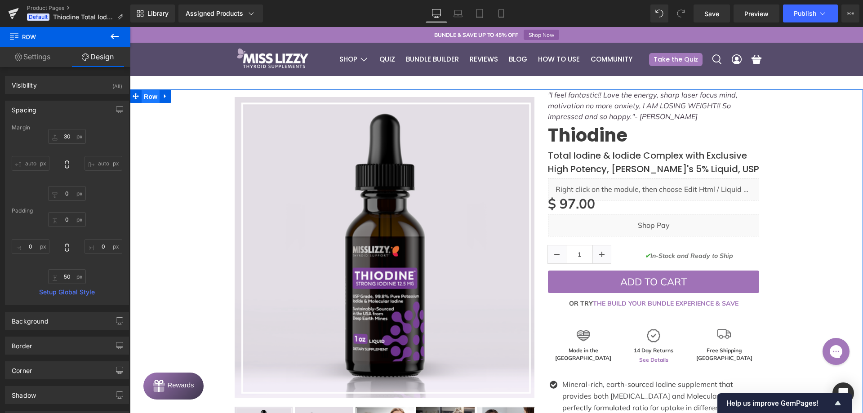
click at [147, 99] on span "Row" at bounding box center [151, 96] width 18 height 13
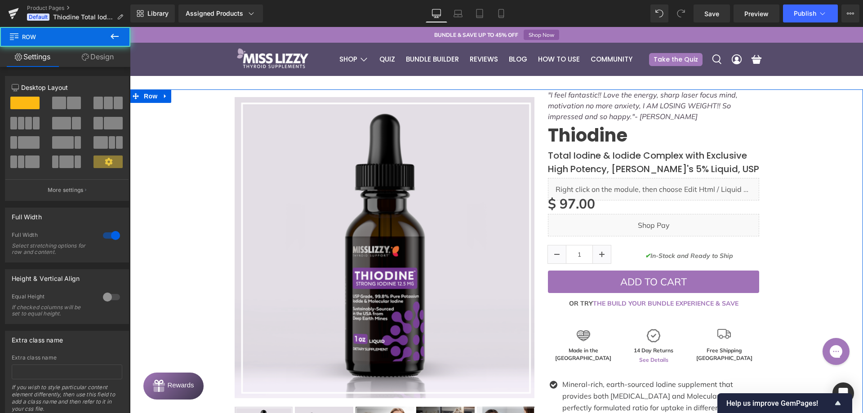
click at [94, 58] on link "Design" at bounding box center [97, 57] width 65 height 20
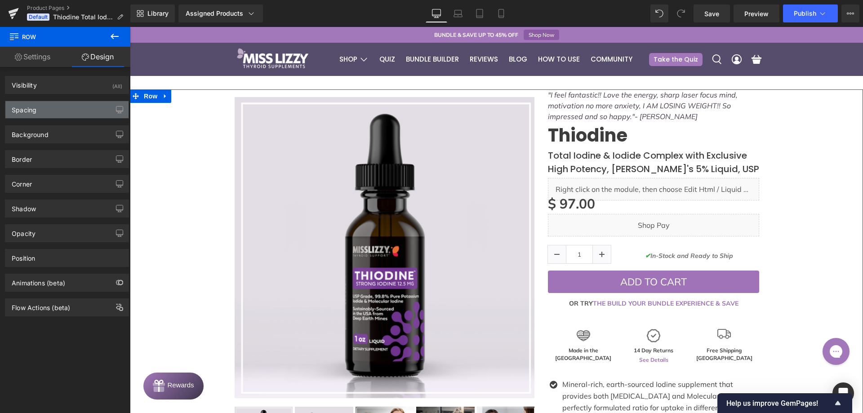
click at [65, 108] on div "Spacing" at bounding box center [66, 109] width 123 height 17
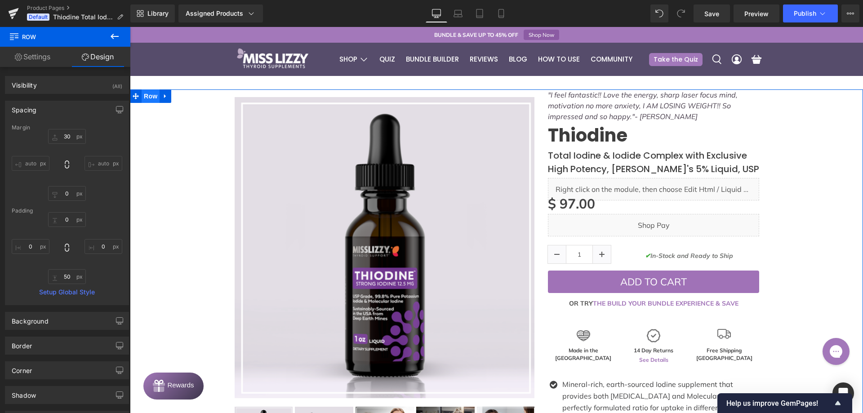
click at [142, 98] on span "Row" at bounding box center [151, 95] width 18 height 13
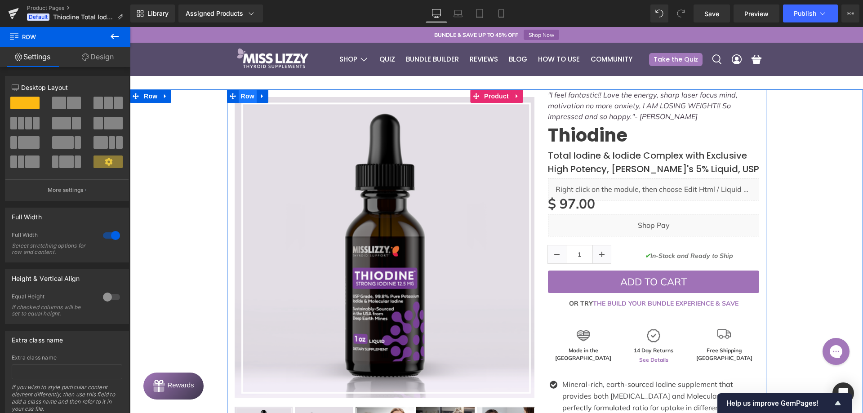
click at [244, 96] on span "Row" at bounding box center [248, 95] width 18 height 13
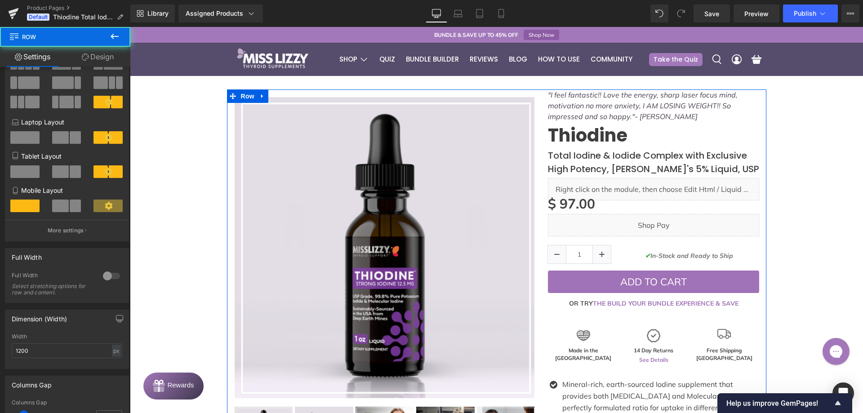
scroll to position [90, 0]
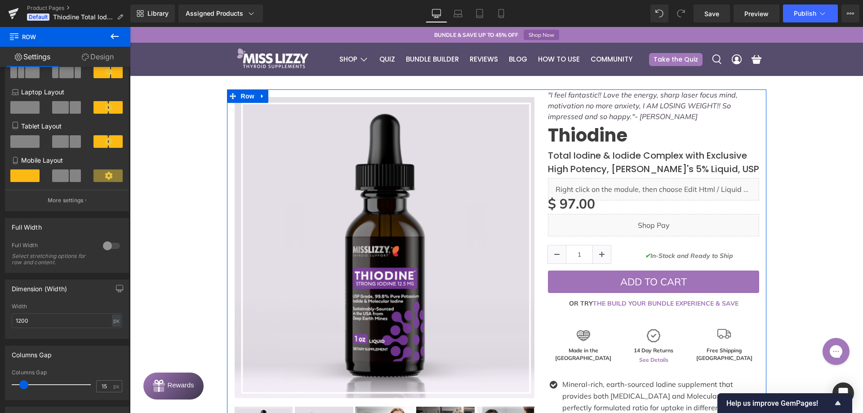
click at [100, 56] on link "Design" at bounding box center [97, 57] width 65 height 20
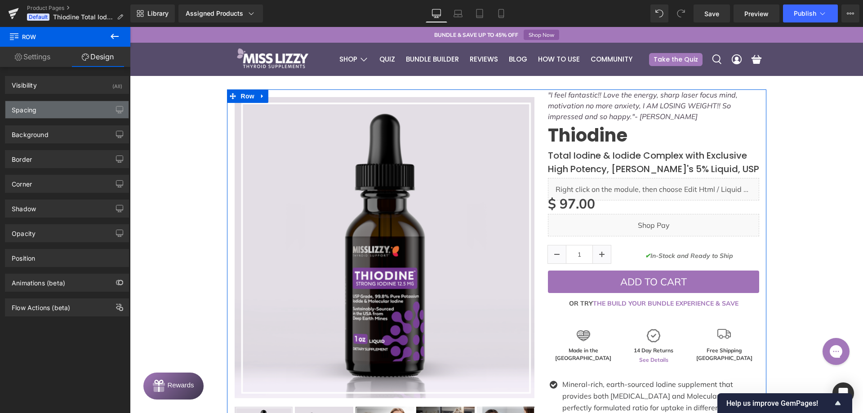
click at [71, 106] on div "Spacing" at bounding box center [66, 109] width 123 height 17
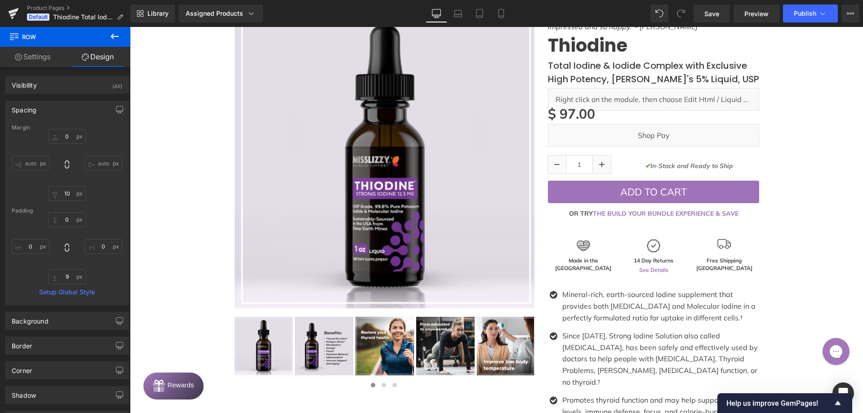
scroll to position [0, 0]
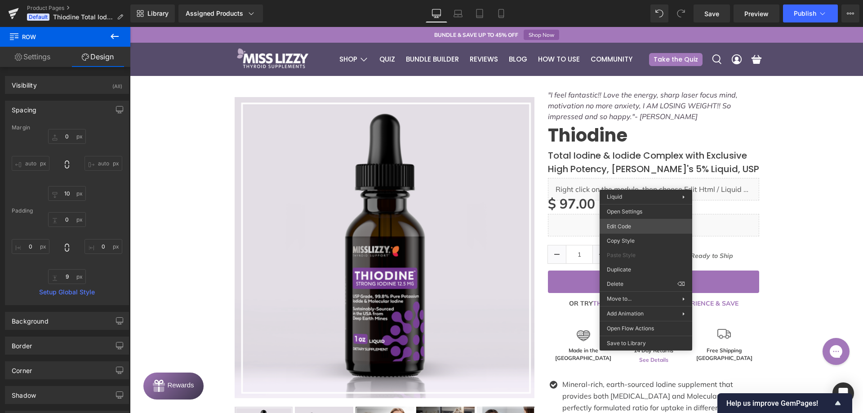
click at [634, 0] on div "Row You are previewing how the will restyle your page. You can not edit Element…" at bounding box center [431, 0] width 863 height 0
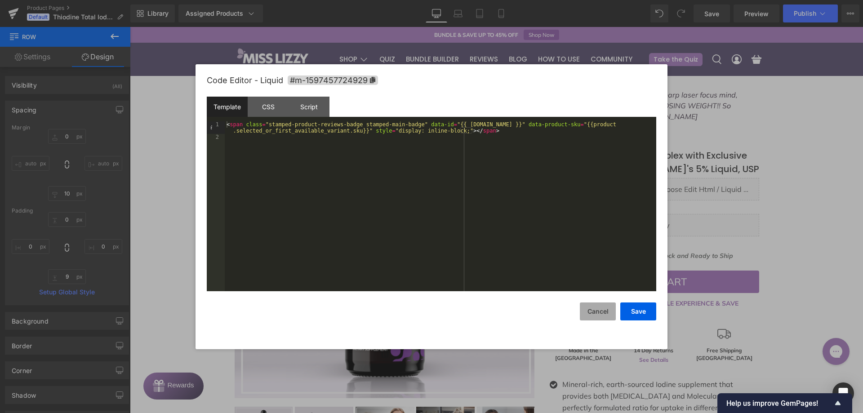
drag, startPoint x: 601, startPoint y: 314, endPoint x: 345, endPoint y: 180, distance: 289.3
click at [601, 314] on button "Cancel" at bounding box center [598, 311] width 36 height 18
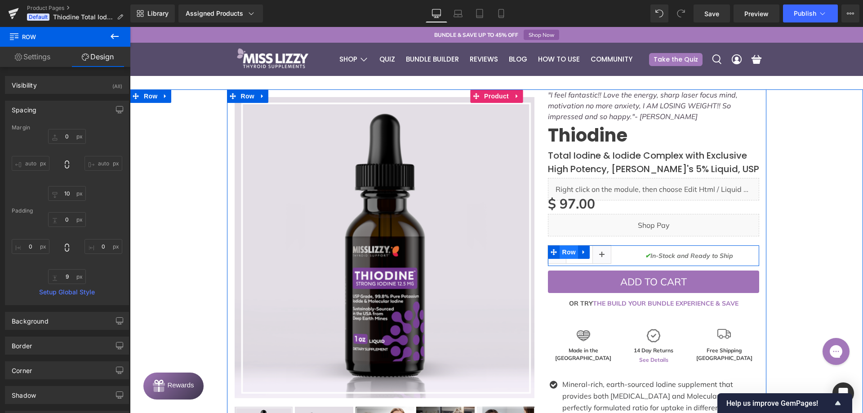
click at [565, 251] on span "Row" at bounding box center [569, 251] width 18 height 13
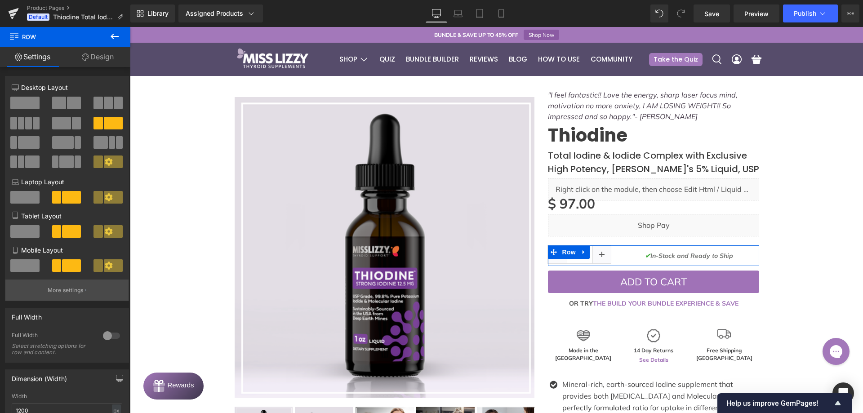
click at [62, 292] on p "More settings" at bounding box center [66, 290] width 36 height 8
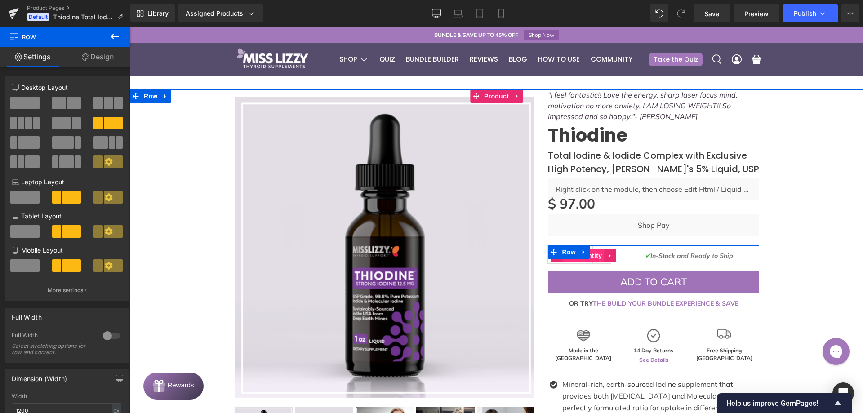
click at [589, 258] on span "(P) Quantity" at bounding box center [583, 255] width 42 height 13
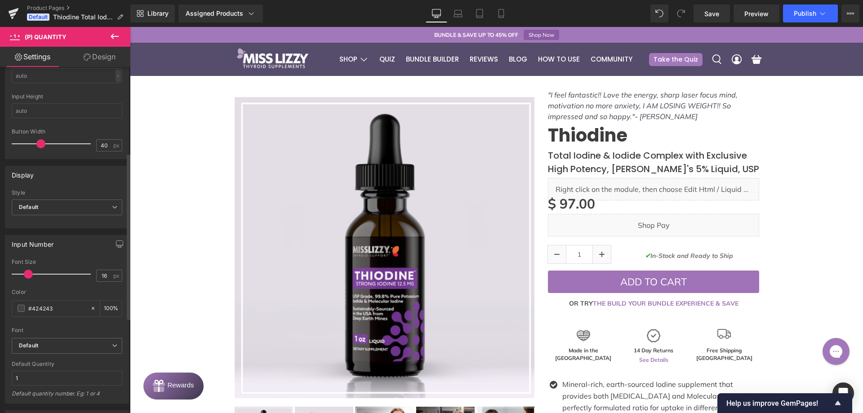
scroll to position [225, 0]
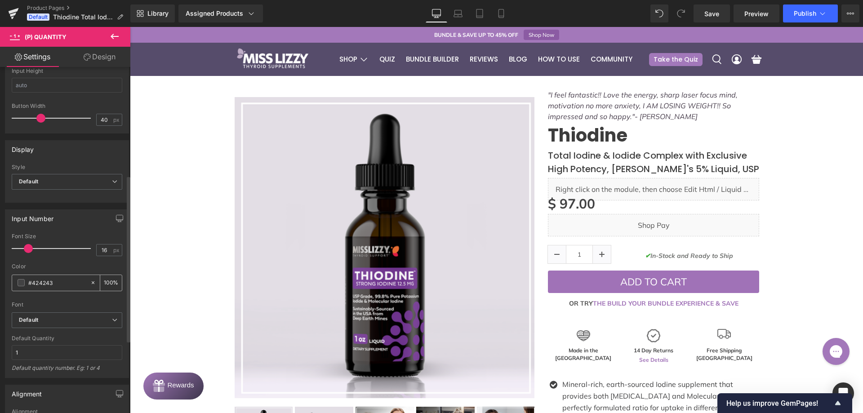
click at [53, 278] on input "#424243" at bounding box center [57, 283] width 58 height 10
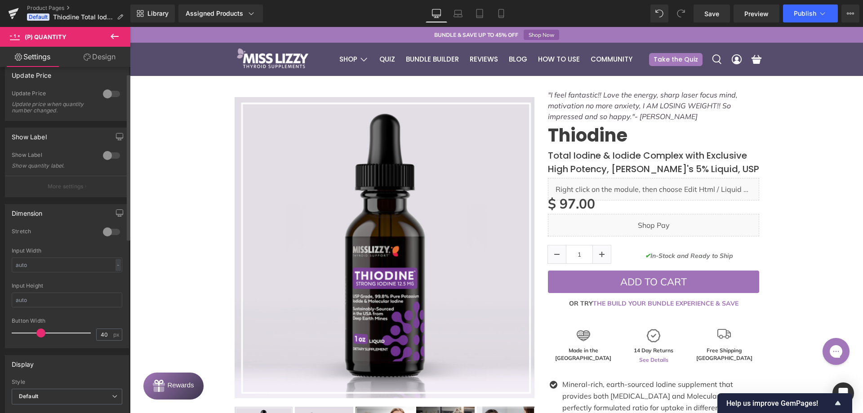
scroll to position [0, 0]
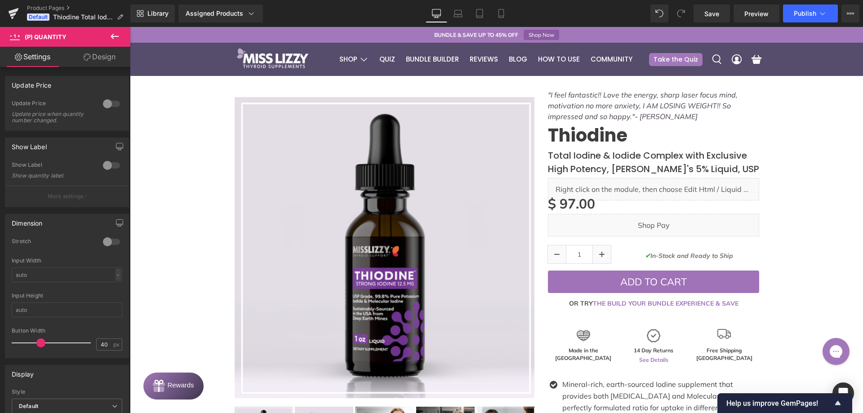
click at [99, 58] on link "Design" at bounding box center [99, 57] width 65 height 20
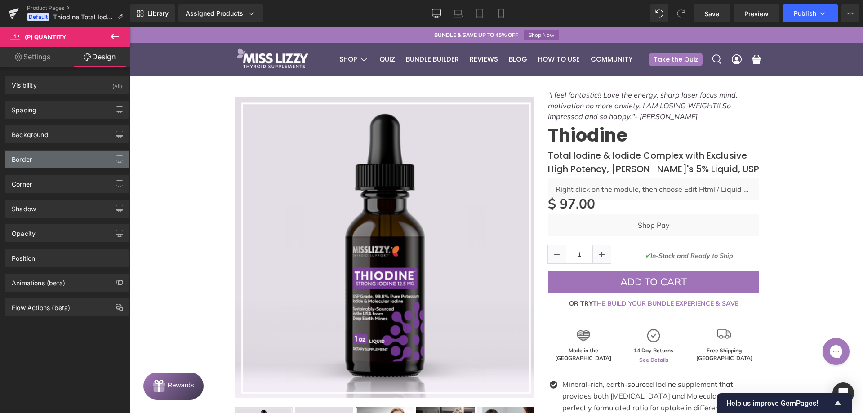
click at [38, 157] on div "Border" at bounding box center [66, 159] width 123 height 17
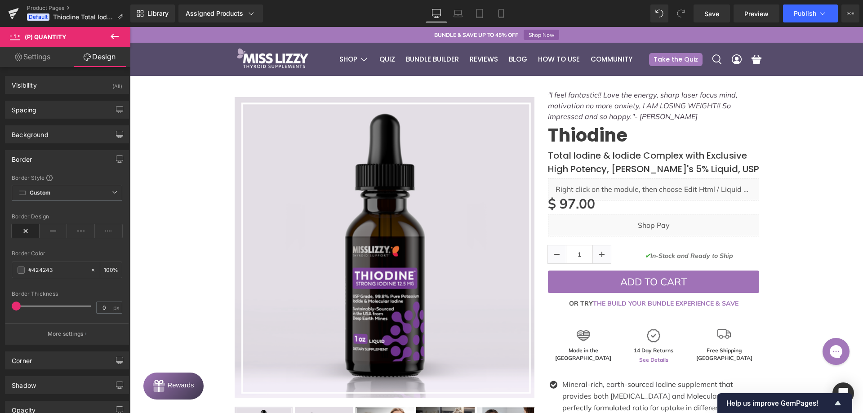
click at [43, 62] on link "Settings" at bounding box center [32, 57] width 65 height 20
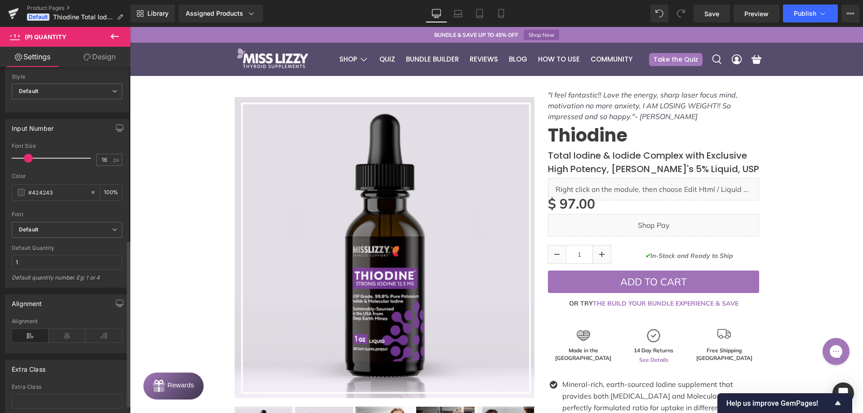
scroll to position [315, 0]
click at [52, 190] on input "#424243" at bounding box center [57, 193] width 58 height 10
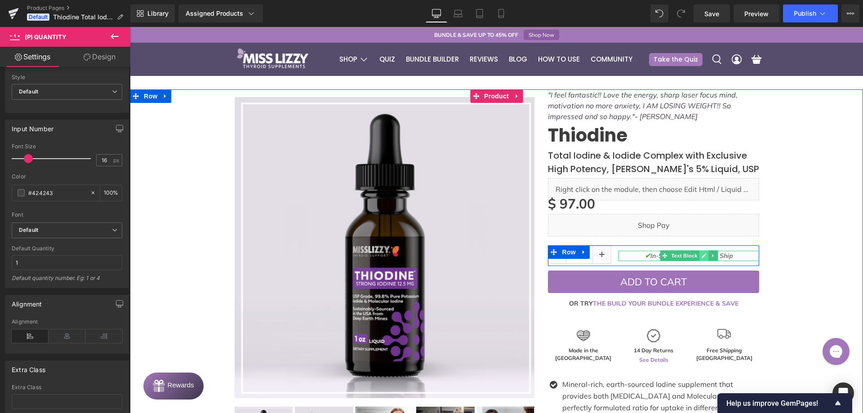
click at [701, 256] on icon at bounding box center [703, 255] width 5 height 5
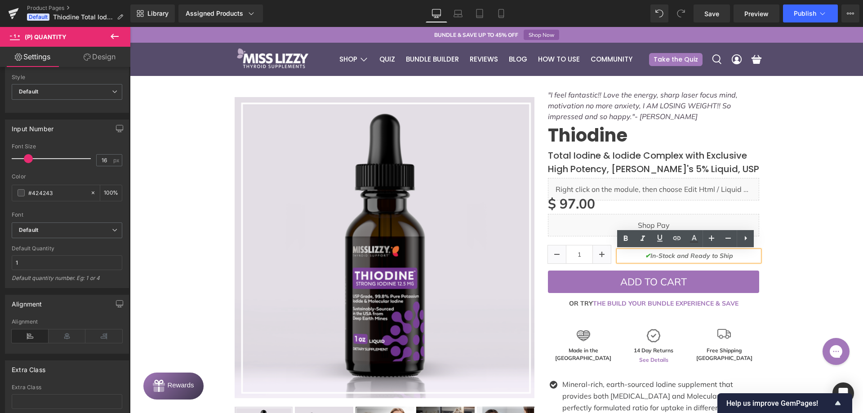
click at [700, 256] on span "In-Stock and Ready to Ship" at bounding box center [691, 256] width 83 height 8
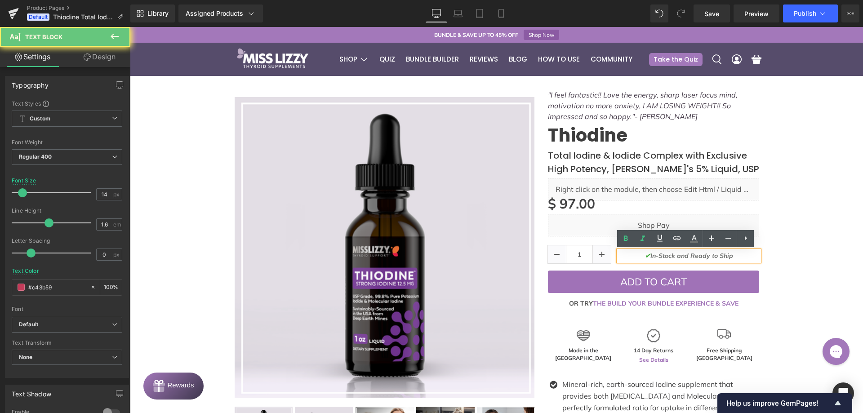
click at [700, 256] on span "In-Stock and Ready to Ship" at bounding box center [691, 256] width 83 height 8
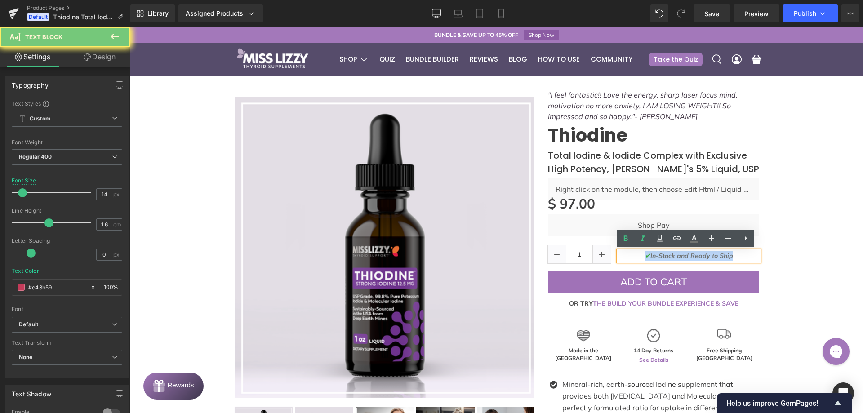
click at [700, 256] on span "In-Stock and Ready to Ship" at bounding box center [691, 256] width 83 height 8
copy span "✔︎ In-Stock and Ready to Ship"
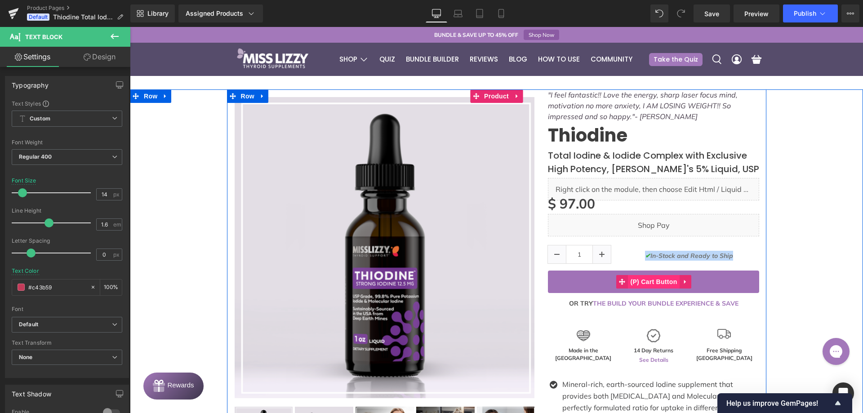
click at [648, 285] on span "(P) Cart Button" at bounding box center [653, 281] width 51 height 13
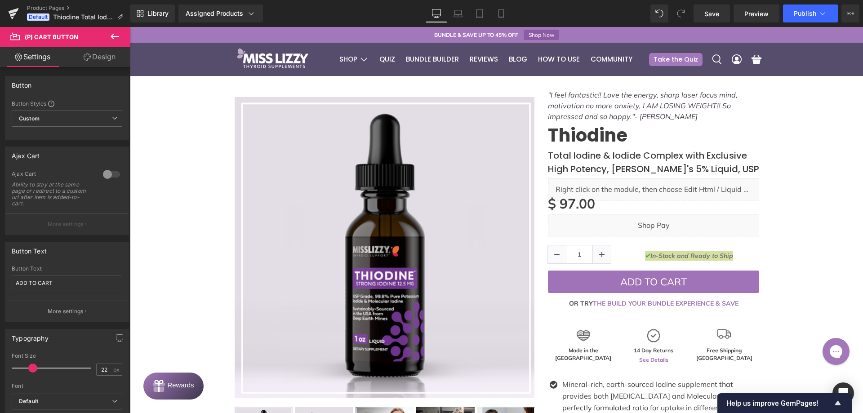
click at [79, 56] on link "Design" at bounding box center [99, 57] width 65 height 20
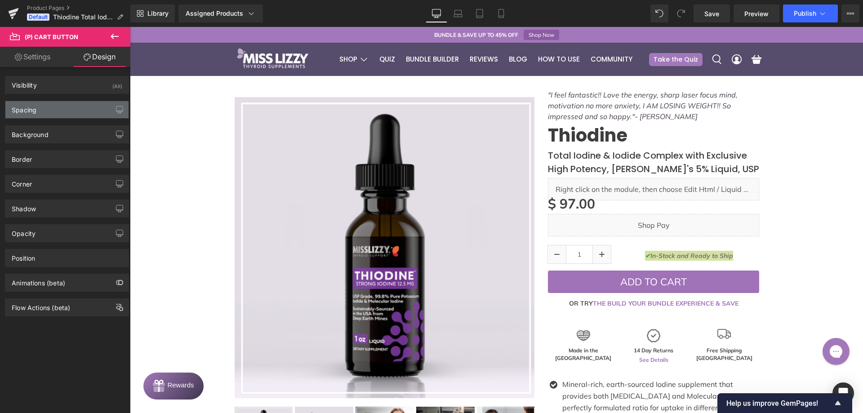
click at [58, 108] on div "Spacing" at bounding box center [66, 109] width 123 height 17
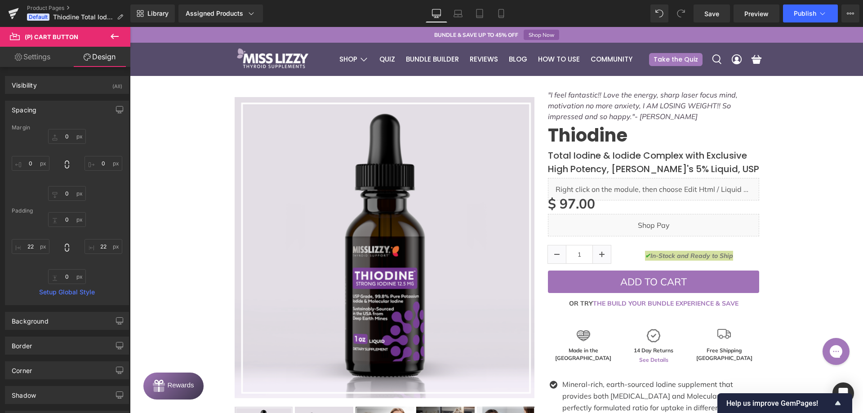
click at [37, 59] on link "Settings" at bounding box center [32, 57] width 65 height 20
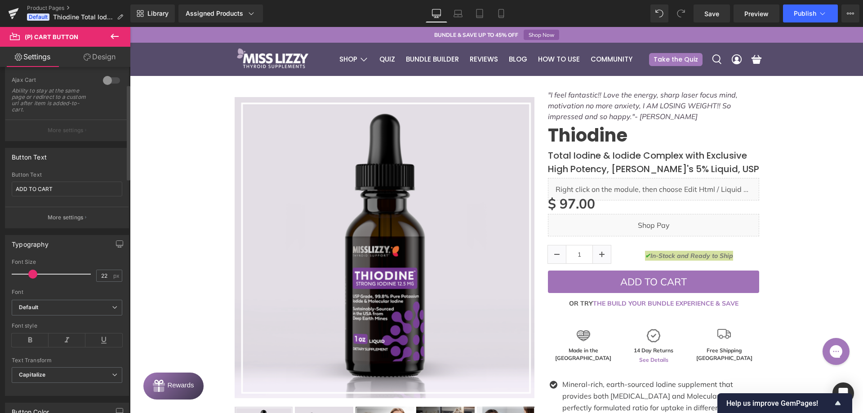
scroll to position [135, 0]
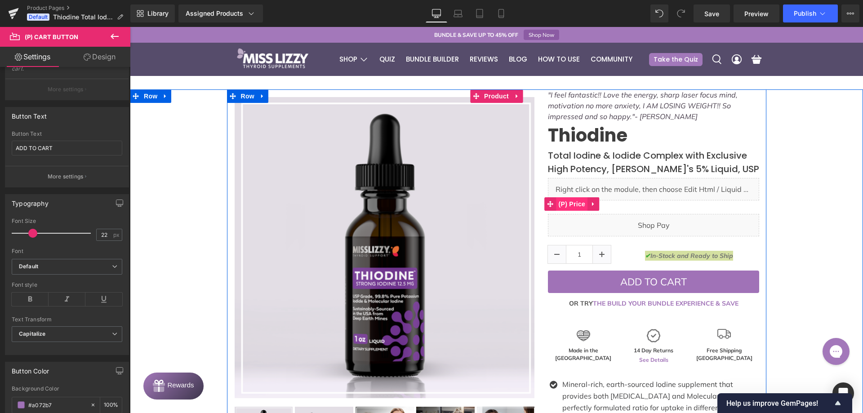
click at [572, 207] on span "(P) Price" at bounding box center [571, 203] width 31 height 13
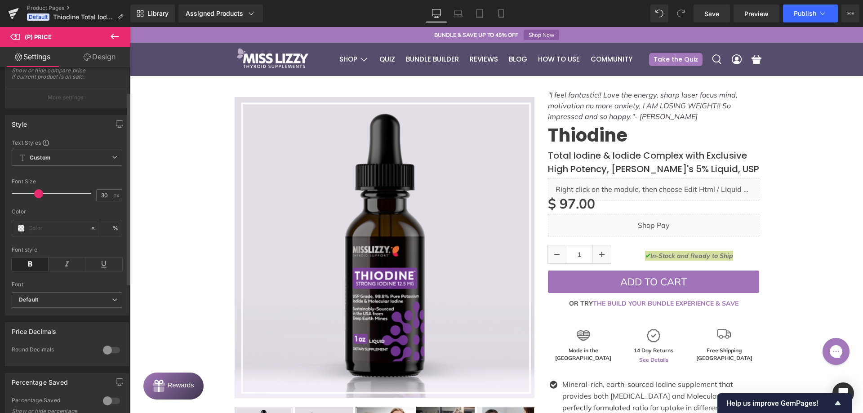
scroll to position [45, 0]
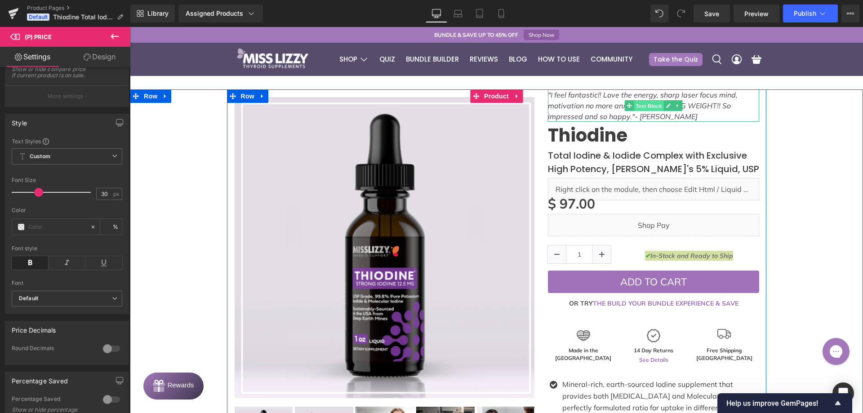
click at [642, 104] on span "Text Block" at bounding box center [649, 106] width 30 height 11
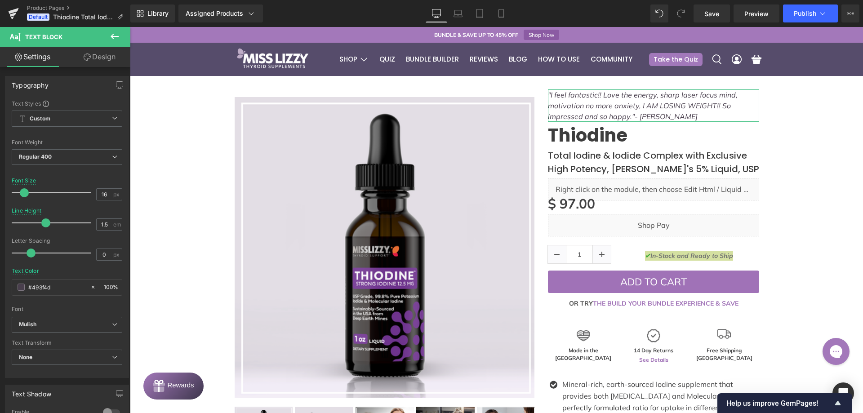
click at [80, 55] on link "Design" at bounding box center [99, 57] width 65 height 20
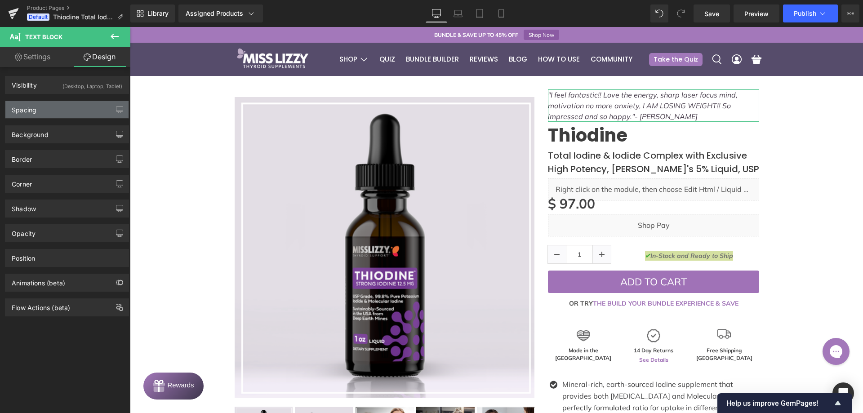
click at [45, 113] on div "Spacing" at bounding box center [66, 109] width 123 height 17
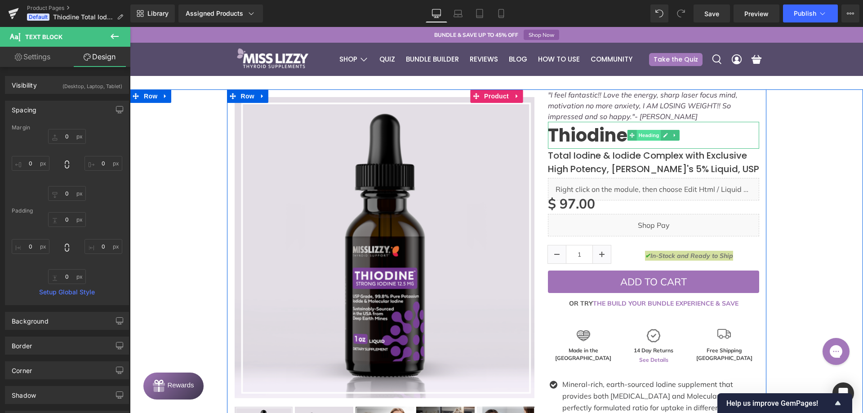
click at [640, 139] on span "Heading" at bounding box center [649, 135] width 24 height 11
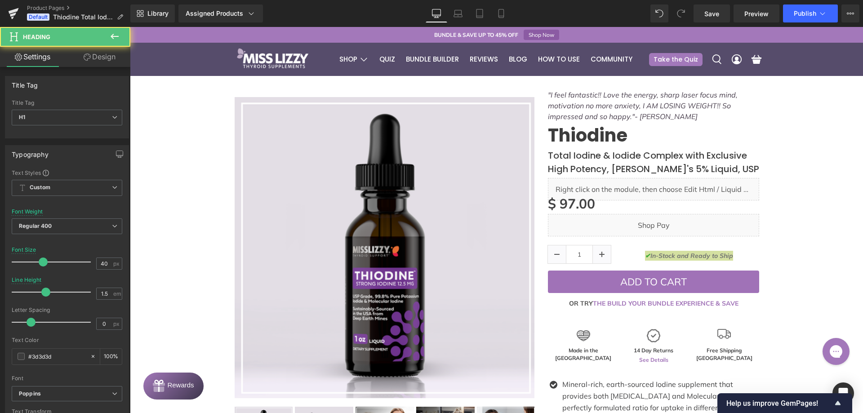
click at [100, 47] on link "Design" at bounding box center [99, 57] width 65 height 20
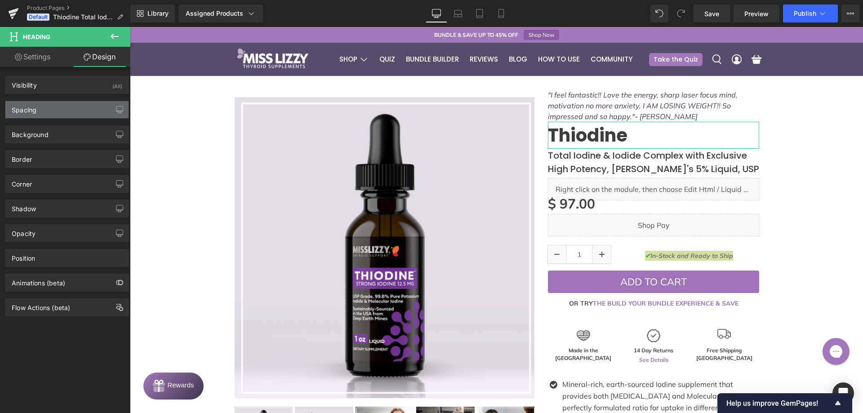
click at [58, 107] on div "Spacing" at bounding box center [66, 109] width 123 height 17
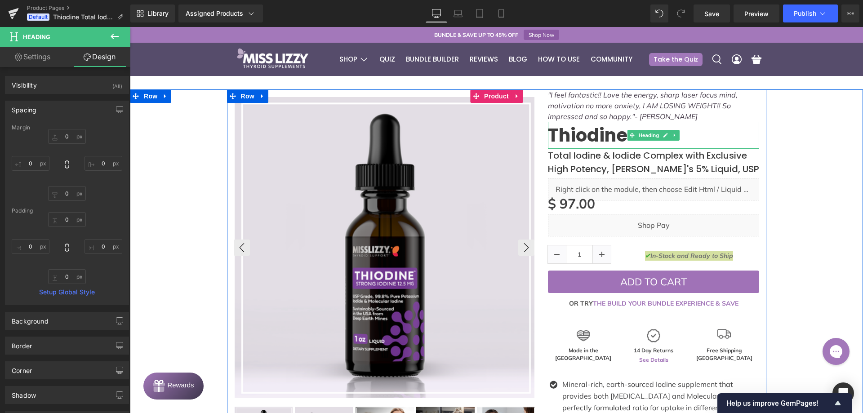
drag, startPoint x: 641, startPoint y: 139, endPoint x: 530, endPoint y: 143, distance: 110.6
click at [641, 139] on span "Heading" at bounding box center [649, 135] width 24 height 11
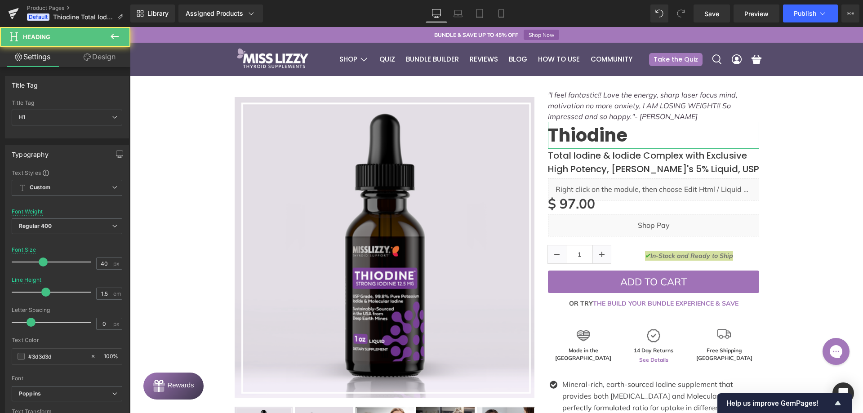
click at [84, 64] on link "Design" at bounding box center [99, 57] width 65 height 20
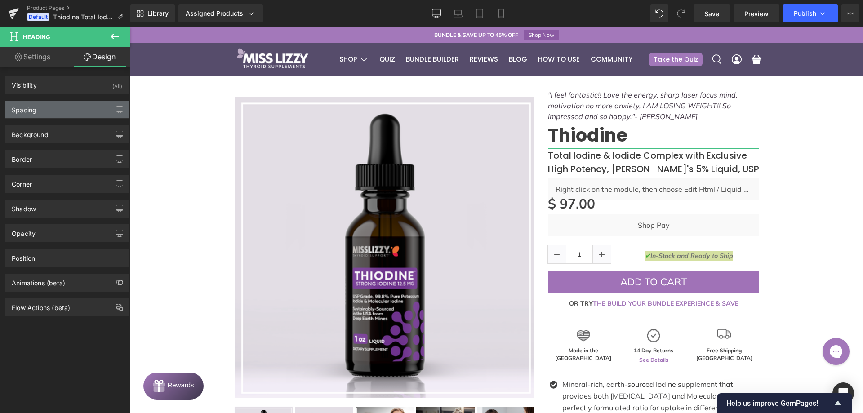
click at [63, 107] on div "Spacing" at bounding box center [66, 109] width 123 height 17
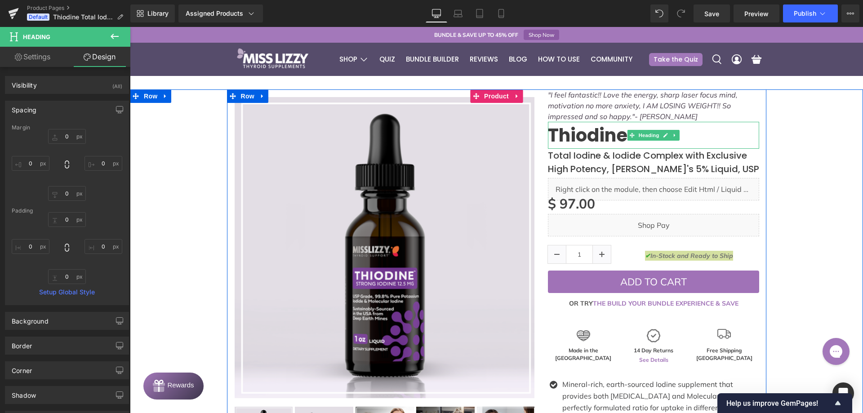
click at [639, 136] on span "Heading" at bounding box center [649, 135] width 24 height 11
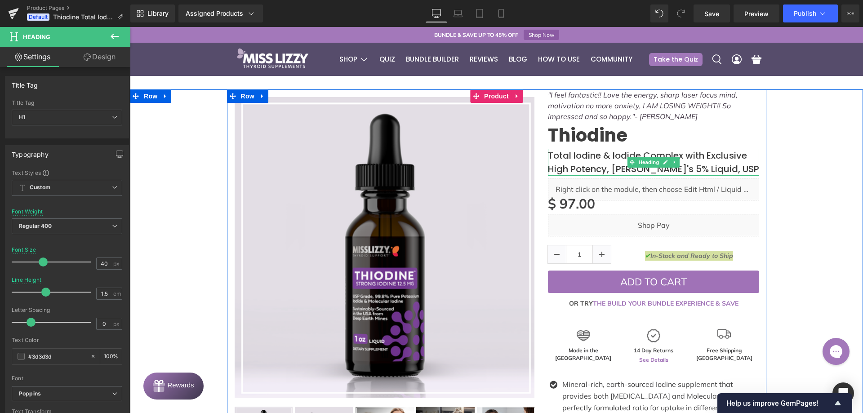
drag, startPoint x: 638, startPoint y: 158, endPoint x: 605, endPoint y: 156, distance: 32.9
click at [638, 158] on span "Heading" at bounding box center [649, 162] width 24 height 11
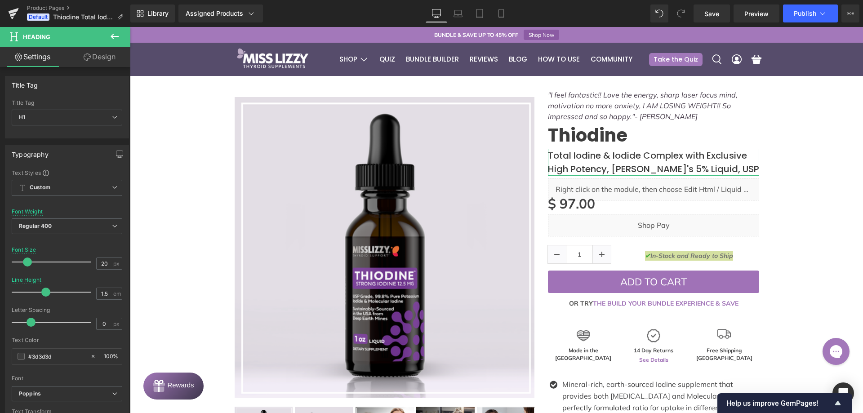
click at [101, 57] on link "Design" at bounding box center [99, 57] width 65 height 20
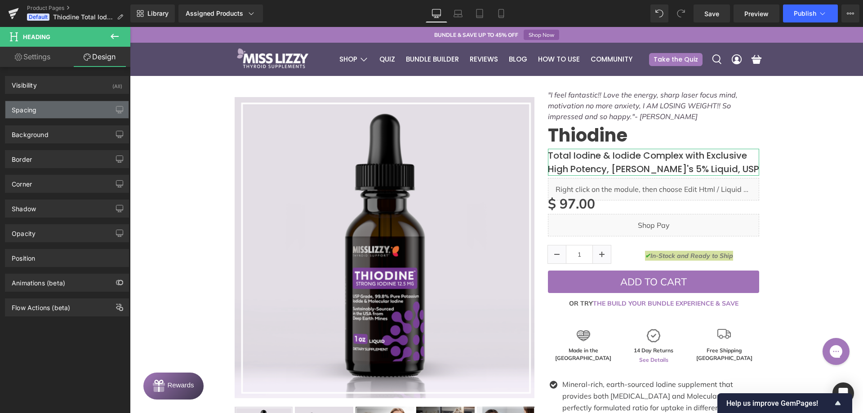
click at [21, 108] on div "Spacing" at bounding box center [24, 107] width 25 height 13
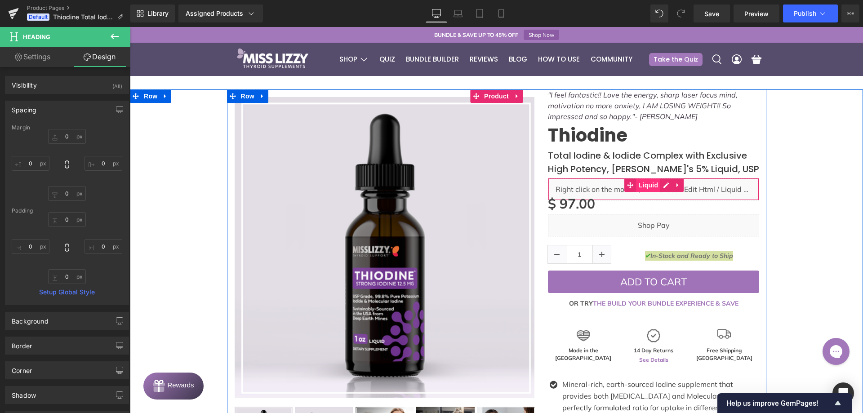
click at [642, 182] on span "Liquid" at bounding box center [648, 184] width 24 height 13
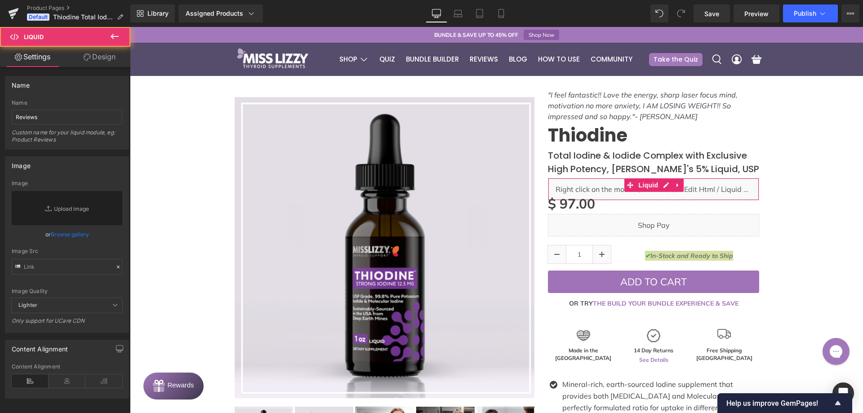
click at [95, 62] on link "Design" at bounding box center [99, 57] width 65 height 20
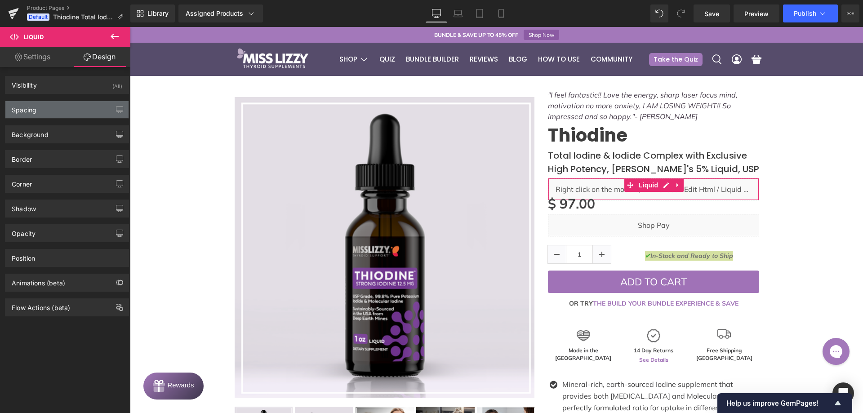
click at [43, 111] on div "Spacing" at bounding box center [66, 109] width 123 height 17
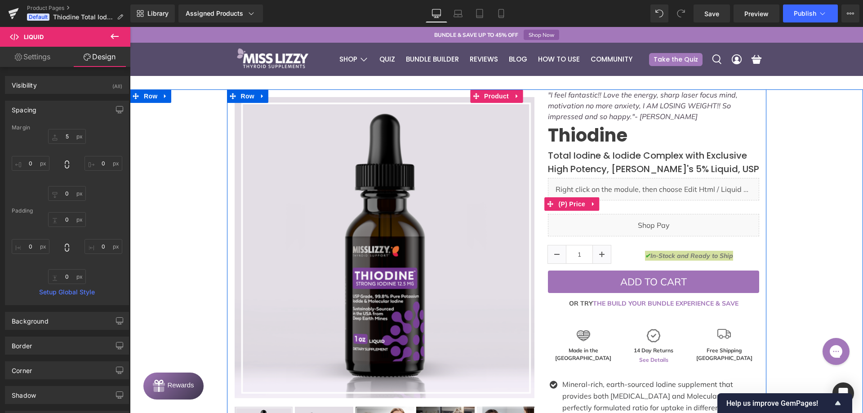
drag, startPoint x: 571, startPoint y: 203, endPoint x: 540, endPoint y: 195, distance: 31.6
click at [571, 203] on span "(P) Price" at bounding box center [571, 203] width 31 height 13
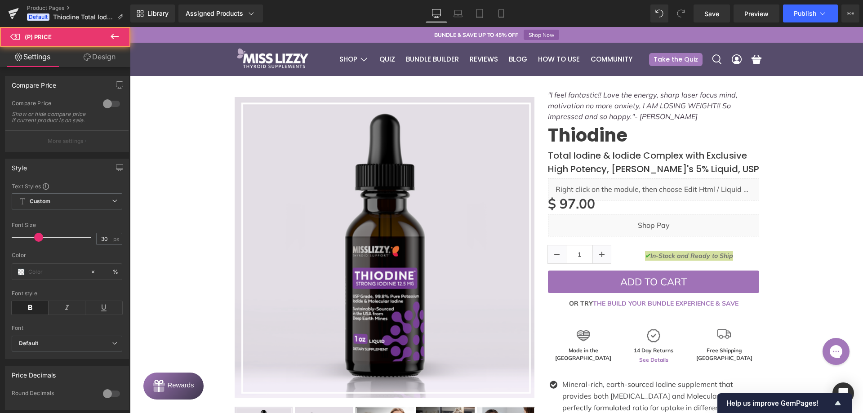
click at [101, 50] on link "Design" at bounding box center [99, 57] width 65 height 20
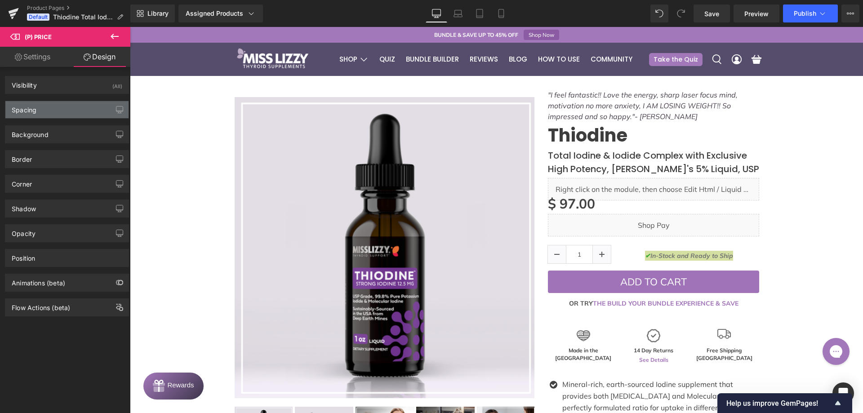
click at [33, 107] on div "Spacing" at bounding box center [24, 107] width 25 height 13
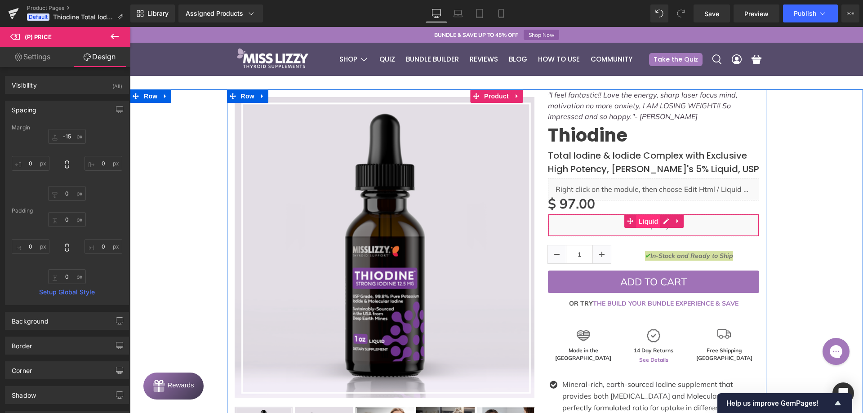
click at [639, 219] on span "Liquid" at bounding box center [648, 221] width 24 height 13
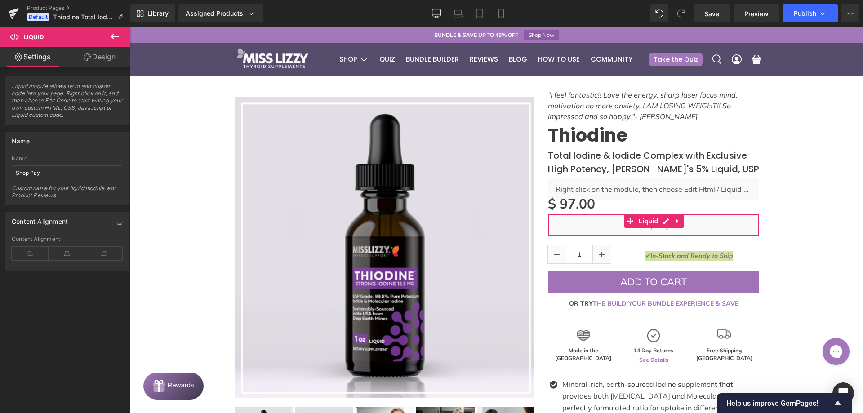
click at [84, 67] on div "Liquid module allows us to add custom code into your page. Right click on it, a…" at bounding box center [67, 169] width 134 height 204
click at [94, 59] on link "Design" at bounding box center [99, 57] width 65 height 20
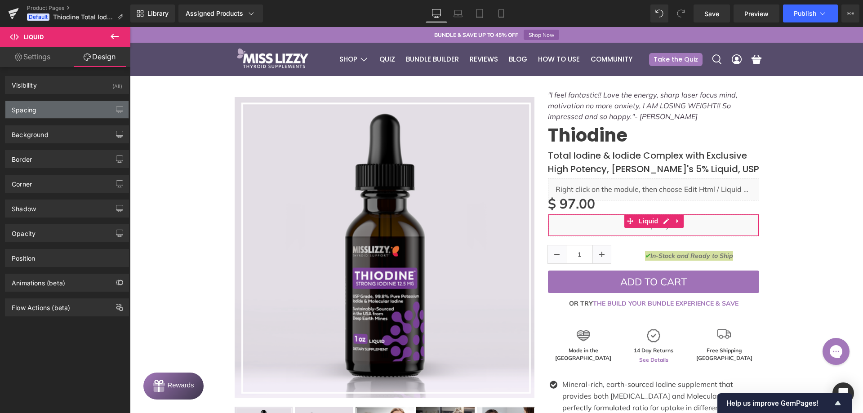
click at [53, 107] on div "Spacing" at bounding box center [66, 109] width 123 height 17
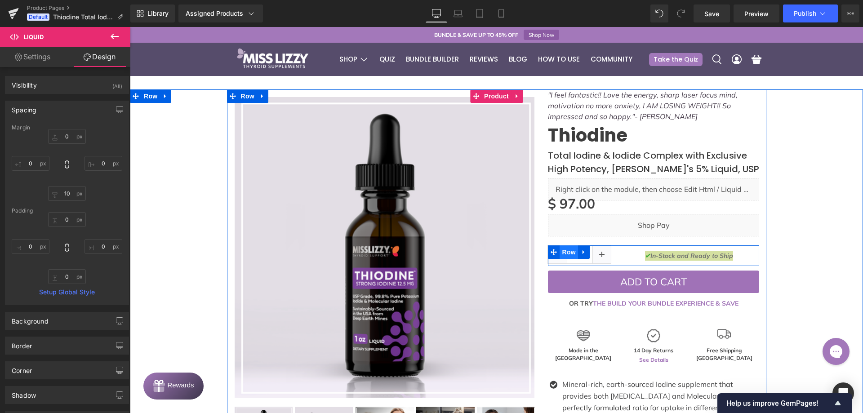
click at [568, 248] on span "Row" at bounding box center [569, 251] width 18 height 13
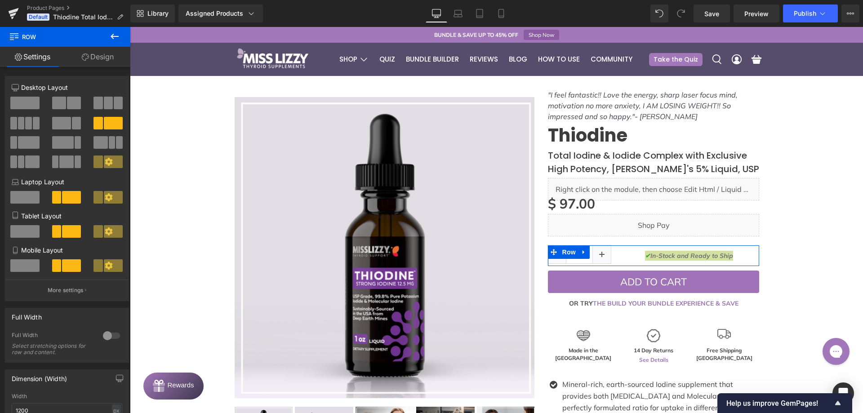
click at [109, 65] on link "Design" at bounding box center [97, 57] width 65 height 20
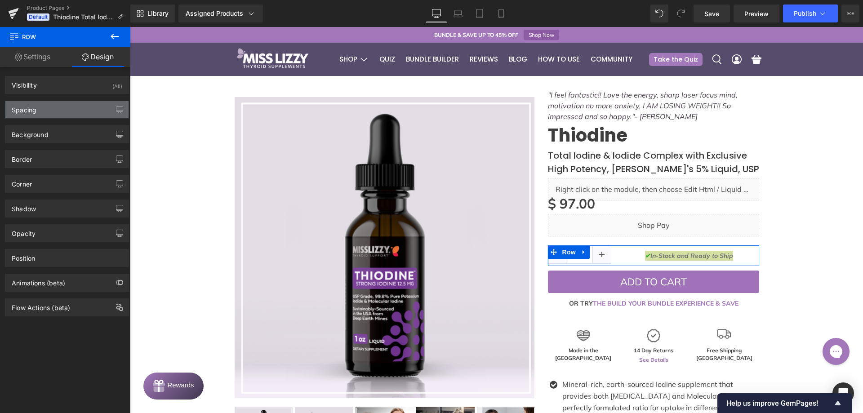
click at [71, 116] on div "Spacing" at bounding box center [66, 109] width 123 height 17
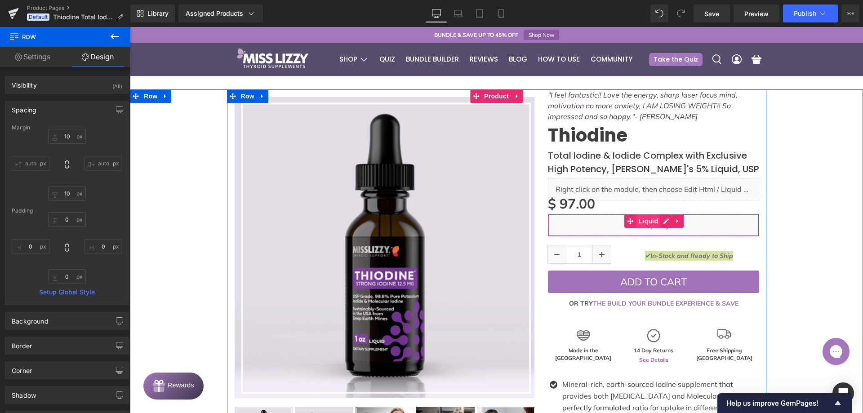
click at [639, 220] on span "Liquid" at bounding box center [648, 220] width 24 height 13
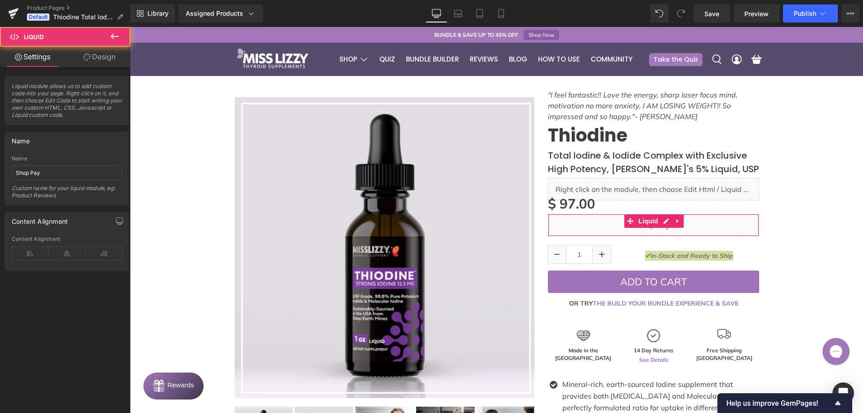
click at [95, 60] on link "Design" at bounding box center [99, 57] width 65 height 20
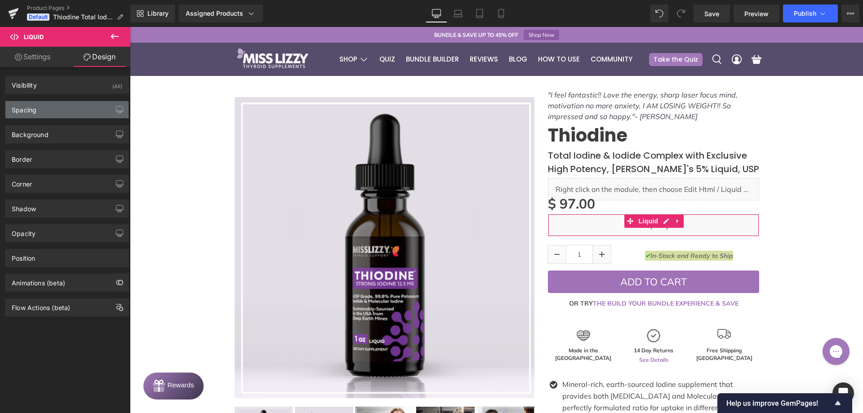
click at [71, 104] on div "Spacing" at bounding box center [66, 109] width 123 height 17
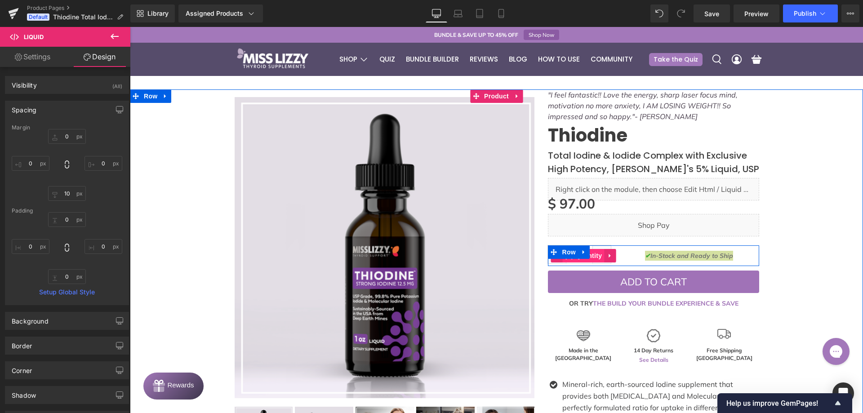
click at [595, 258] on span "(P) Quantity" at bounding box center [583, 255] width 42 height 13
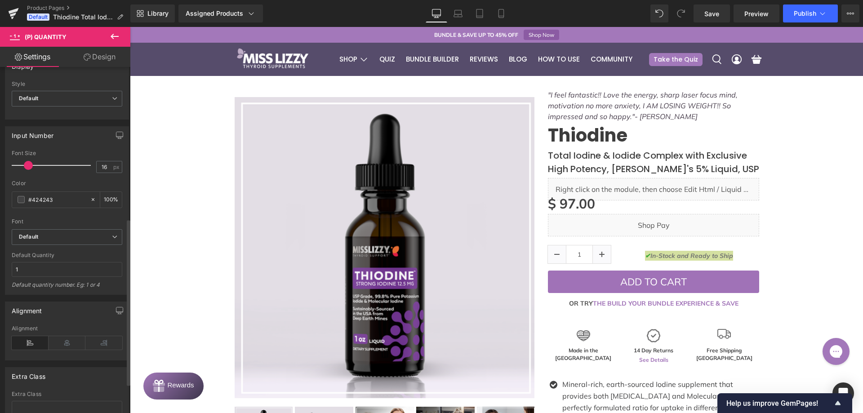
scroll to position [315, 0]
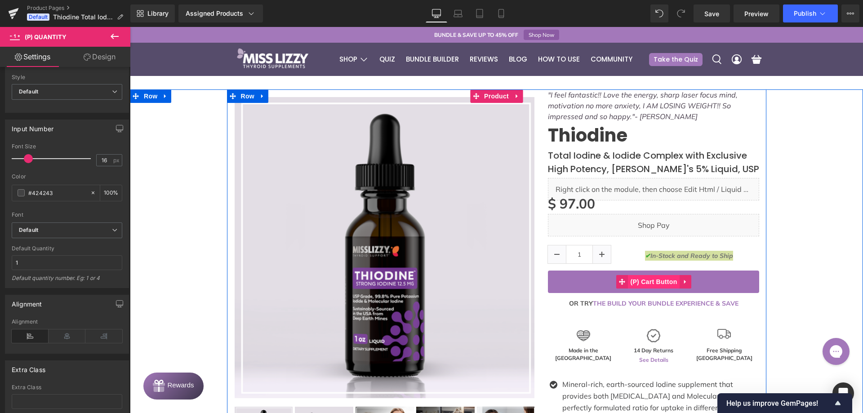
click at [651, 281] on span "(P) Cart Button" at bounding box center [653, 281] width 51 height 13
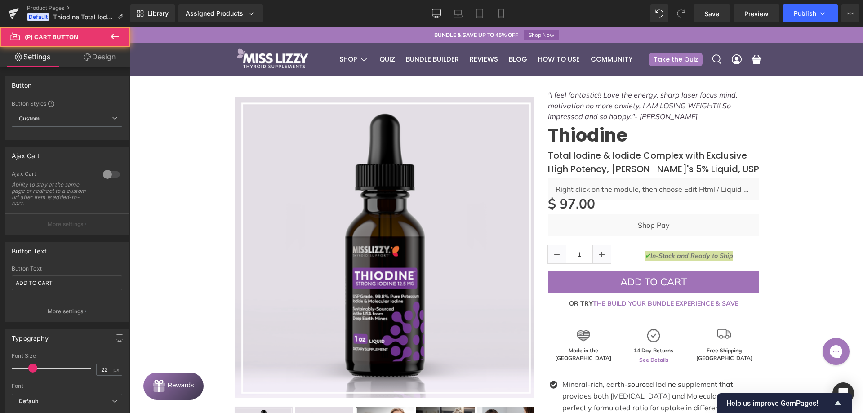
click at [107, 66] on link "Design" at bounding box center [99, 57] width 65 height 20
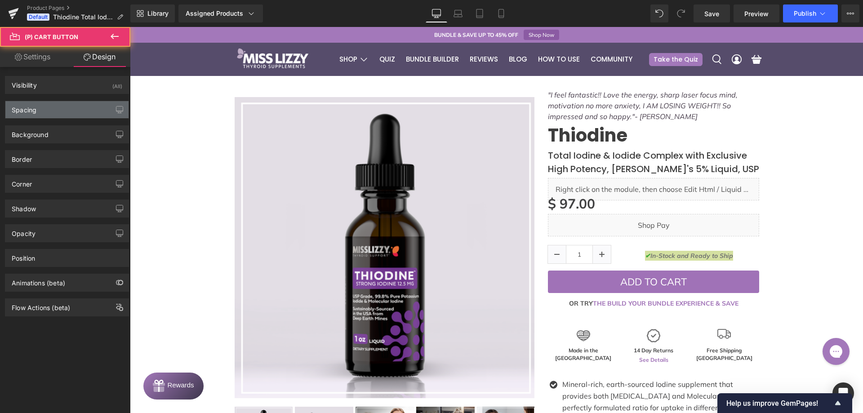
click at [60, 107] on div "Spacing" at bounding box center [66, 109] width 123 height 17
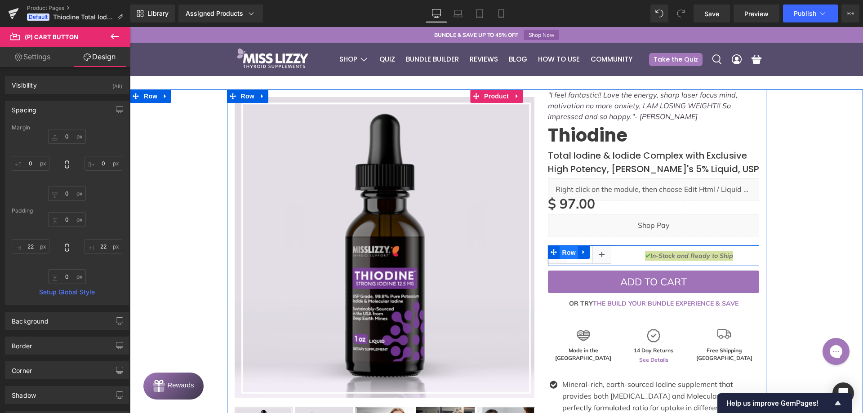
click at [565, 253] on span "Row" at bounding box center [569, 252] width 18 height 13
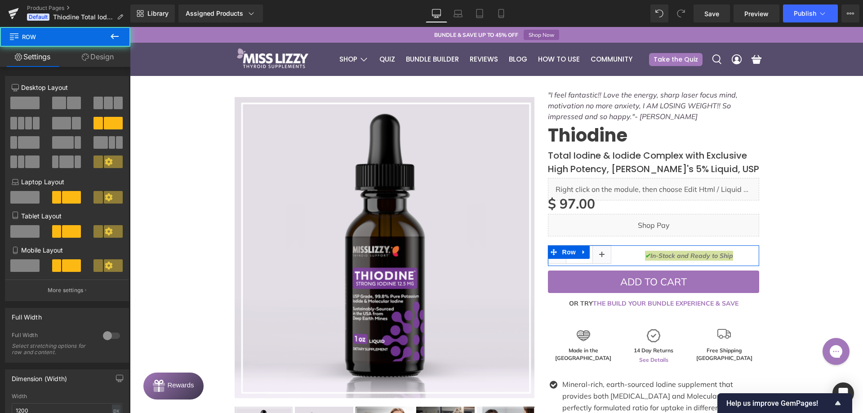
click at [118, 58] on link "Design" at bounding box center [97, 57] width 65 height 20
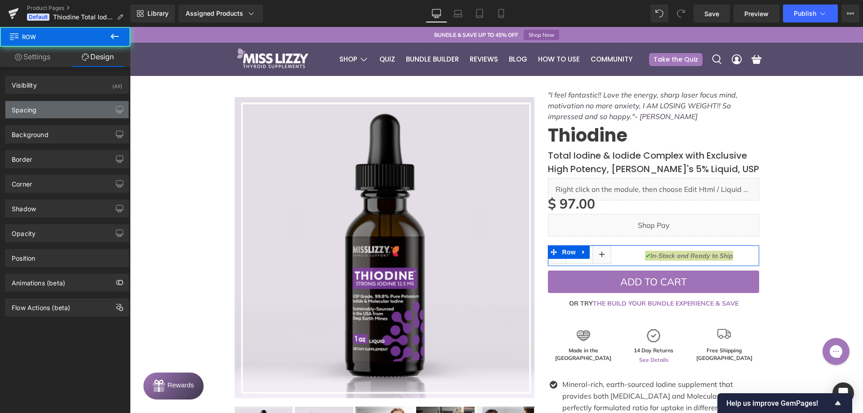
click at [62, 112] on div "Spacing" at bounding box center [66, 109] width 123 height 17
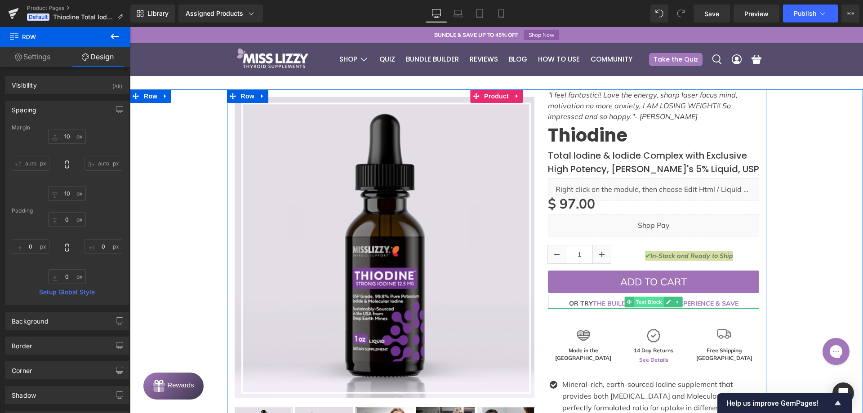
click at [641, 301] on span "Text Block" at bounding box center [649, 302] width 30 height 11
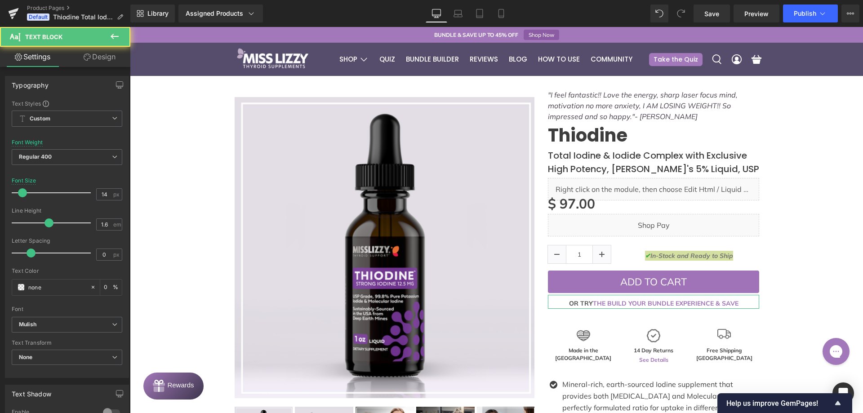
click at [88, 62] on link "Design" at bounding box center [99, 57] width 65 height 20
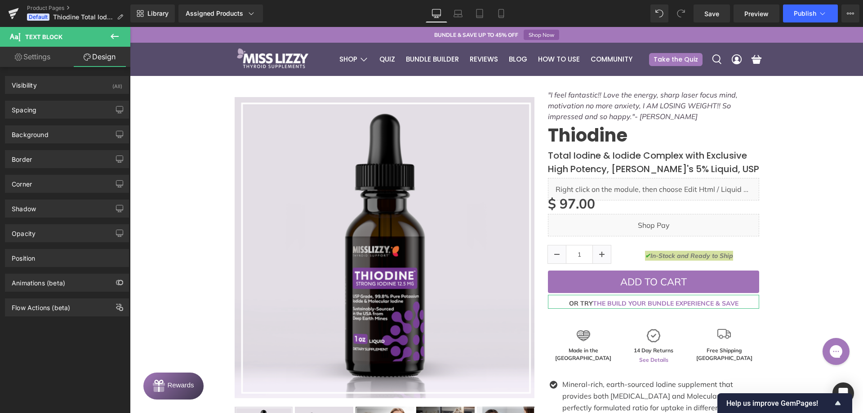
click at [58, 118] on div "Spacing [GEOGRAPHIC_DATA] 4 0 10 0 [GEOGRAPHIC_DATA] 8 0 0 0 Setup Global Style" at bounding box center [67, 110] width 124 height 18
click at [60, 113] on div "Spacing" at bounding box center [66, 109] width 123 height 17
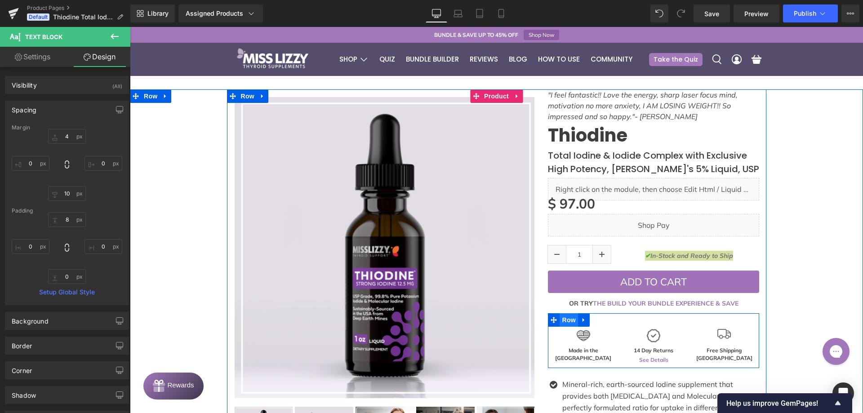
click at [569, 321] on span "Row" at bounding box center [569, 319] width 18 height 13
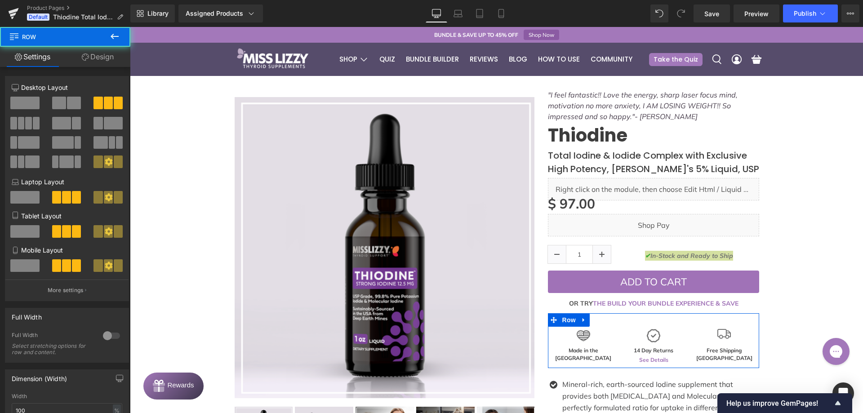
click at [118, 59] on link "Design" at bounding box center [97, 57] width 65 height 20
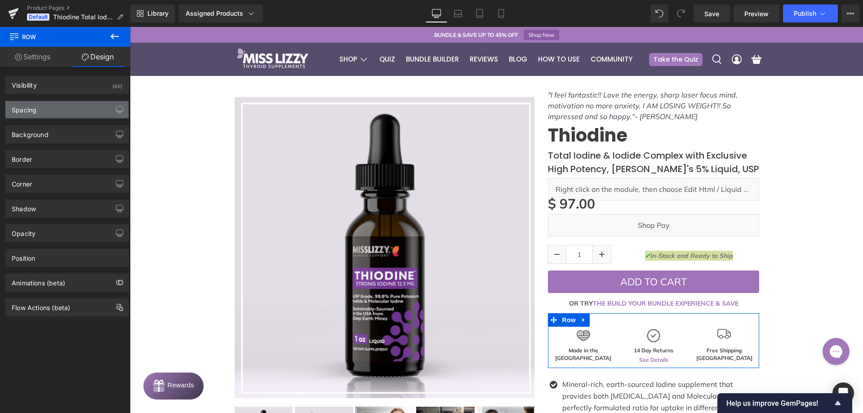
click at [42, 106] on div "Spacing" at bounding box center [66, 109] width 123 height 17
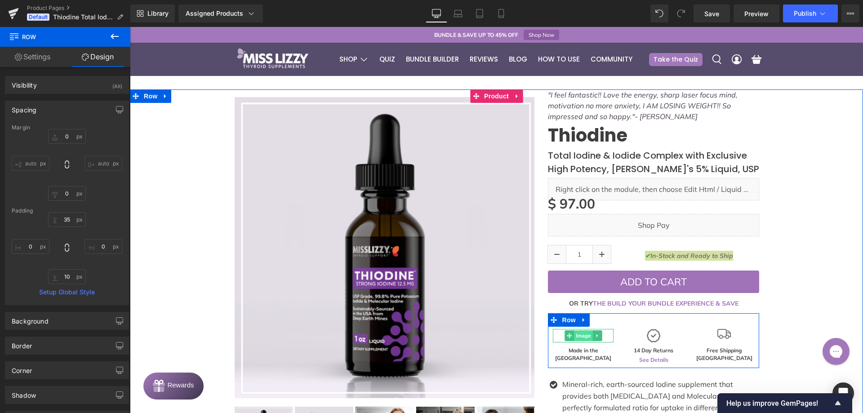
click at [580, 335] on span "Image" at bounding box center [583, 335] width 19 height 11
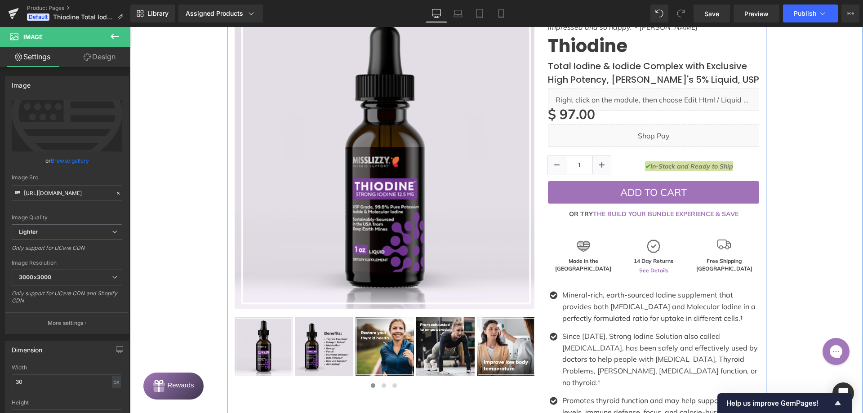
scroll to position [90, 0]
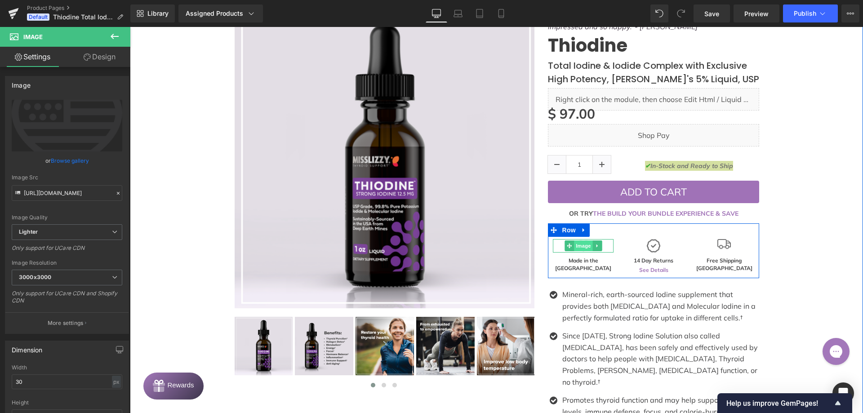
click at [579, 246] on span "Image" at bounding box center [583, 245] width 19 height 11
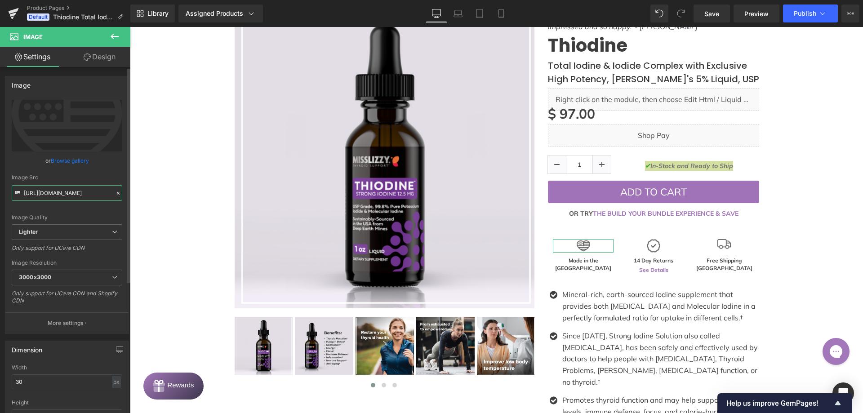
click at [54, 193] on input "[URL][DOMAIN_NAME]" at bounding box center [67, 193] width 111 height 16
click at [55, 190] on input "[URL][DOMAIN_NAME]" at bounding box center [67, 193] width 111 height 16
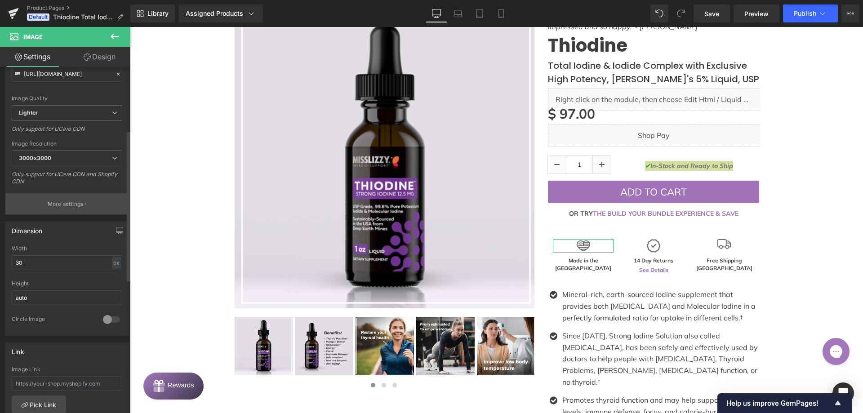
scroll to position [180, 0]
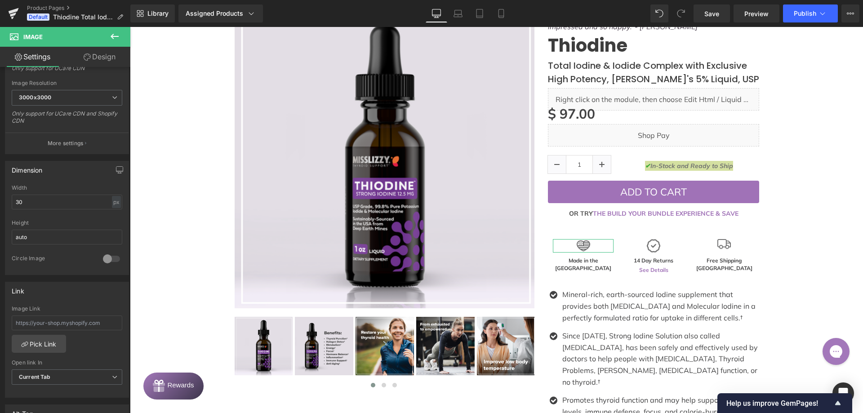
click at [90, 65] on link "Design" at bounding box center [99, 57] width 65 height 20
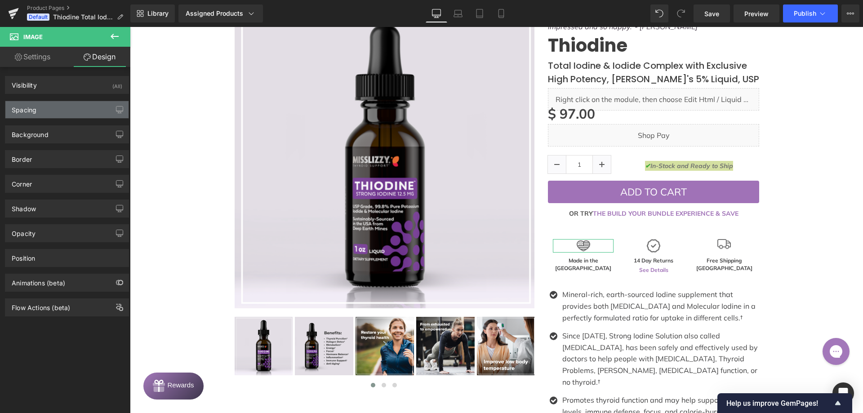
click at [76, 106] on div "Spacing" at bounding box center [66, 109] width 123 height 17
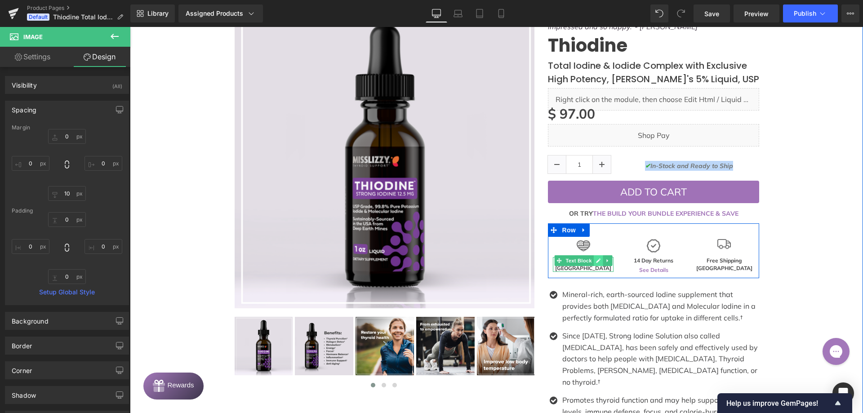
click at [594, 263] on link at bounding box center [598, 260] width 9 height 11
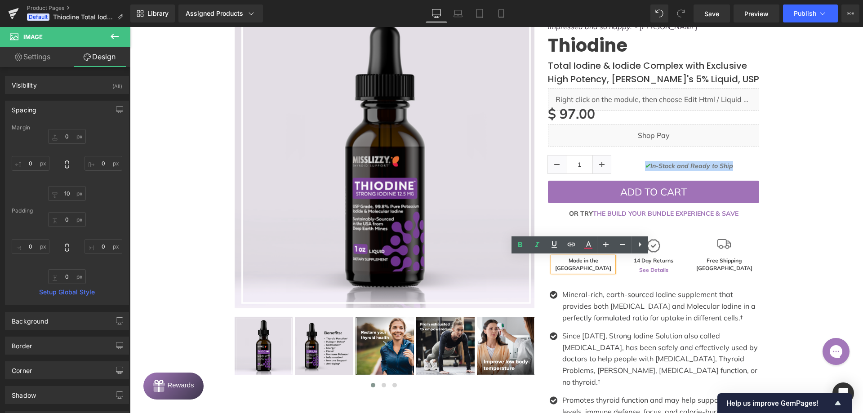
click at [591, 263] on strong "Made in the [GEOGRAPHIC_DATA]" at bounding box center [583, 264] width 56 height 14
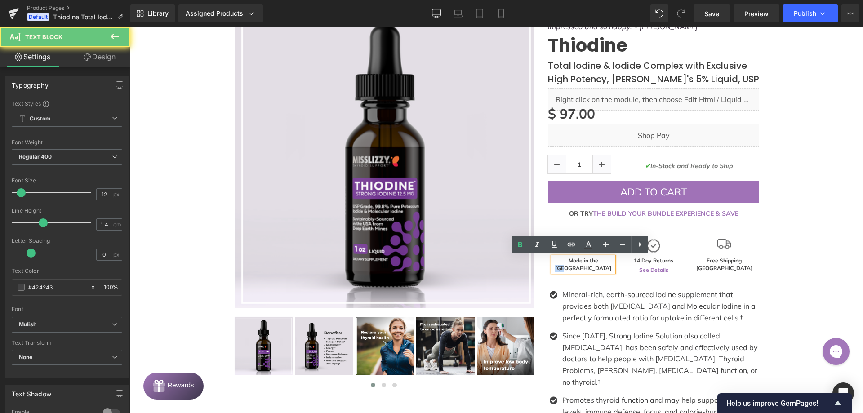
click at [591, 263] on strong "Made in the [GEOGRAPHIC_DATA]" at bounding box center [583, 264] width 56 height 14
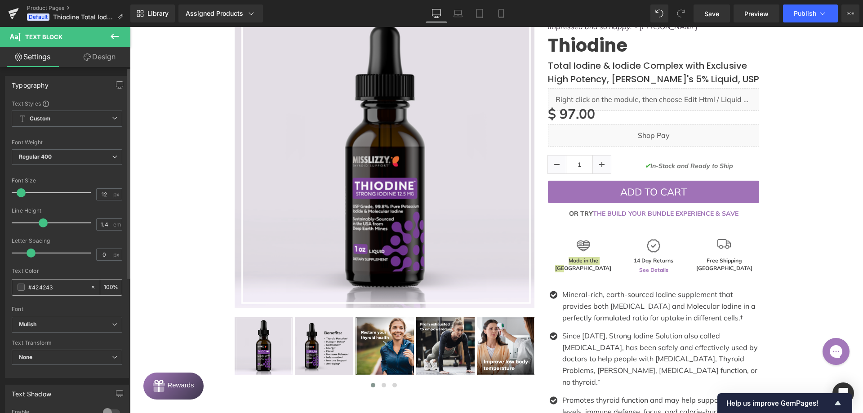
click at [63, 285] on input "#424243" at bounding box center [57, 287] width 58 height 10
click at [506, 9] on link "Mobile" at bounding box center [501, 13] width 22 height 18
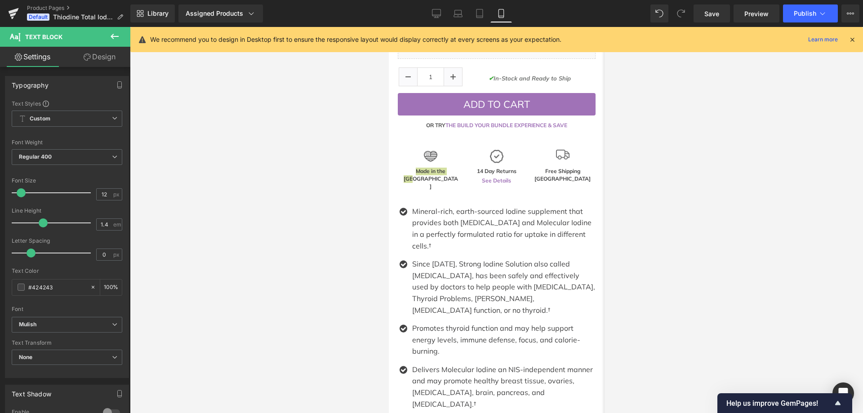
scroll to position [441, 0]
click at [425, 150] on div "Image" at bounding box center [430, 156] width 56 height 13
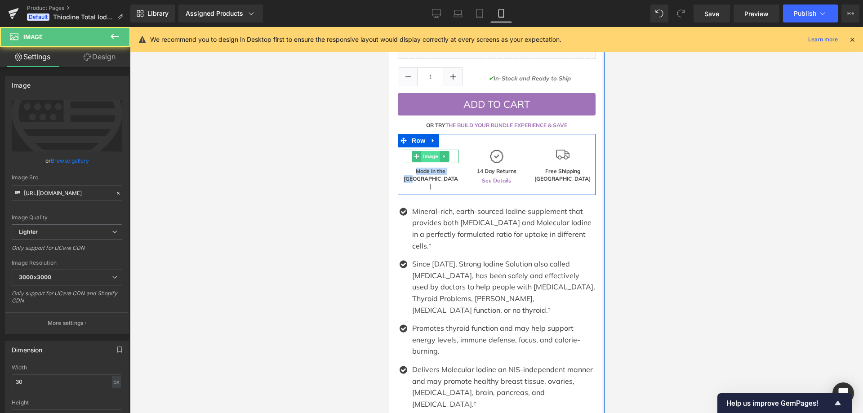
click at [432, 151] on span "Image" at bounding box center [430, 156] width 19 height 11
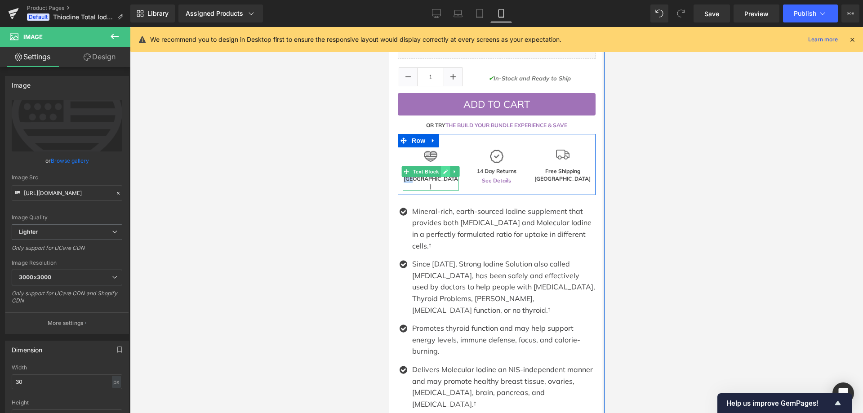
click at [443, 169] on icon at bounding box center [445, 171] width 4 height 4
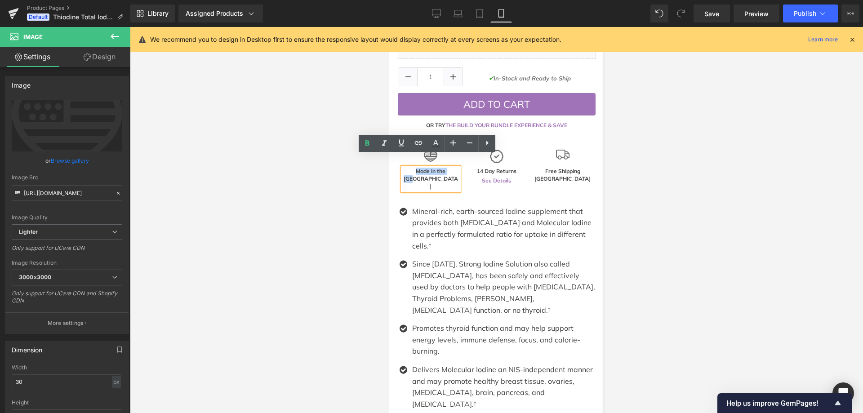
click at [434, 168] on strong "Made in the [GEOGRAPHIC_DATA]" at bounding box center [430, 179] width 54 height 22
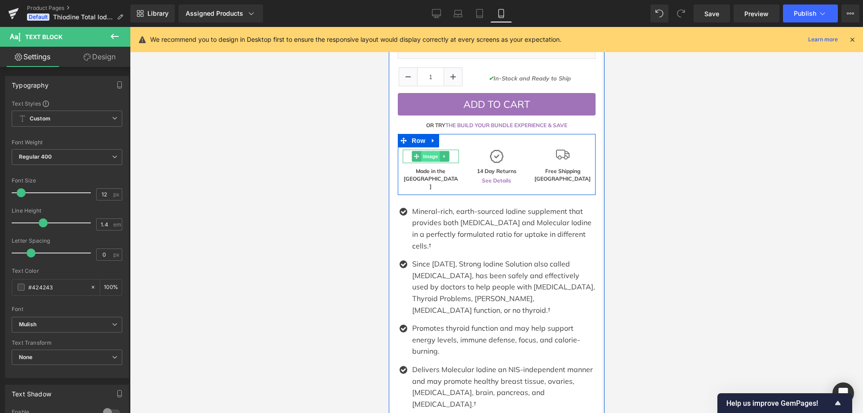
click at [428, 151] on span "Image" at bounding box center [430, 156] width 19 height 11
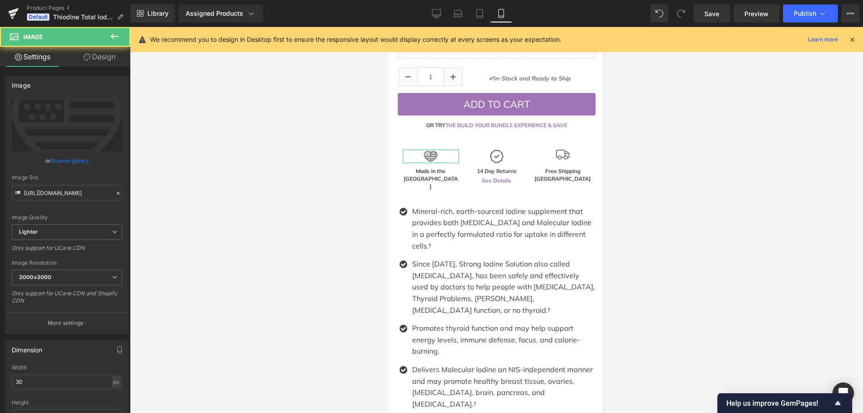
click at [90, 60] on link "Design" at bounding box center [99, 57] width 65 height 20
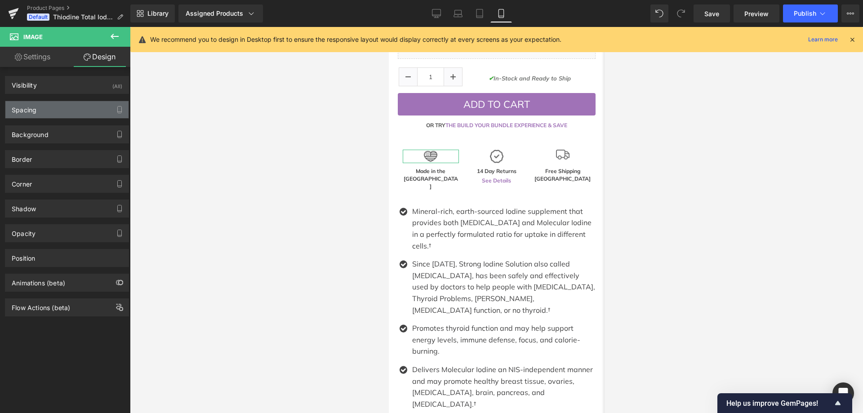
click at [57, 112] on div "Spacing" at bounding box center [66, 109] width 123 height 17
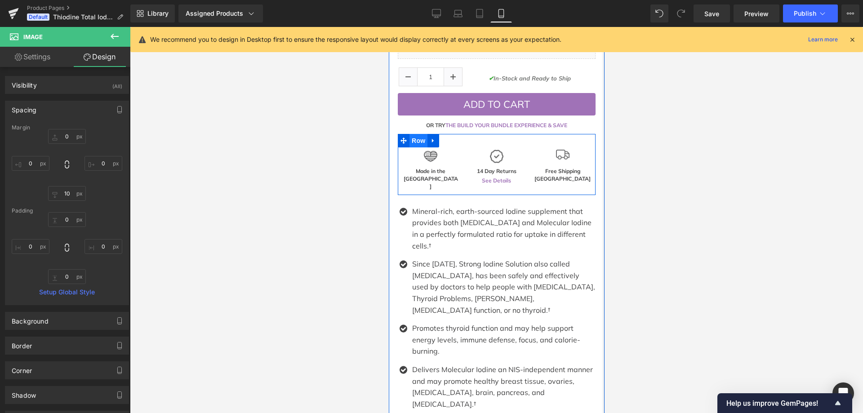
click at [414, 134] on span "Row" at bounding box center [418, 140] width 18 height 13
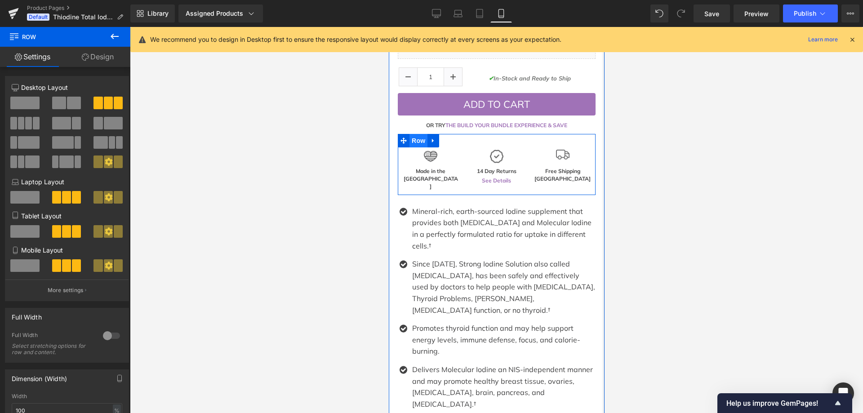
click at [418, 134] on span "Row" at bounding box center [418, 140] width 18 height 13
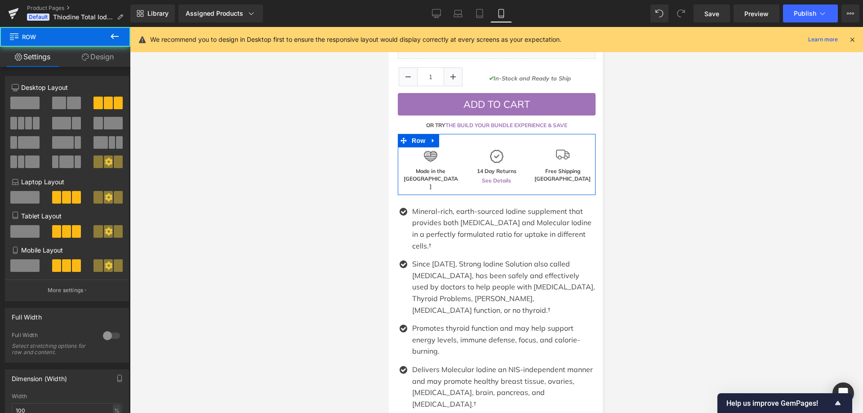
click at [113, 59] on link "Design" at bounding box center [97, 57] width 65 height 20
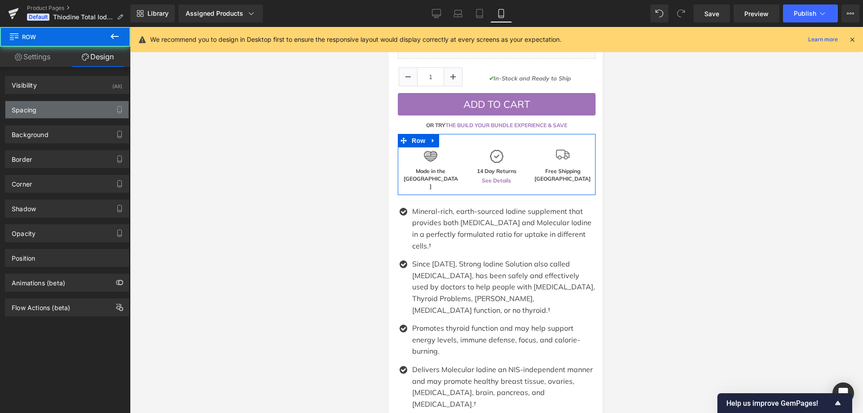
click at [56, 104] on div "Spacing" at bounding box center [66, 109] width 123 height 17
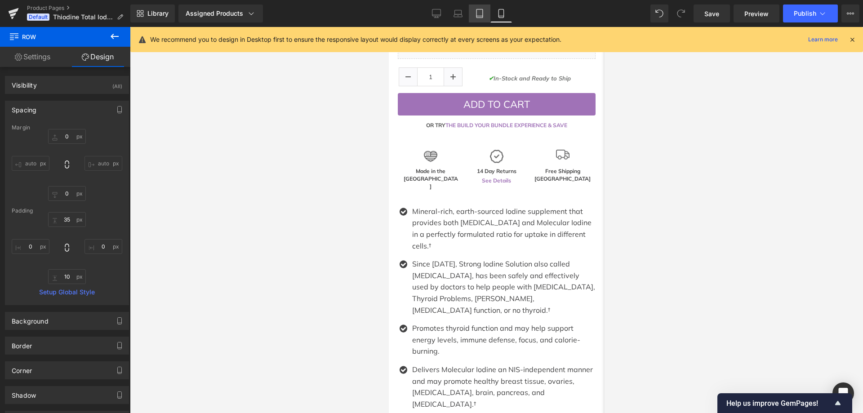
click at [487, 18] on link "Tablet" at bounding box center [480, 13] width 22 height 18
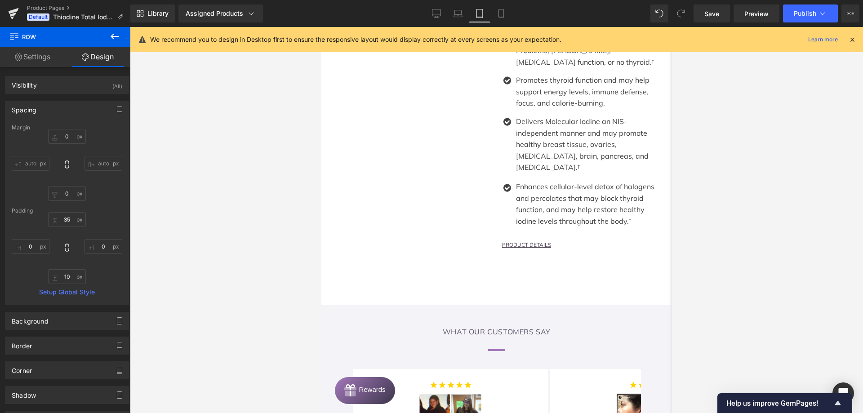
scroll to position [172, 0]
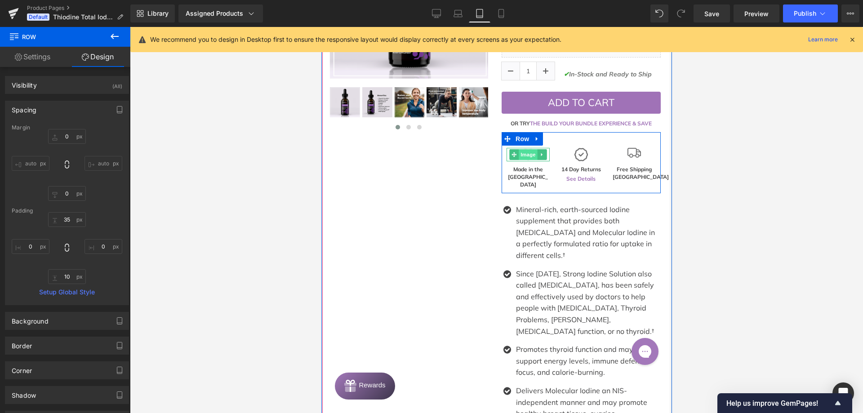
click at [522, 149] on span "Image" at bounding box center [527, 154] width 19 height 11
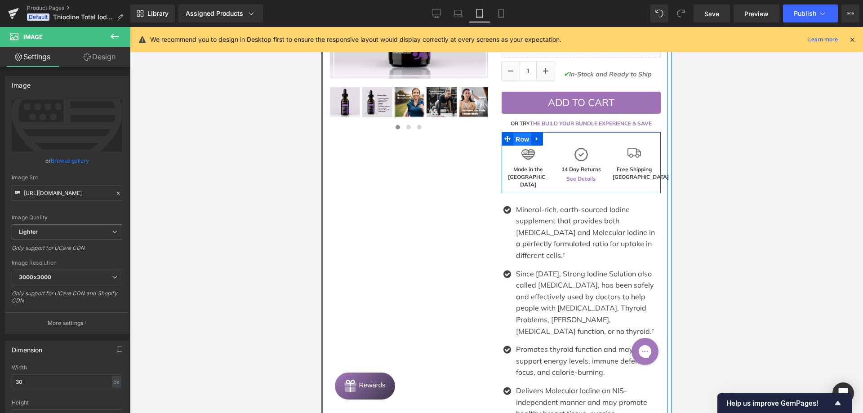
click at [515, 133] on span "Row" at bounding box center [522, 139] width 18 height 13
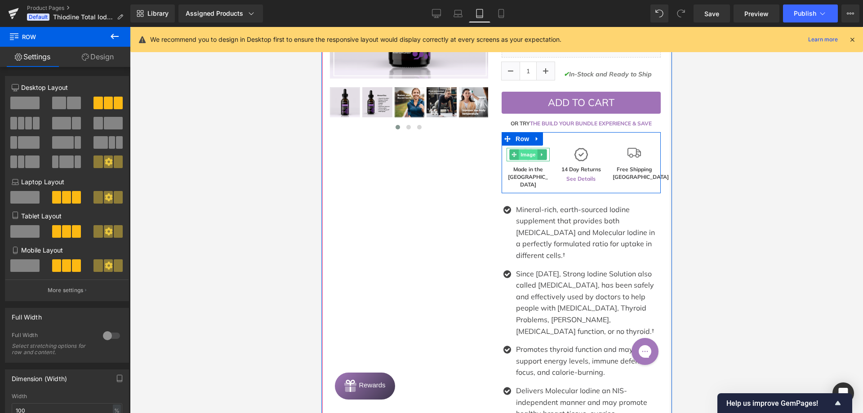
click at [527, 149] on span "Image" at bounding box center [527, 154] width 19 height 11
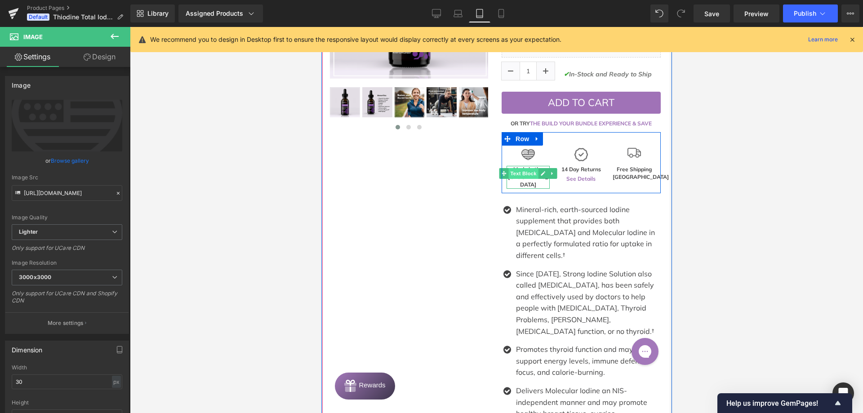
click at [529, 168] on span "Text Block" at bounding box center [523, 173] width 30 height 11
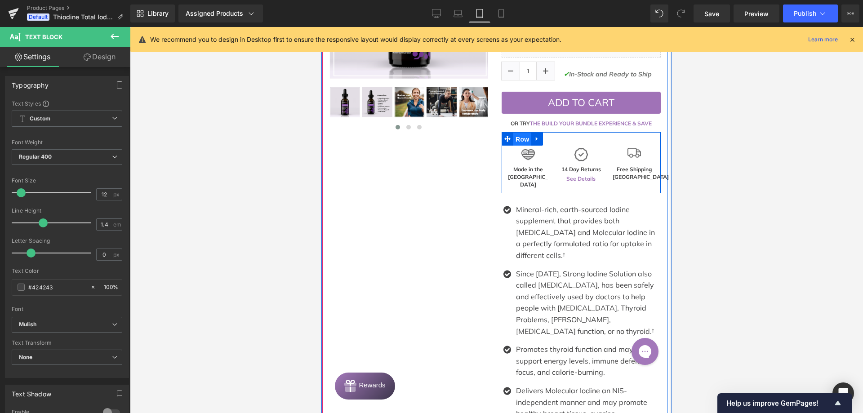
click at [521, 133] on span "Row" at bounding box center [522, 139] width 18 height 13
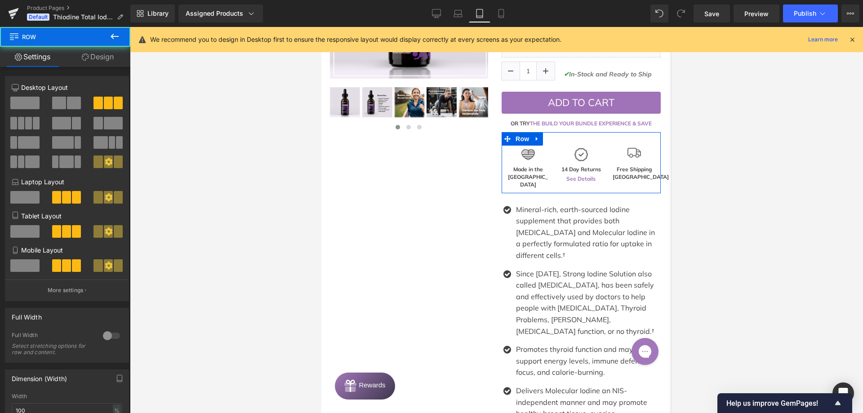
click at [111, 54] on link "Design" at bounding box center [97, 57] width 65 height 20
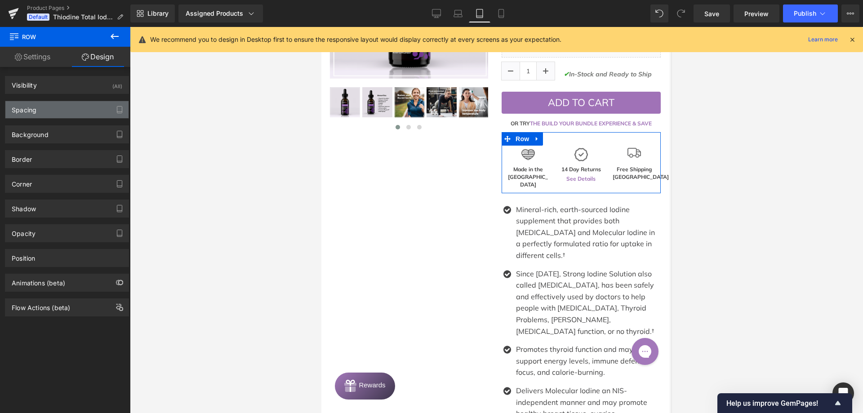
click at [38, 116] on div "Spacing" at bounding box center [66, 109] width 123 height 17
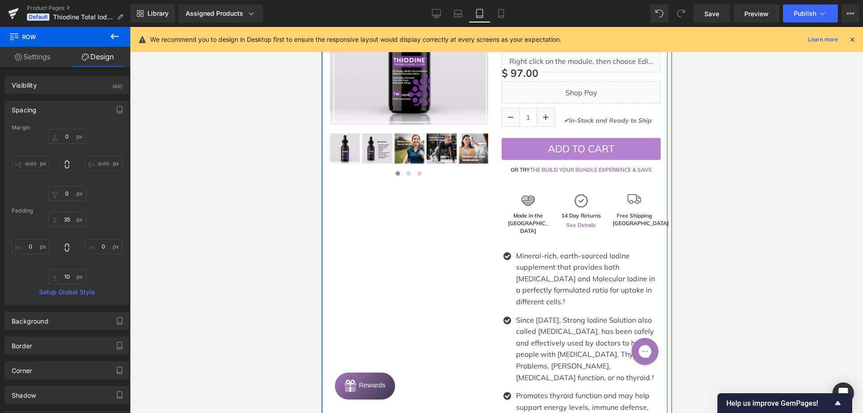
scroll to position [82, 0]
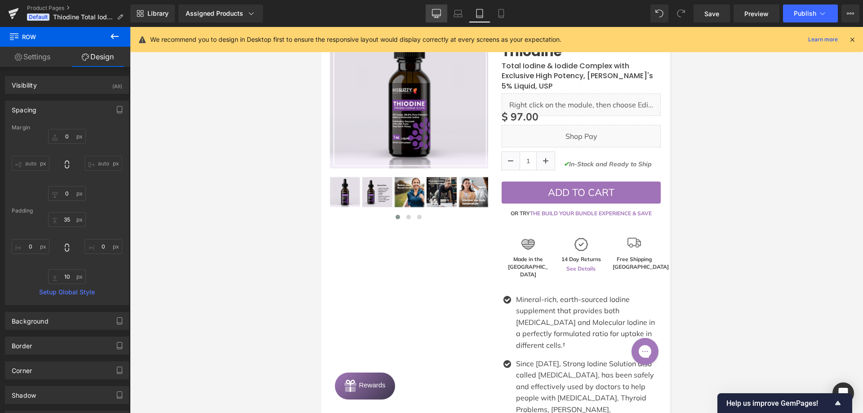
click at [434, 17] on icon at bounding box center [436, 13] width 9 height 9
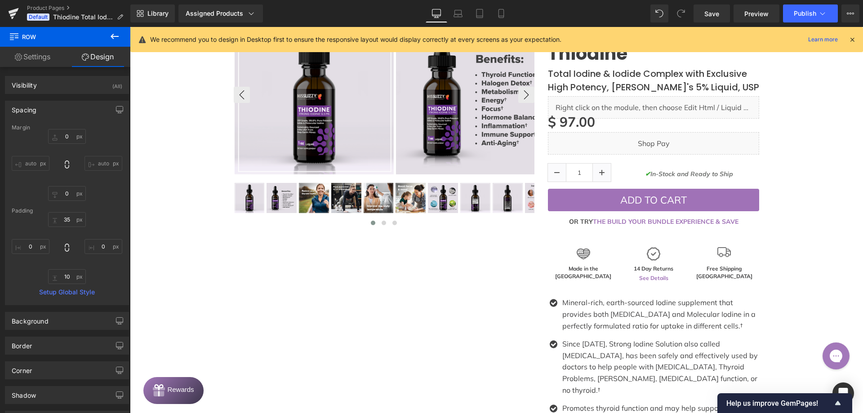
scroll to position [101, 0]
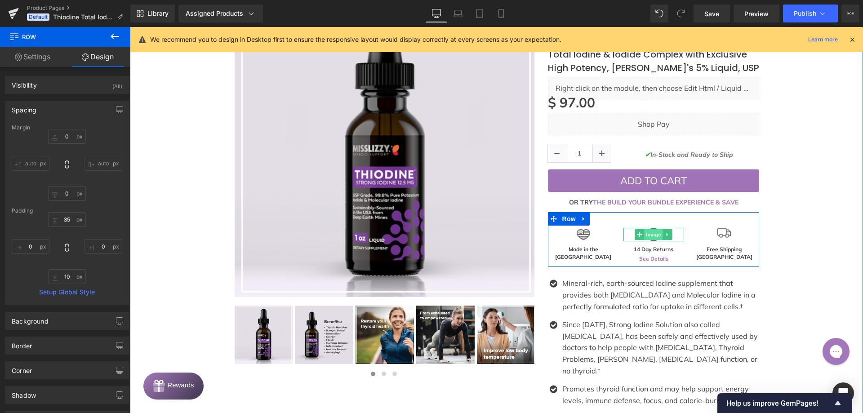
click at [649, 234] on span "Image" at bounding box center [654, 234] width 19 height 11
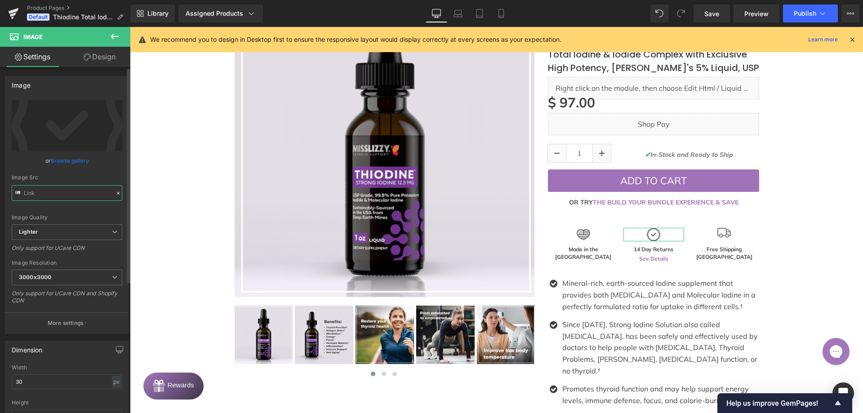
click at [65, 189] on input "text" at bounding box center [67, 193] width 111 height 16
type input "[URL][DOMAIN_NAME]"
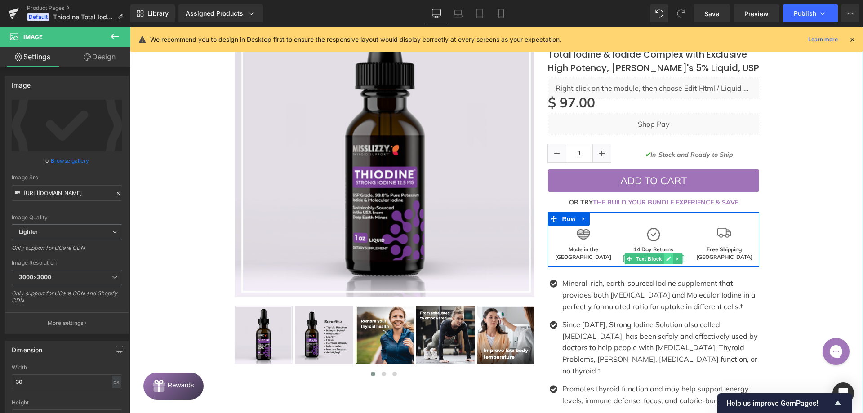
click at [664, 257] on link at bounding box center [668, 258] width 9 height 11
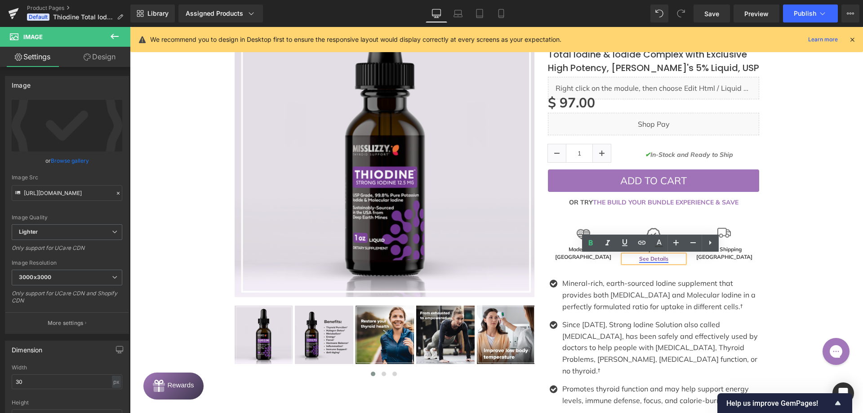
click at [650, 261] on link "See Details" at bounding box center [653, 258] width 29 height 7
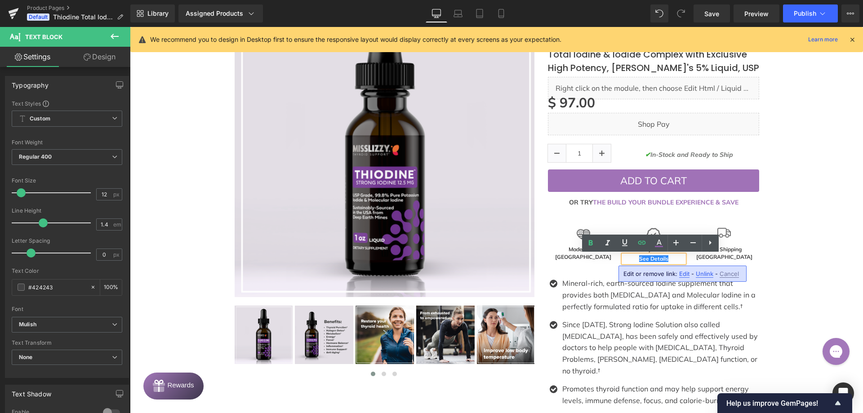
click at [734, 272] on span "Cancel" at bounding box center [729, 274] width 19 height 8
click at [804, 251] on div ""I feel fantastic!! Love the energy, sharp laser focus mind, motivation no more…" at bounding box center [496, 265] width 724 height 555
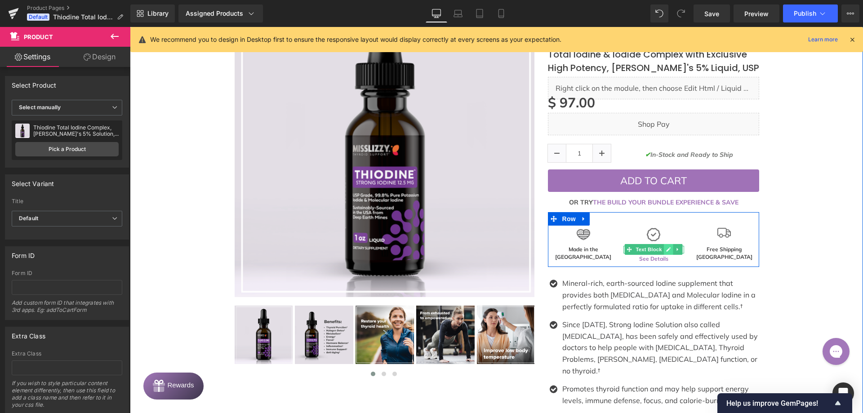
click at [664, 249] on link at bounding box center [668, 249] width 9 height 11
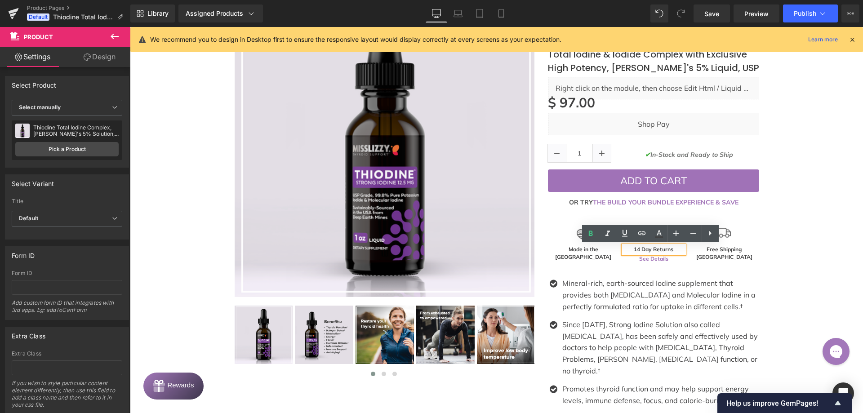
click at [650, 250] on strong "14 Day Returns" at bounding box center [654, 249] width 40 height 7
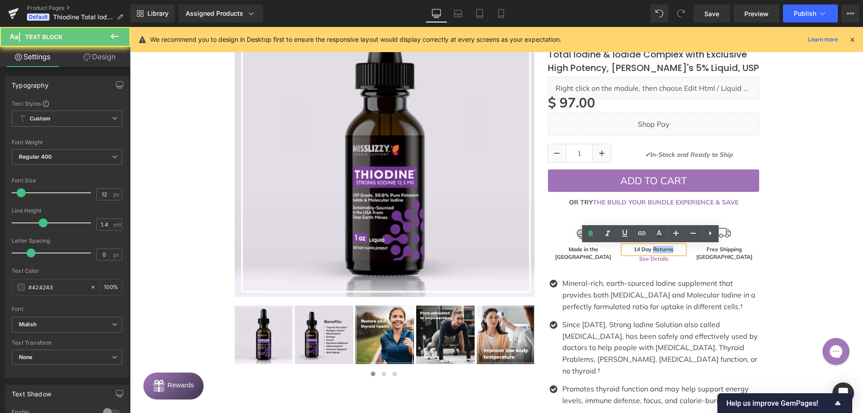
click at [813, 236] on div ""I feel fantastic!! Love the energy, sharp laser focus mind, motivation no more…" at bounding box center [496, 265] width 724 height 555
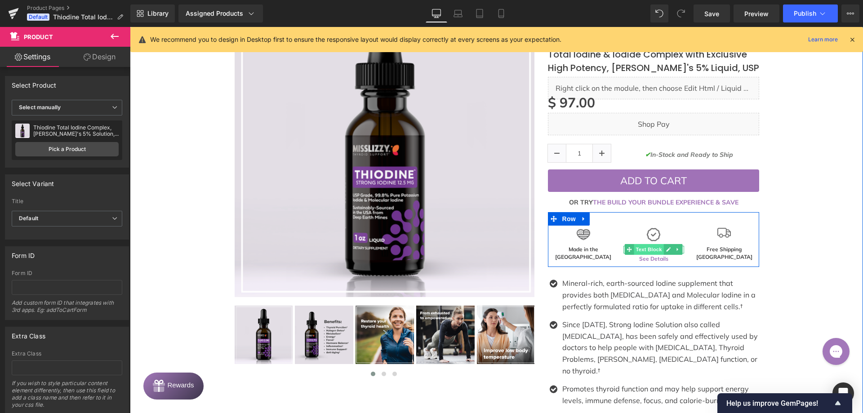
click at [651, 249] on span "Text Block" at bounding box center [649, 249] width 30 height 11
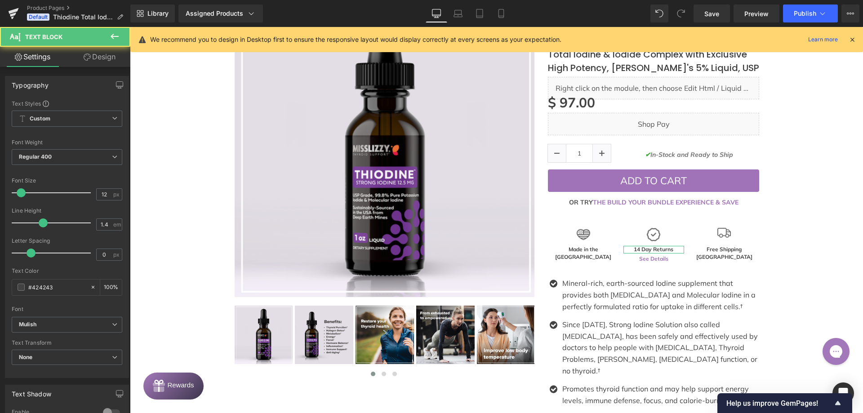
click at [105, 55] on link "Design" at bounding box center [99, 57] width 65 height 20
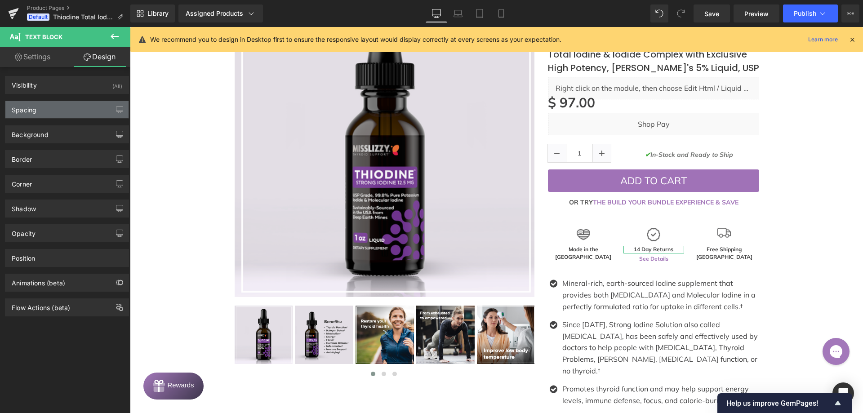
click at [42, 111] on div "Spacing" at bounding box center [66, 109] width 123 height 17
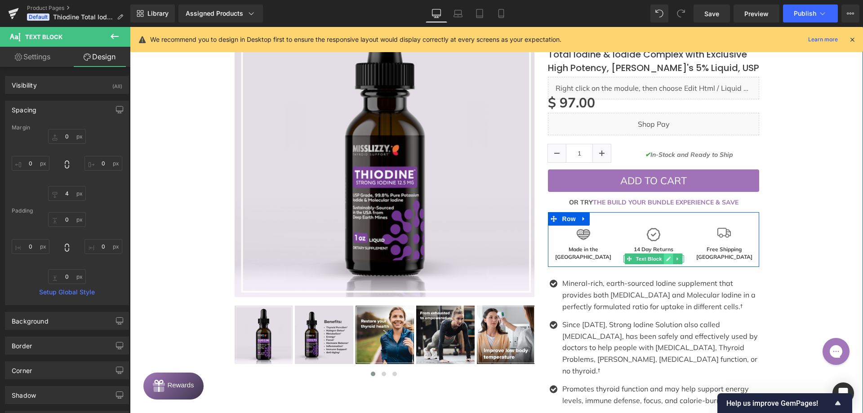
click at [666, 258] on icon at bounding box center [668, 258] width 5 height 5
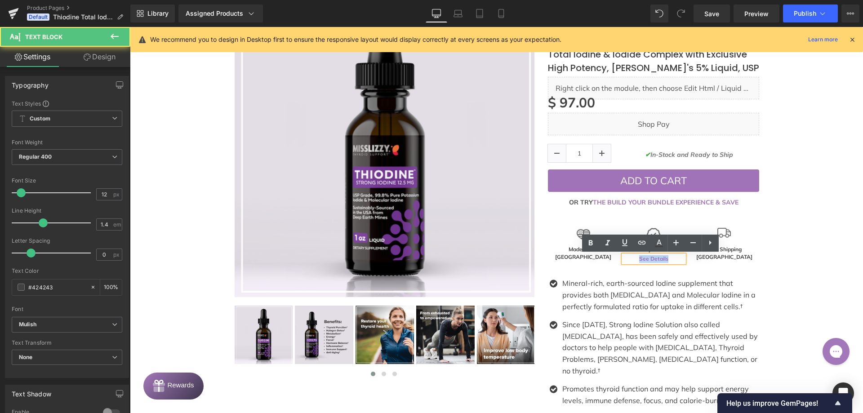
drag, startPoint x: 659, startPoint y: 260, endPoint x: 635, endPoint y: 260, distance: 24.3
click at [635, 260] on p "See Details" at bounding box center [653, 259] width 61 height 8
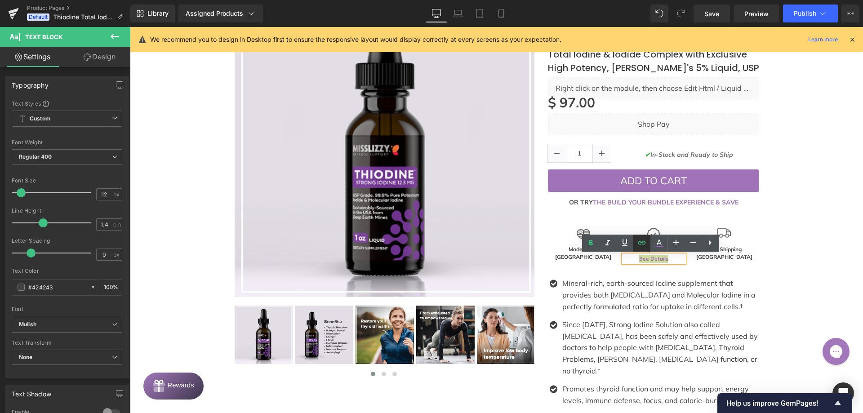
click at [649, 246] on link at bounding box center [641, 243] width 17 height 17
drag, startPoint x: 684, startPoint y: 277, endPoint x: 743, endPoint y: 276, distance: 58.9
click at [743, 276] on input "[URL][DOMAIN_NAME]" at bounding box center [686, 277] width 138 height 22
click at [741, 277] on input "[URL][DOMAIN_NAME]" at bounding box center [686, 277] width 138 height 22
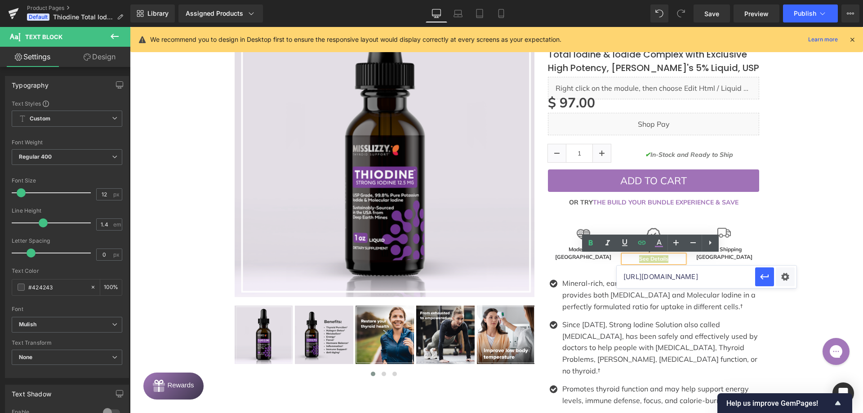
click at [741, 277] on input "[URL][DOMAIN_NAME]" at bounding box center [686, 277] width 138 height 22
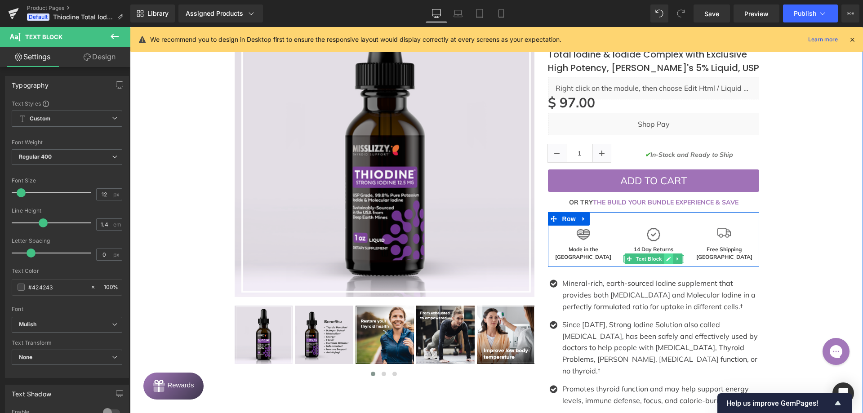
click at [668, 259] on link at bounding box center [668, 258] width 9 height 11
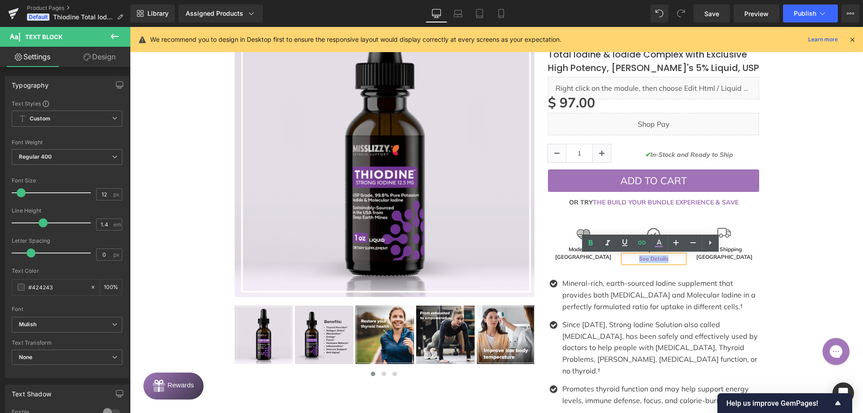
click at [668, 259] on p "See Details" at bounding box center [653, 259] width 61 height 8
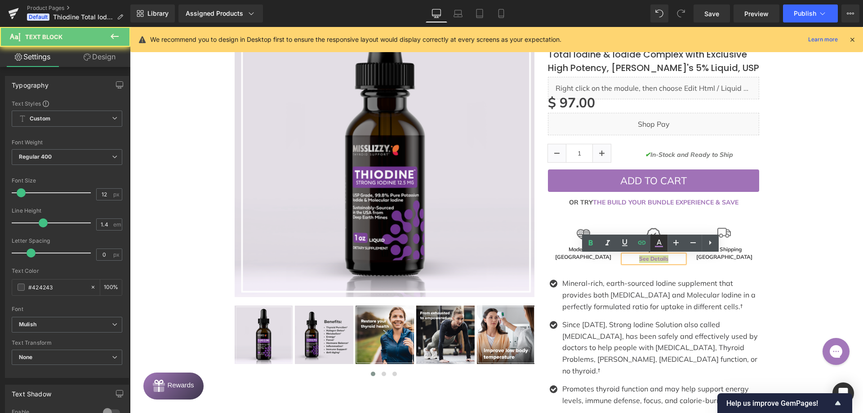
click at [659, 248] on icon at bounding box center [659, 243] width 11 height 11
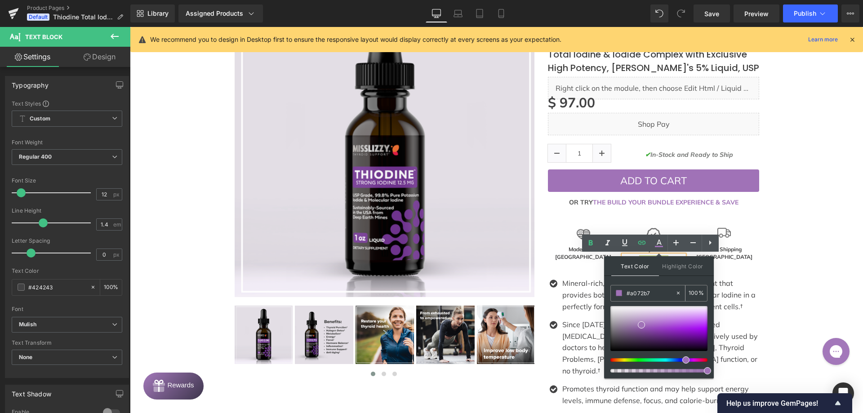
click at [649, 299] on div "#a072b7" at bounding box center [643, 293] width 64 height 16
click at [649, 295] on input "#a072b7" at bounding box center [651, 293] width 49 height 10
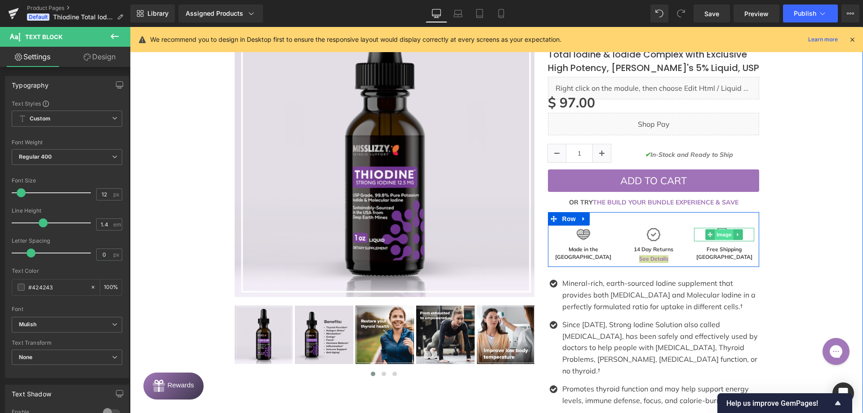
click at [717, 235] on span "Image" at bounding box center [724, 234] width 19 height 11
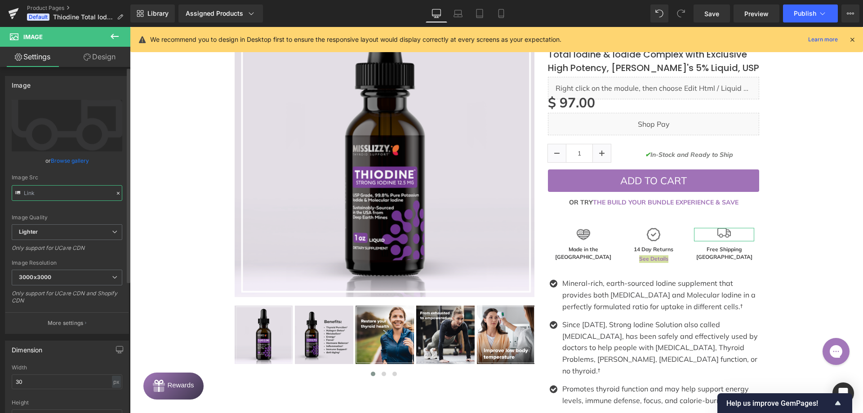
click at [64, 188] on input "text" at bounding box center [67, 193] width 111 height 16
click at [64, 187] on input "text" at bounding box center [67, 193] width 111 height 16
type input "[URL][DOMAIN_NAME]"
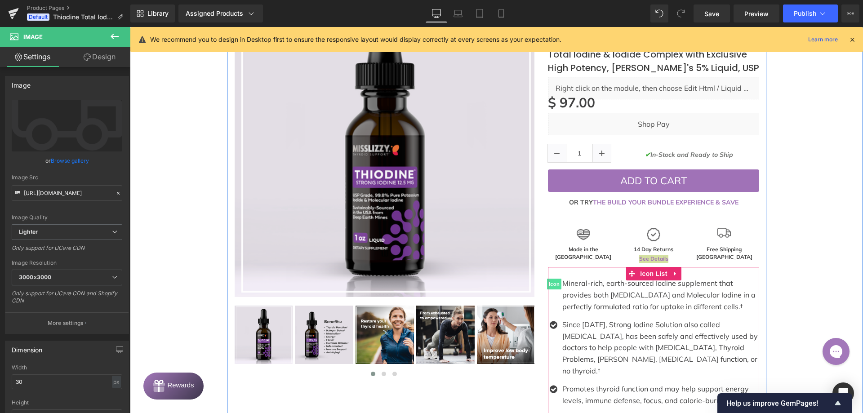
click at [551, 282] on span "Icon" at bounding box center [554, 284] width 14 height 11
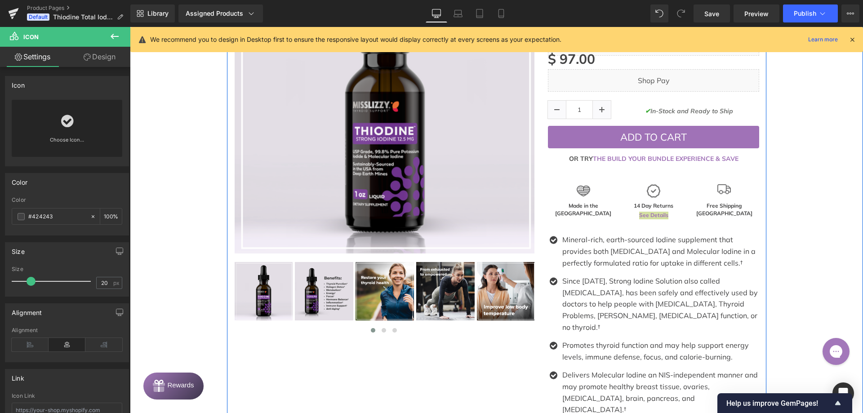
scroll to position [146, 0]
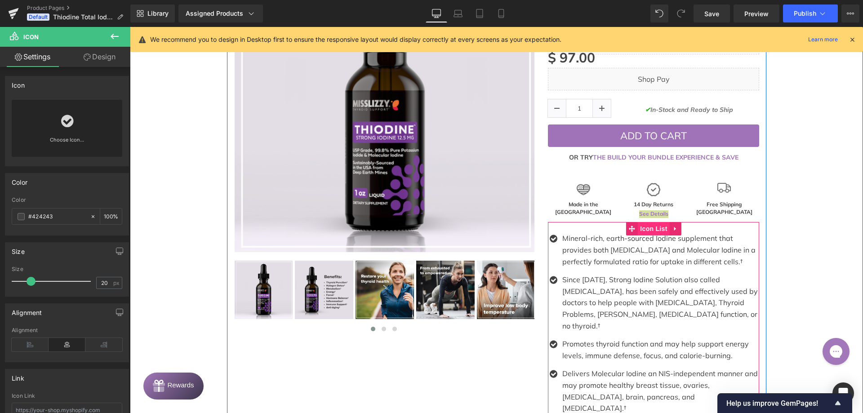
click at [643, 226] on span "Icon List" at bounding box center [653, 228] width 31 height 13
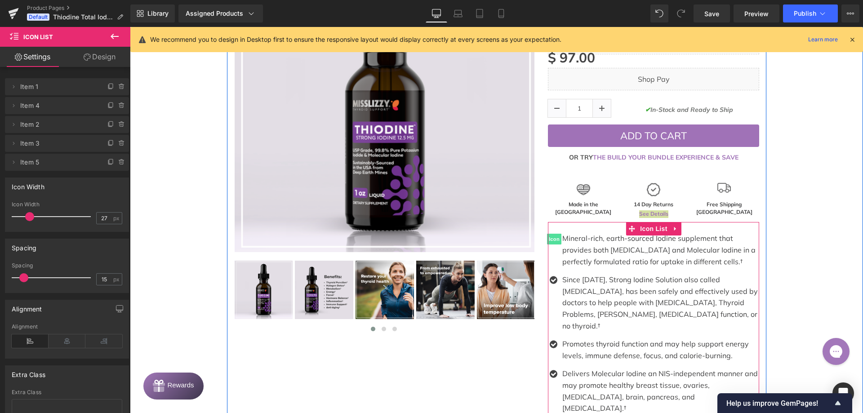
click at [551, 240] on span "Icon" at bounding box center [554, 239] width 14 height 11
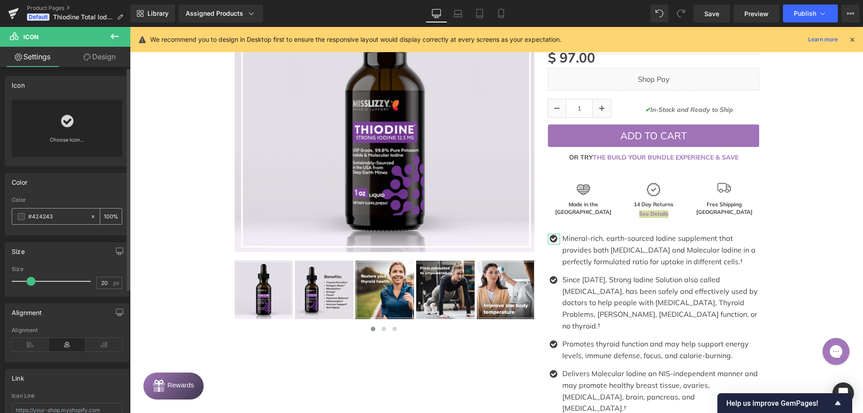
click at [63, 218] on input "#424243" at bounding box center [57, 217] width 58 height 10
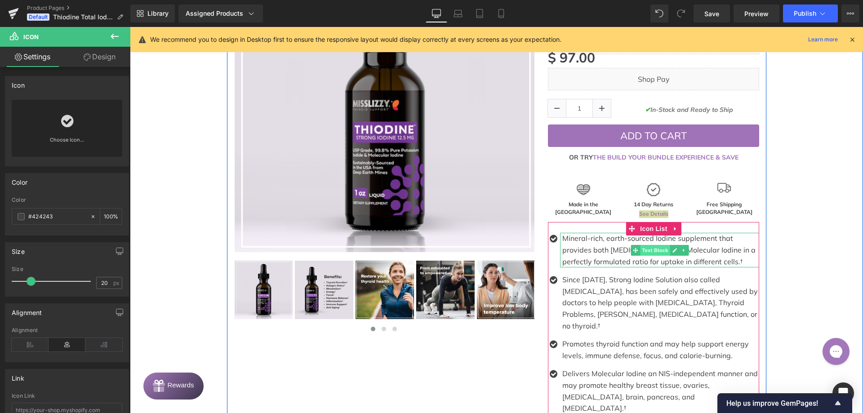
click at [653, 250] on span "Text Block" at bounding box center [655, 250] width 30 height 11
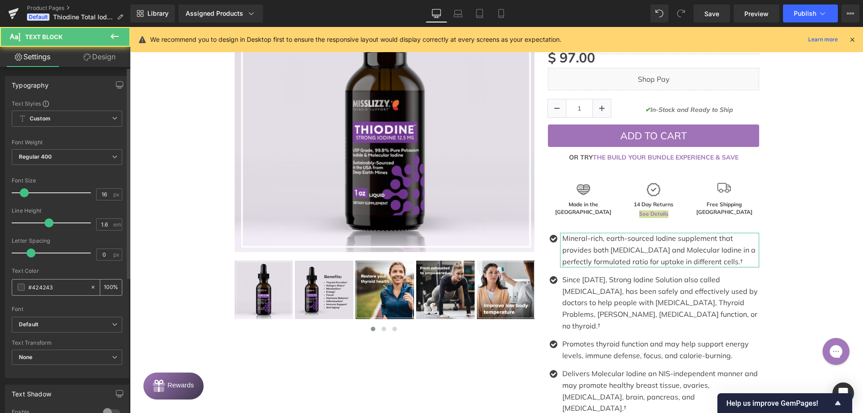
click at [49, 284] on input "#424243" at bounding box center [57, 287] width 58 height 10
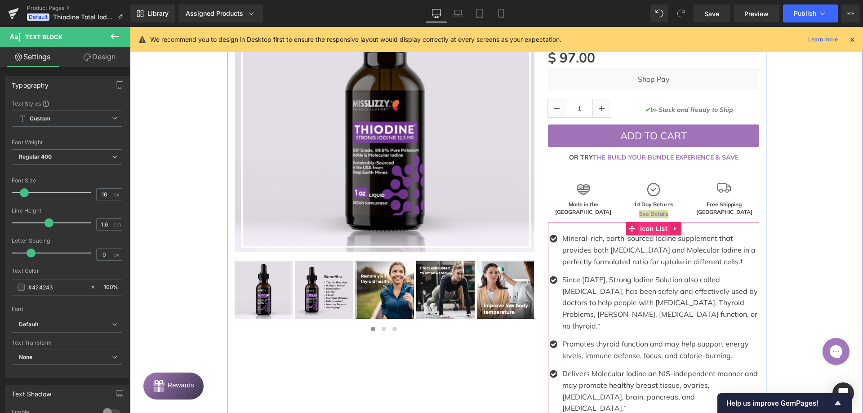
click at [664, 231] on span "Icon List" at bounding box center [653, 228] width 31 height 13
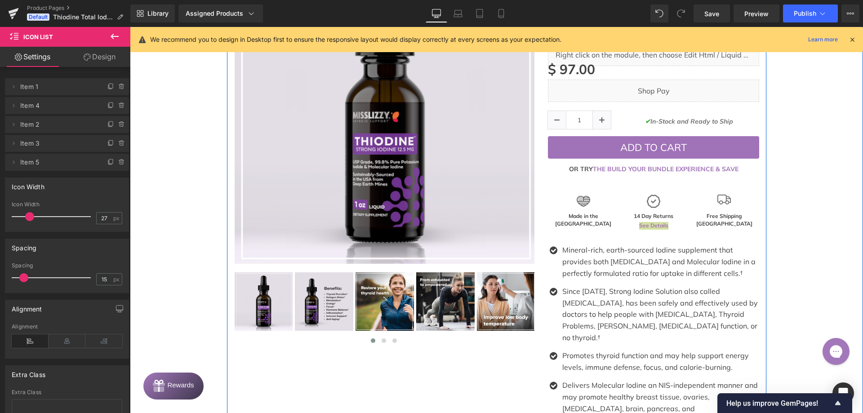
scroll to position [135, 0]
click at [646, 238] on span "Icon List" at bounding box center [653, 239] width 31 height 13
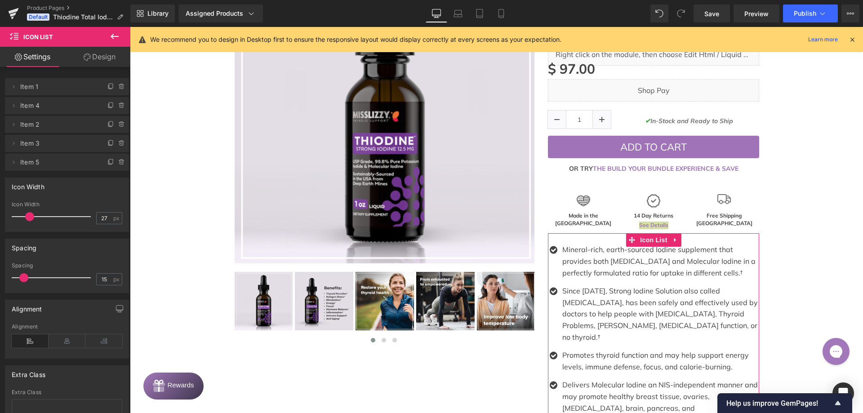
click at [107, 53] on link "Design" at bounding box center [99, 57] width 65 height 20
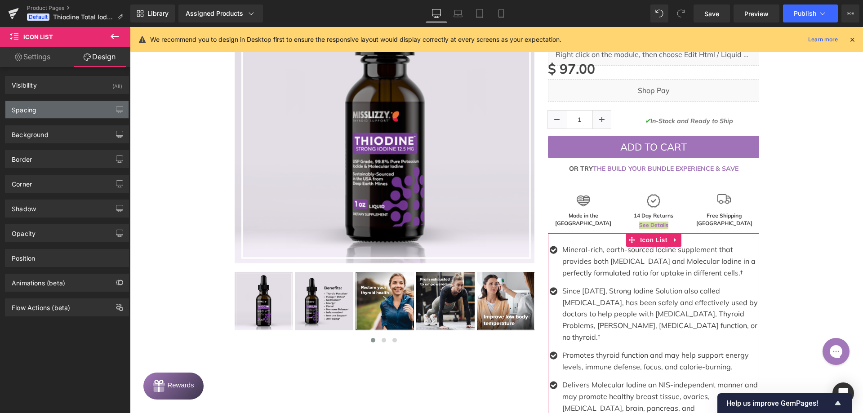
click at [35, 109] on div "Spacing" at bounding box center [24, 107] width 25 height 13
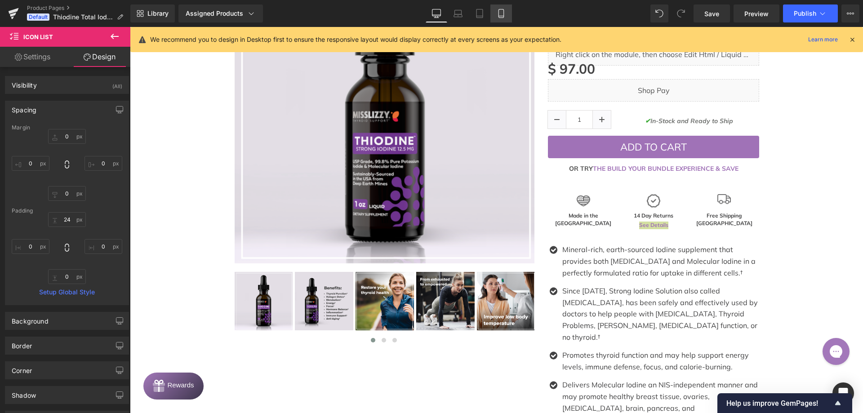
click at [500, 15] on icon at bounding box center [501, 13] width 9 height 9
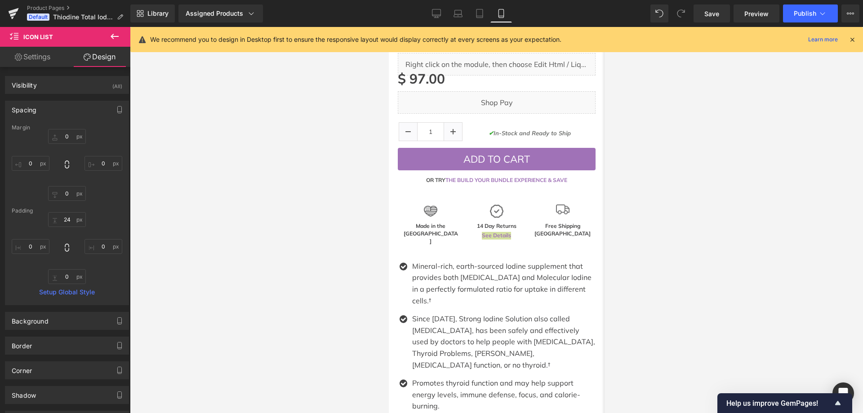
scroll to position [386, 0]
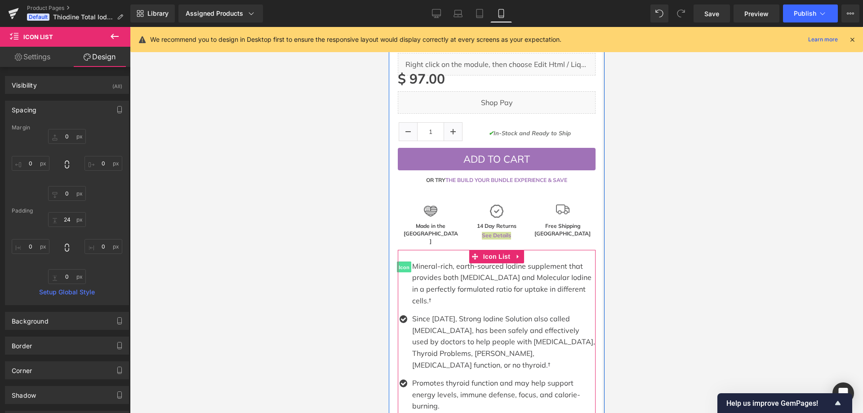
click at [401, 262] on span "Icon" at bounding box center [403, 267] width 14 height 11
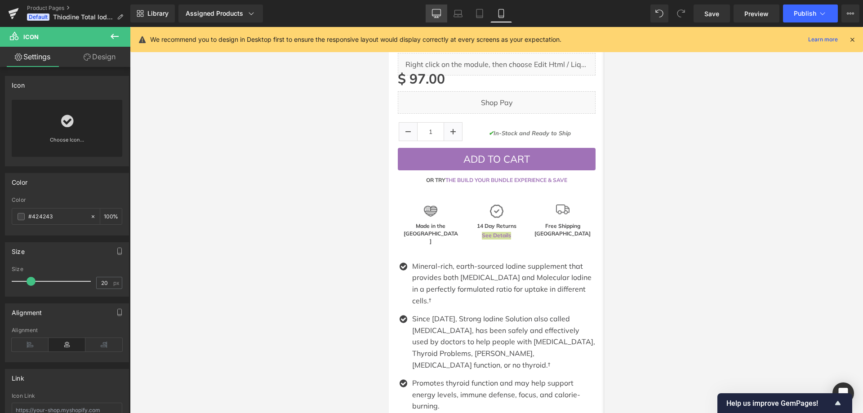
click at [436, 8] on link "Desktop" at bounding box center [437, 13] width 22 height 18
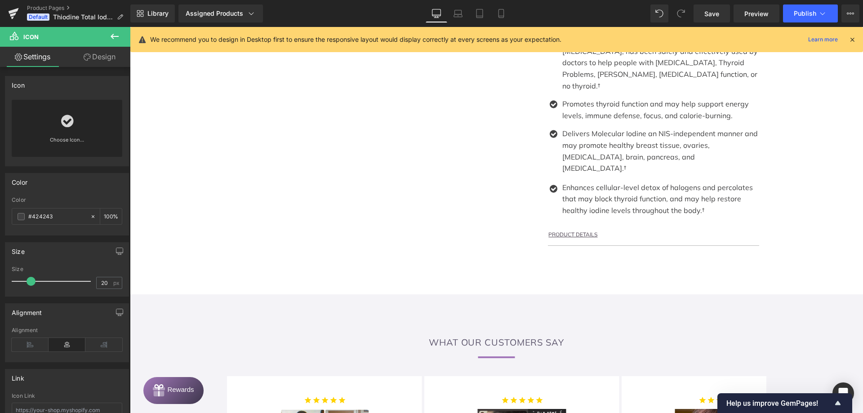
scroll to position [136, 0]
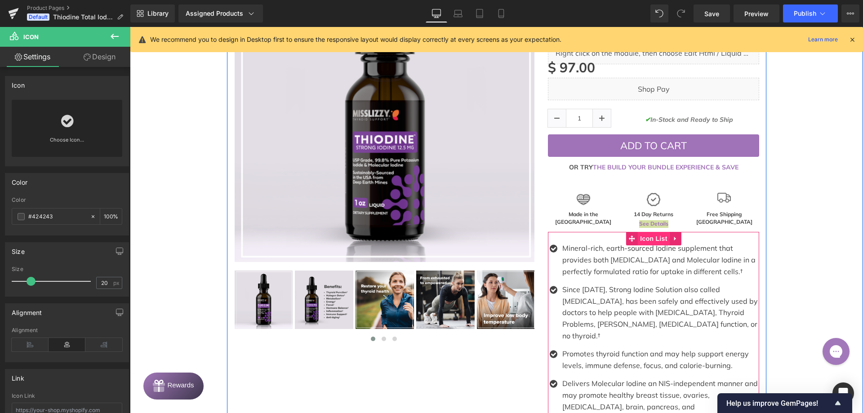
click at [648, 236] on span "Icon List" at bounding box center [653, 238] width 31 height 13
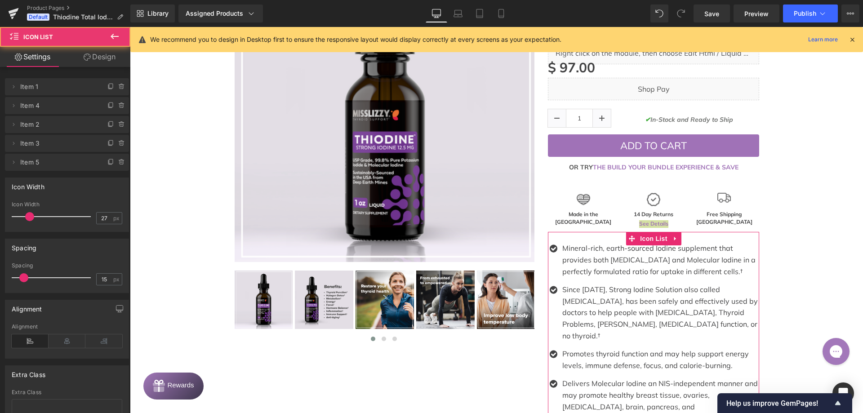
click at [102, 57] on link "Design" at bounding box center [99, 57] width 65 height 20
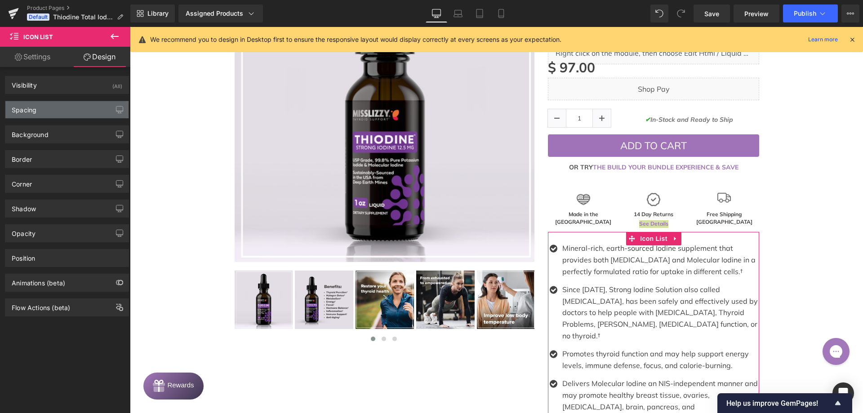
click at [56, 103] on div "Spacing" at bounding box center [66, 109] width 123 height 17
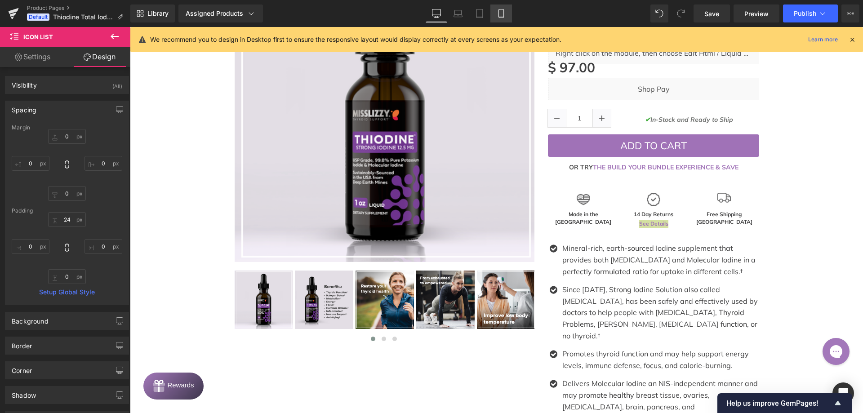
click at [501, 9] on icon at bounding box center [500, 13] width 5 height 9
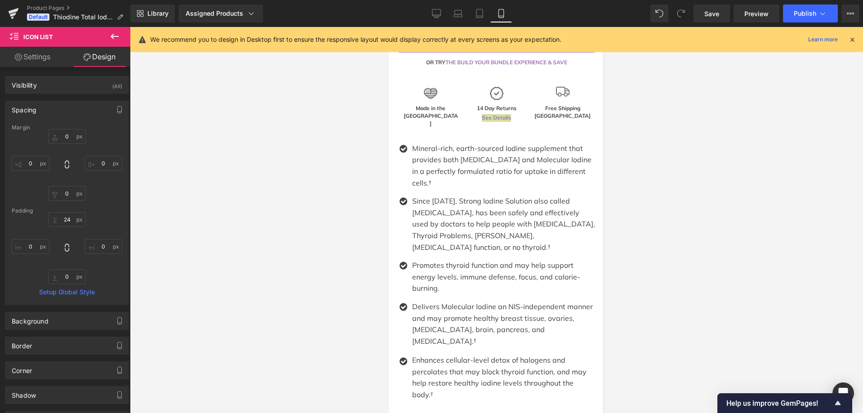
scroll to position [477, 0]
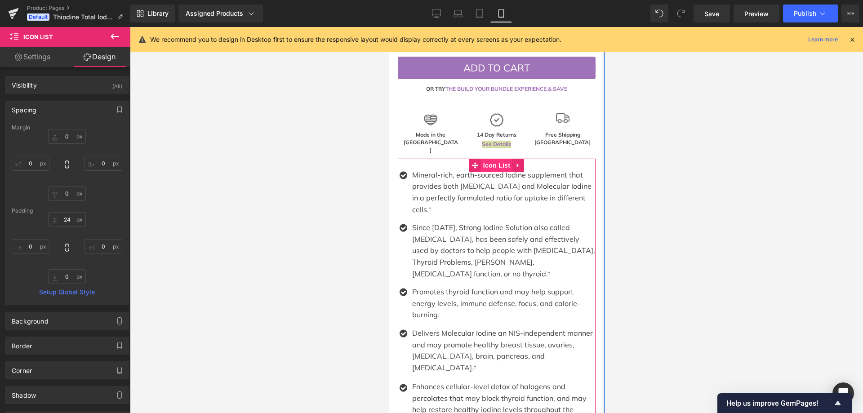
click at [487, 159] on span "Icon List" at bounding box center [495, 165] width 31 height 13
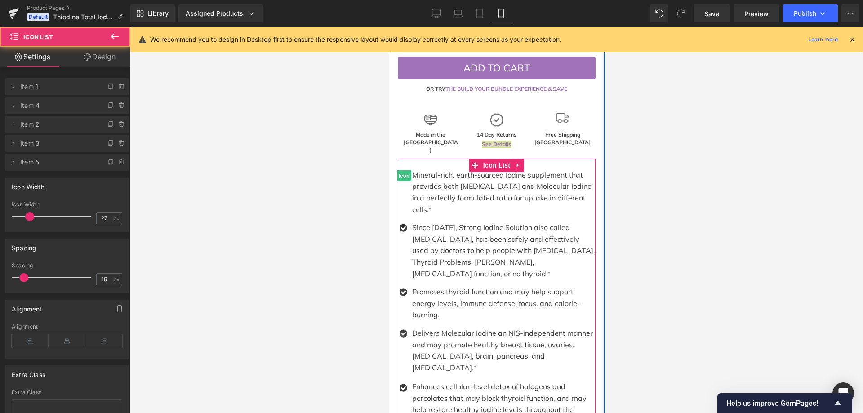
click at [400, 170] on span "Icon" at bounding box center [403, 175] width 14 height 11
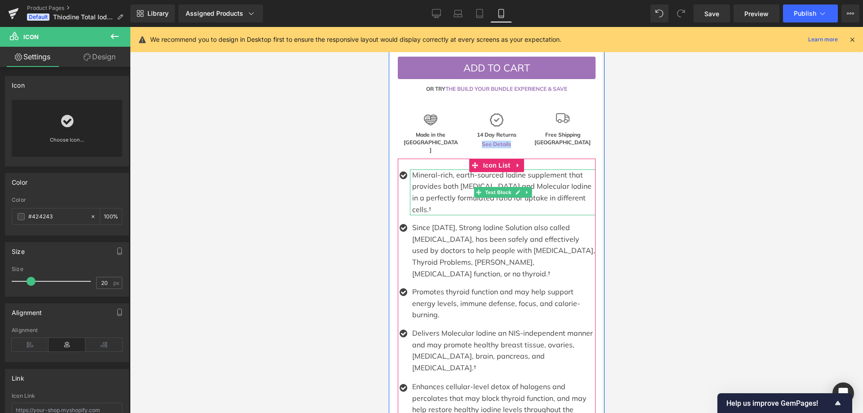
click at [487, 169] on p "Mineral-rich, earth-sourced Iodine supplement that provides both [MEDICAL_DATA]…" at bounding box center [503, 192] width 183 height 46
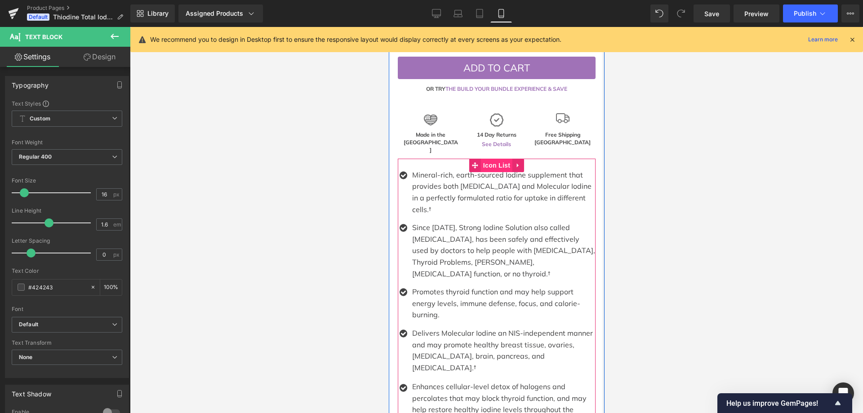
click at [484, 159] on span "Icon List" at bounding box center [495, 165] width 31 height 13
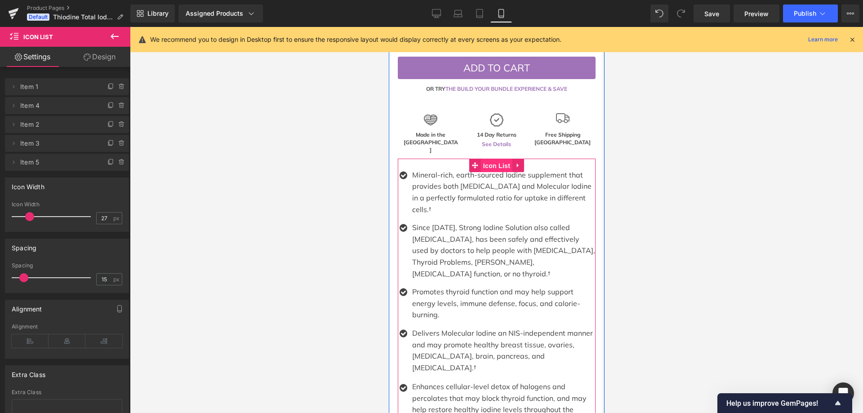
click at [493, 159] on span "Icon List" at bounding box center [495, 165] width 31 height 13
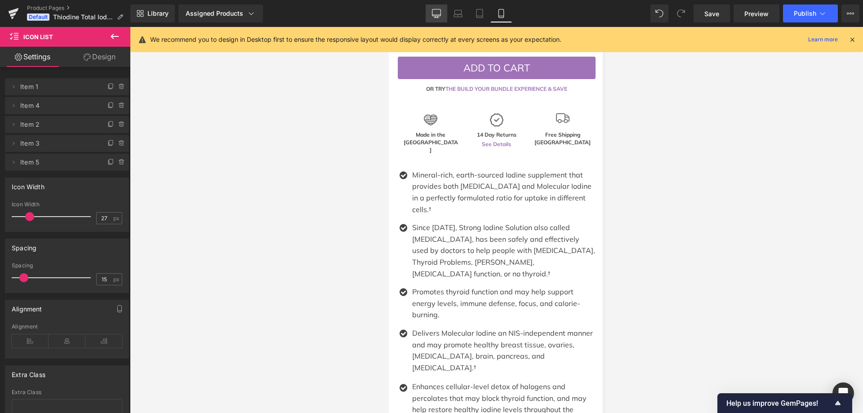
click at [433, 14] on icon at bounding box center [436, 13] width 9 height 9
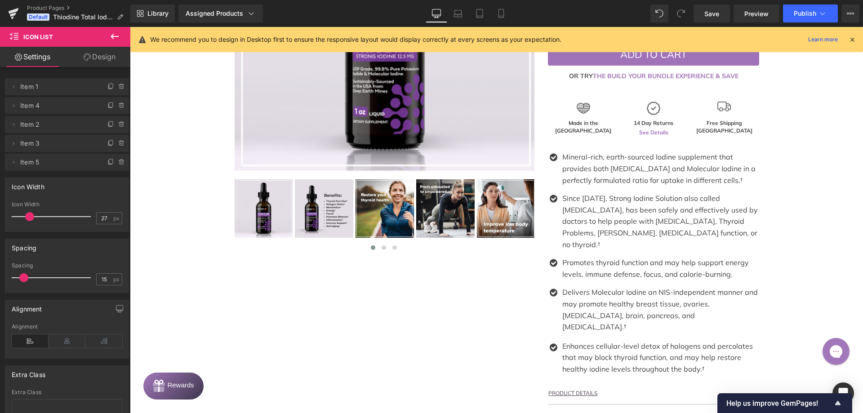
click at [852, 40] on icon at bounding box center [852, 40] width 8 height 8
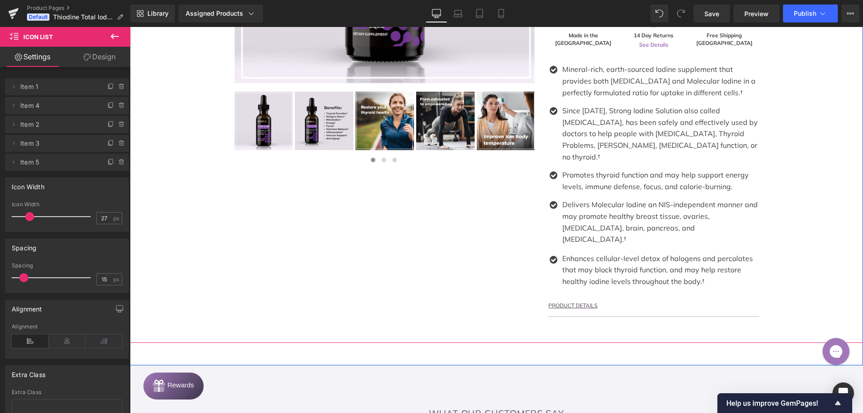
scroll to position [317, 0]
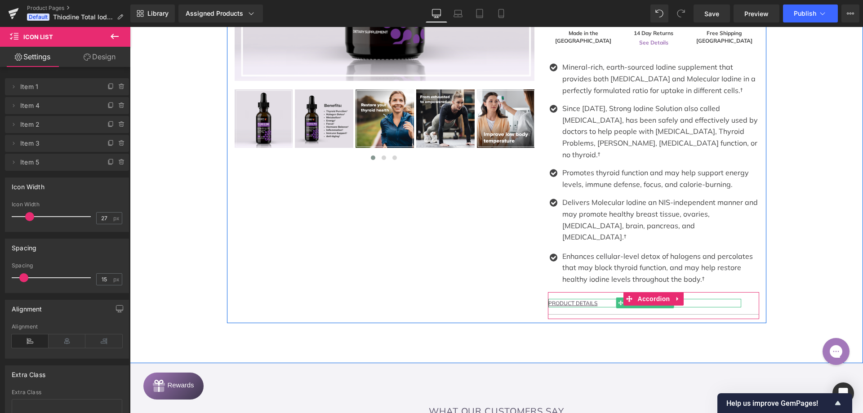
click at [708, 299] on p "PRODUCT DETAILS" at bounding box center [644, 303] width 193 height 9
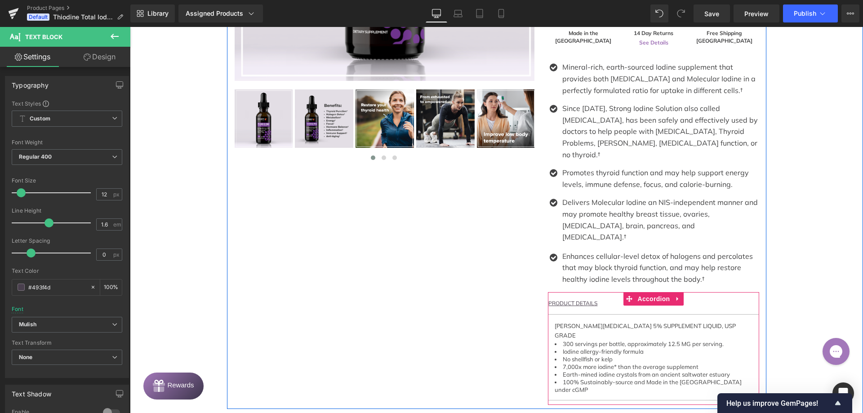
click at [749, 292] on div "PRODUCT DETAILS Text Block" at bounding box center [653, 303] width 211 height 22
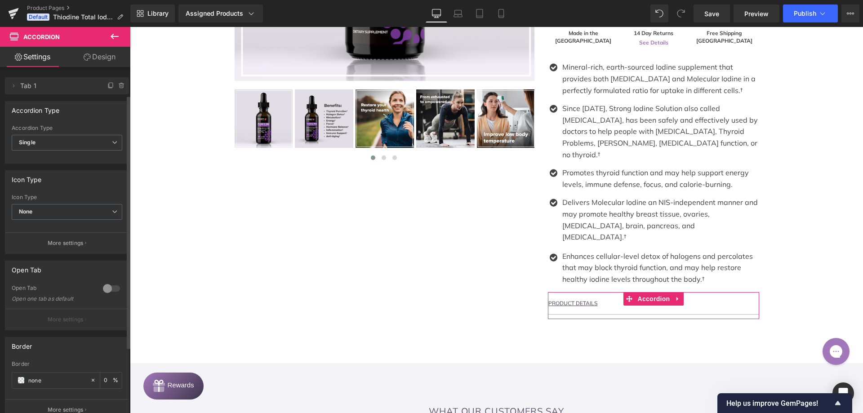
scroll to position [0, 0]
click at [77, 211] on span "None" at bounding box center [67, 213] width 111 height 16
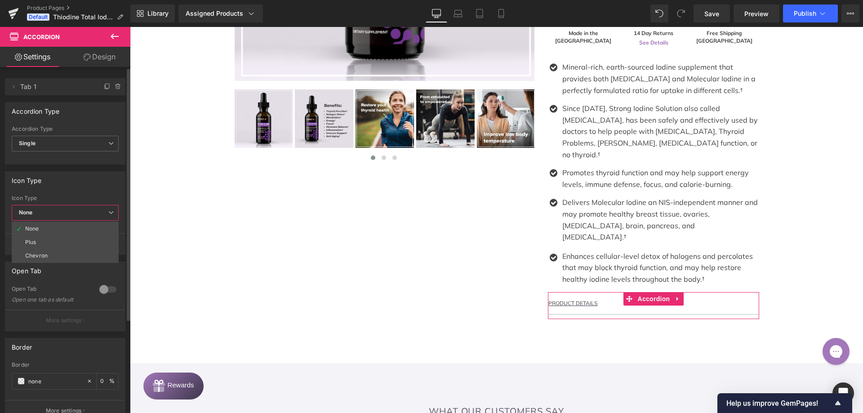
click at [82, 191] on div "Icon Type None Plus Chevron Icon Type None None Plus Chevron More settings" at bounding box center [65, 213] width 120 height 84
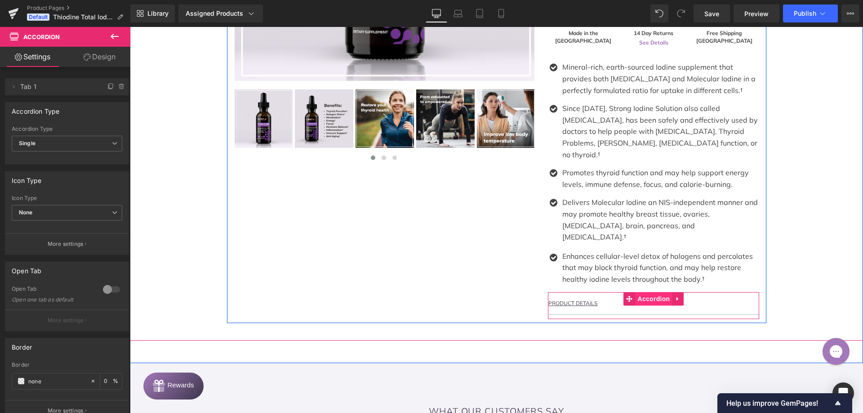
click at [651, 292] on span "Accordion" at bounding box center [654, 298] width 37 height 13
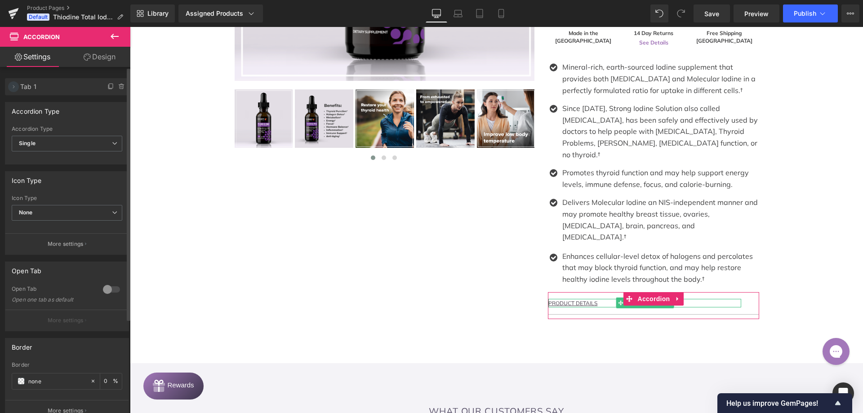
click at [11, 87] on icon at bounding box center [13, 86] width 7 height 7
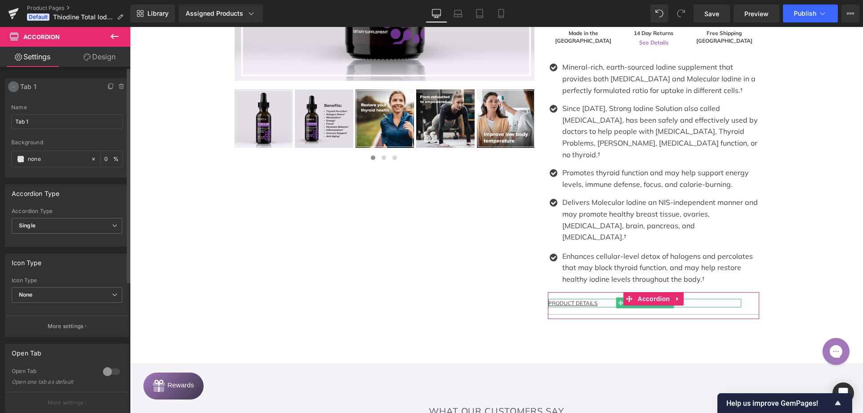
click at [11, 87] on icon at bounding box center [13, 86] width 7 height 7
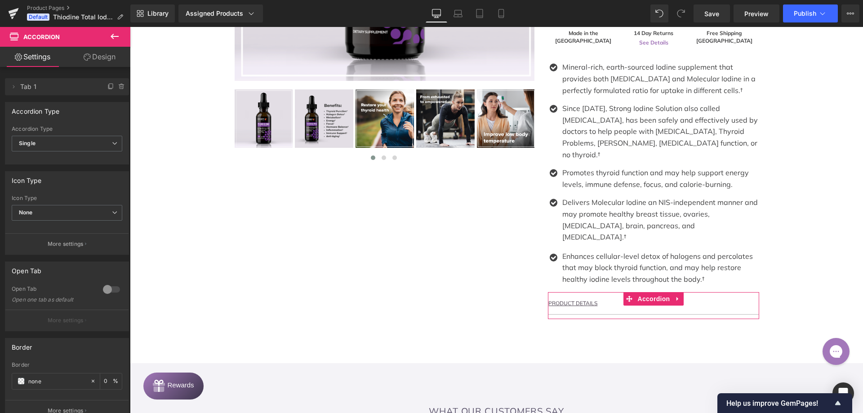
click at [95, 58] on link "Design" at bounding box center [99, 57] width 65 height 20
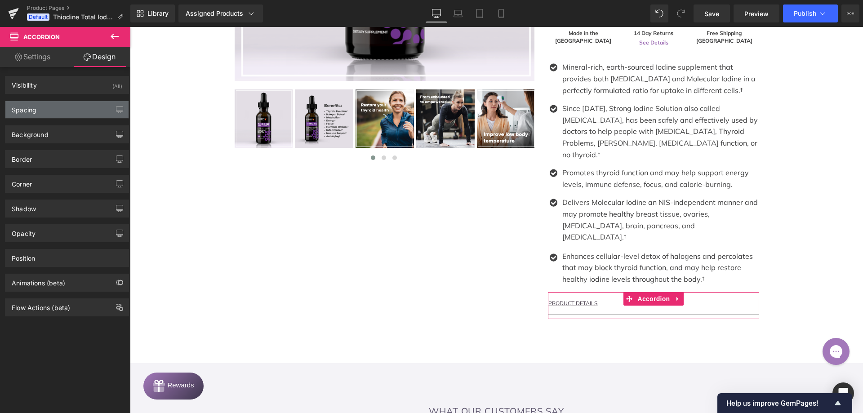
click at [73, 110] on div "Spacing" at bounding box center [66, 109] width 123 height 17
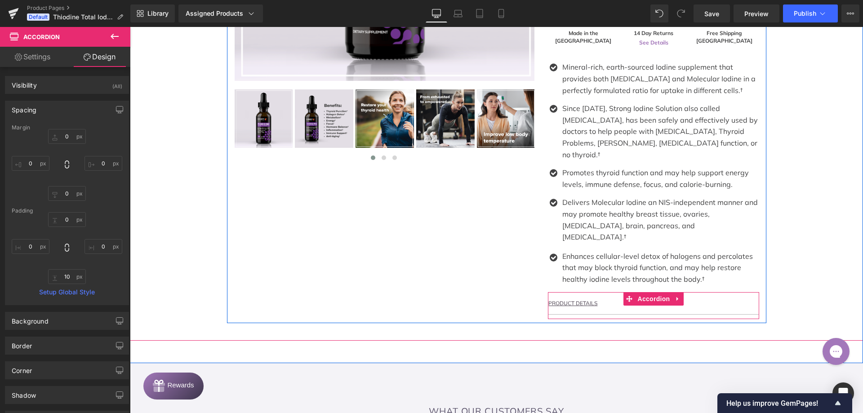
drag, startPoint x: 642, startPoint y: 280, endPoint x: 591, endPoint y: 271, distance: 51.1
click at [642, 292] on span "Accordion" at bounding box center [654, 298] width 37 height 13
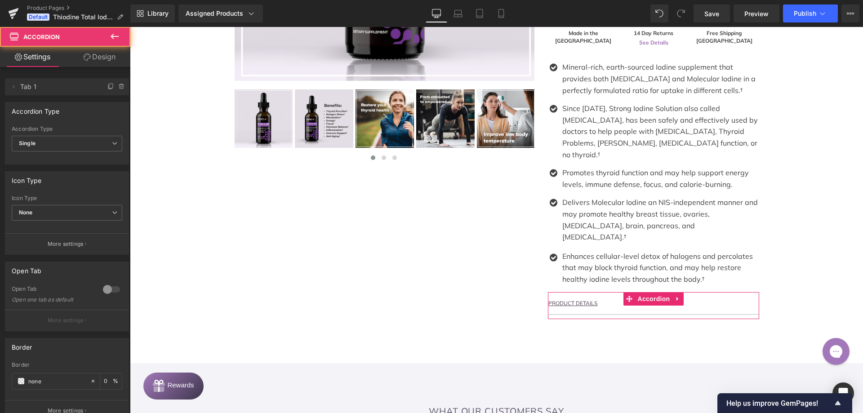
click at [98, 57] on link "Design" at bounding box center [99, 57] width 65 height 20
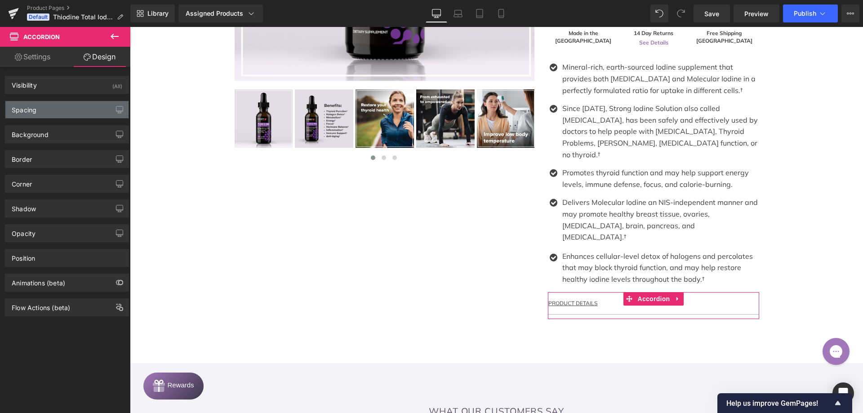
click at [48, 112] on div "Spacing" at bounding box center [66, 109] width 123 height 17
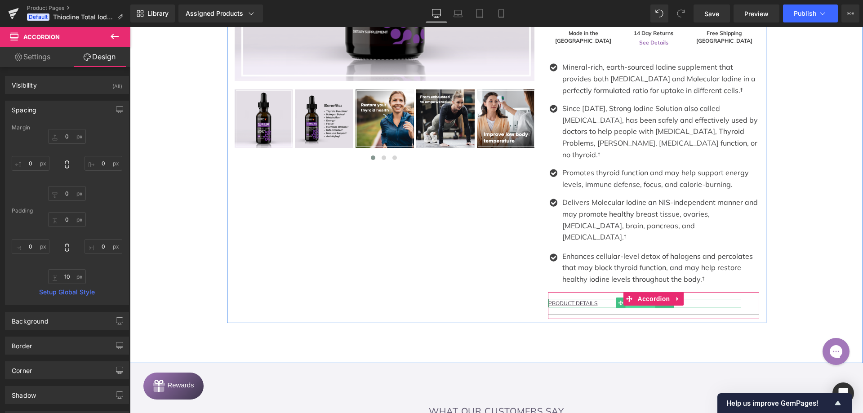
click at [627, 298] on span "Text Block" at bounding box center [640, 303] width 30 height 11
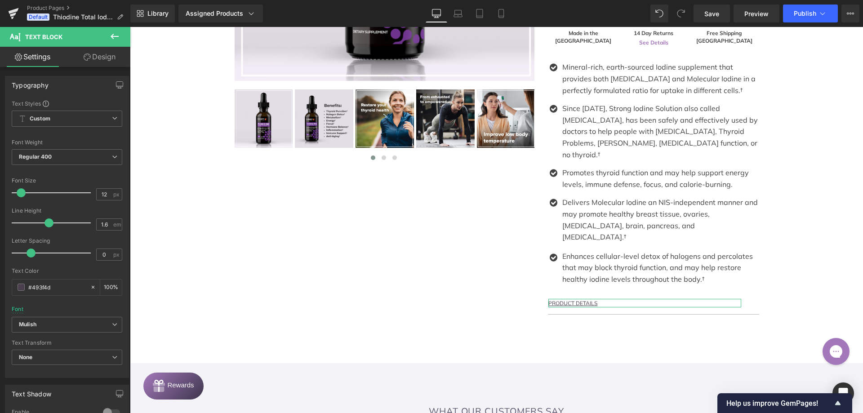
click at [94, 52] on link "Design" at bounding box center [99, 57] width 65 height 20
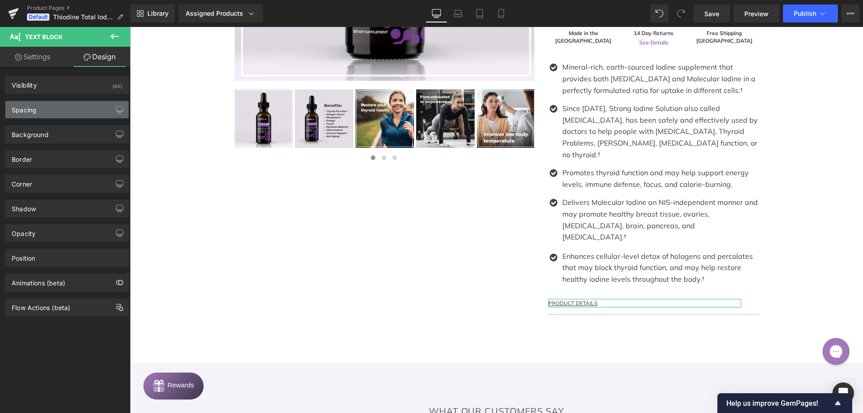
click at [54, 114] on div "Spacing" at bounding box center [66, 109] width 123 height 17
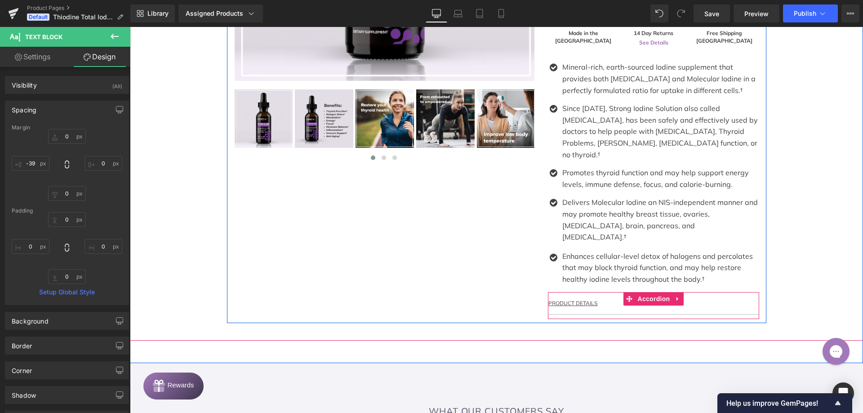
click at [130, 27] on div at bounding box center [130, 27] width 0 height 0
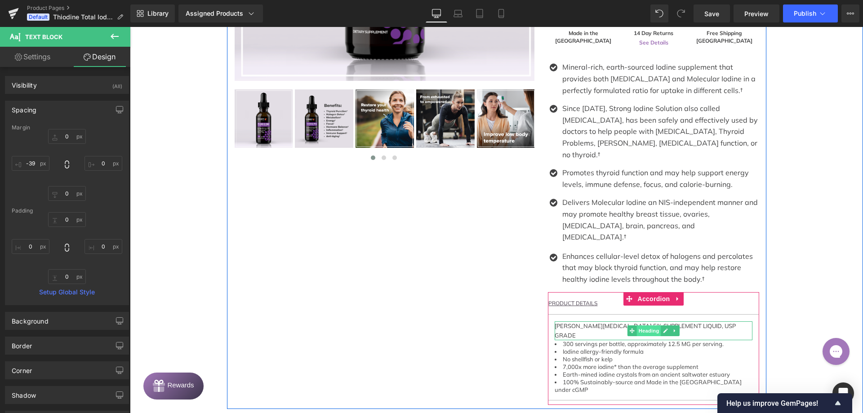
click at [649, 325] on span "Heading" at bounding box center [649, 330] width 24 height 11
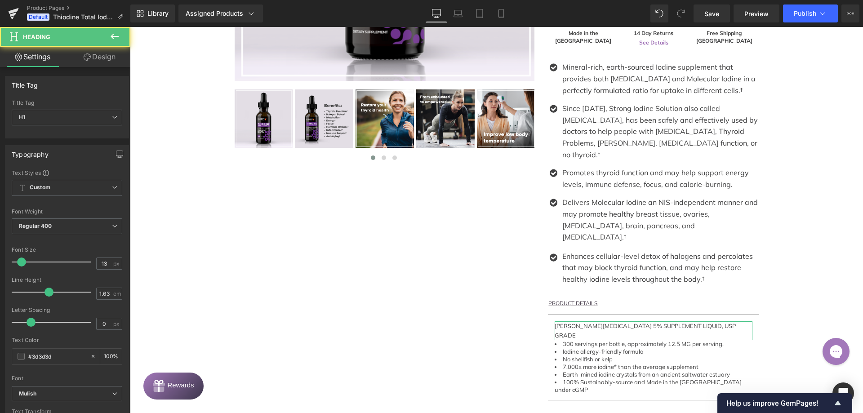
click at [106, 66] on link "Design" at bounding box center [99, 57] width 65 height 20
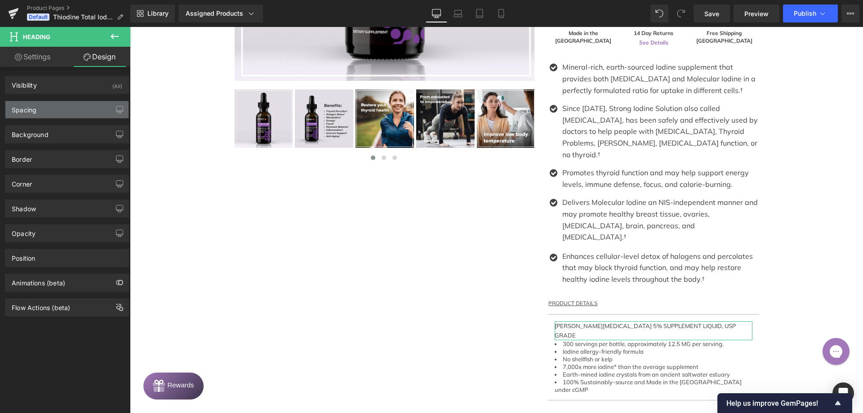
click at [53, 116] on div "Spacing" at bounding box center [66, 109] width 123 height 17
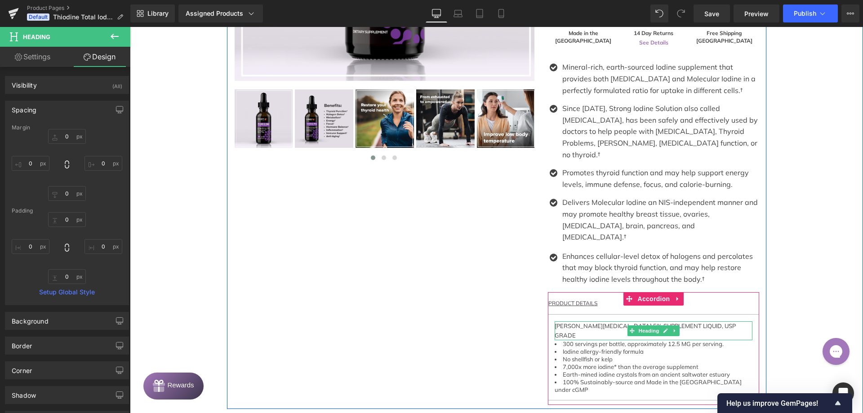
click at [596, 322] on span "[PERSON_NAME][MEDICAL_DATA] 5% Supplement liquid, USP GRADE" at bounding box center [645, 330] width 181 height 17
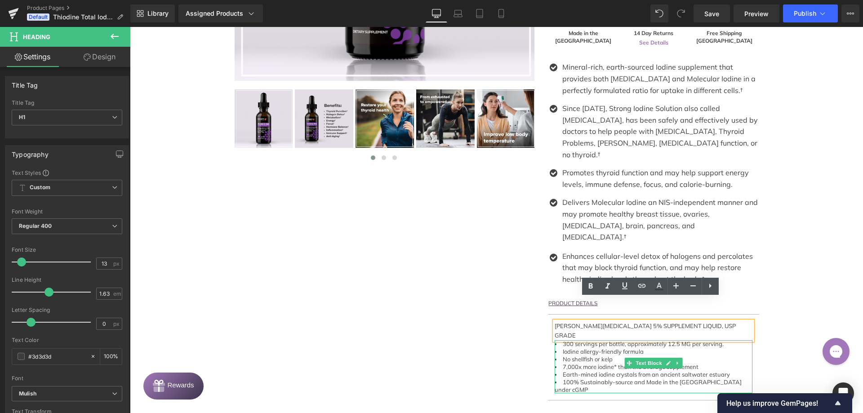
click at [592, 363] on li "7,000x more iodine* than the average supplement" at bounding box center [654, 367] width 198 height 8
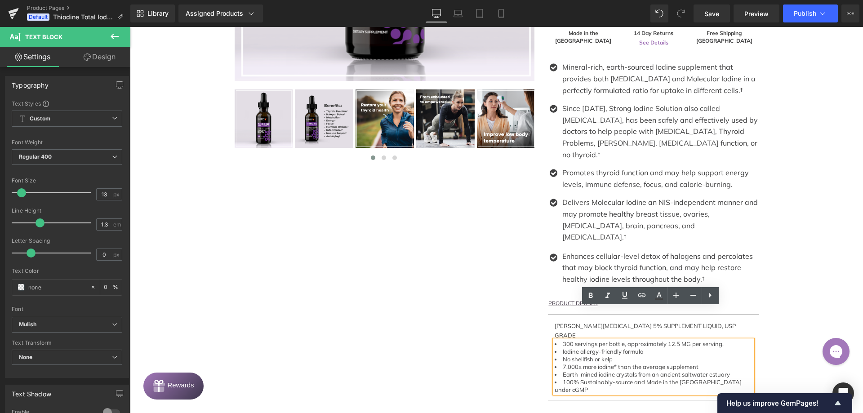
click at [559, 322] on span "[PERSON_NAME][MEDICAL_DATA] 5% Supplement liquid, USP GRADE" at bounding box center [645, 330] width 181 height 17
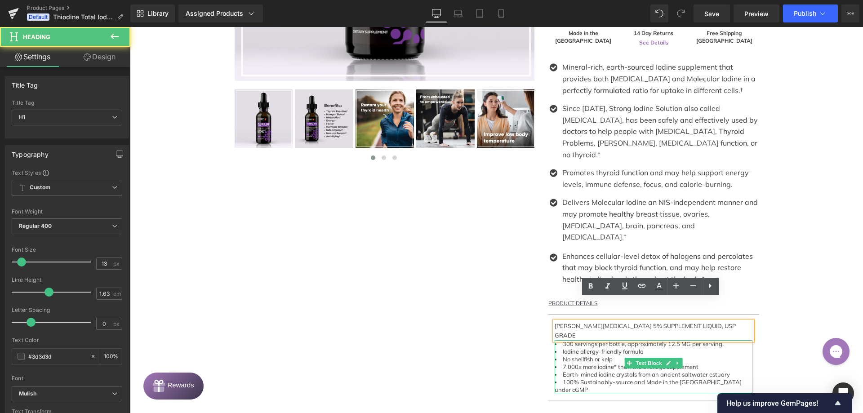
click at [573, 356] on li "No shellfish or kelp" at bounding box center [654, 360] width 198 height 8
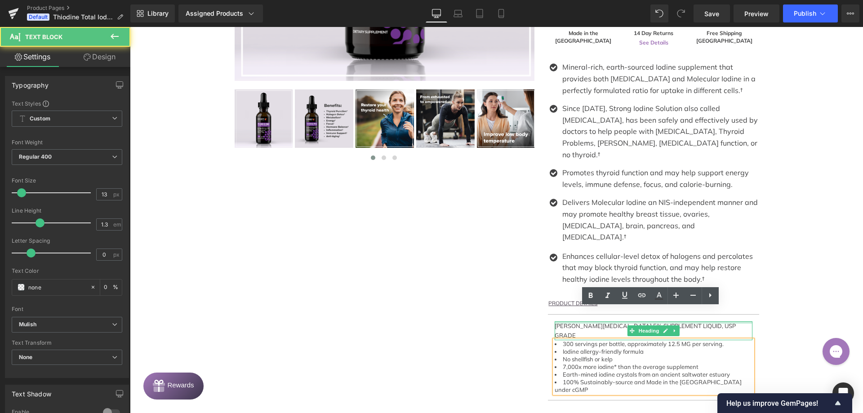
click at [574, 321] on div at bounding box center [654, 322] width 198 height 2
